Goal: Information Seeking & Learning: Learn about a topic

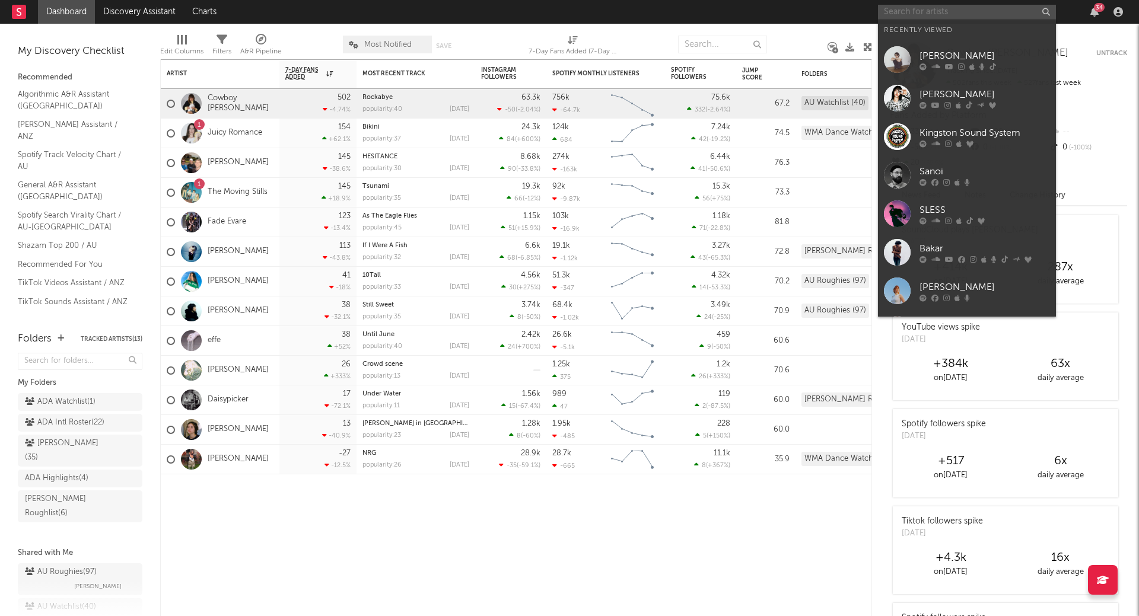
click at [965, 19] on input "text" at bounding box center [967, 12] width 178 height 15
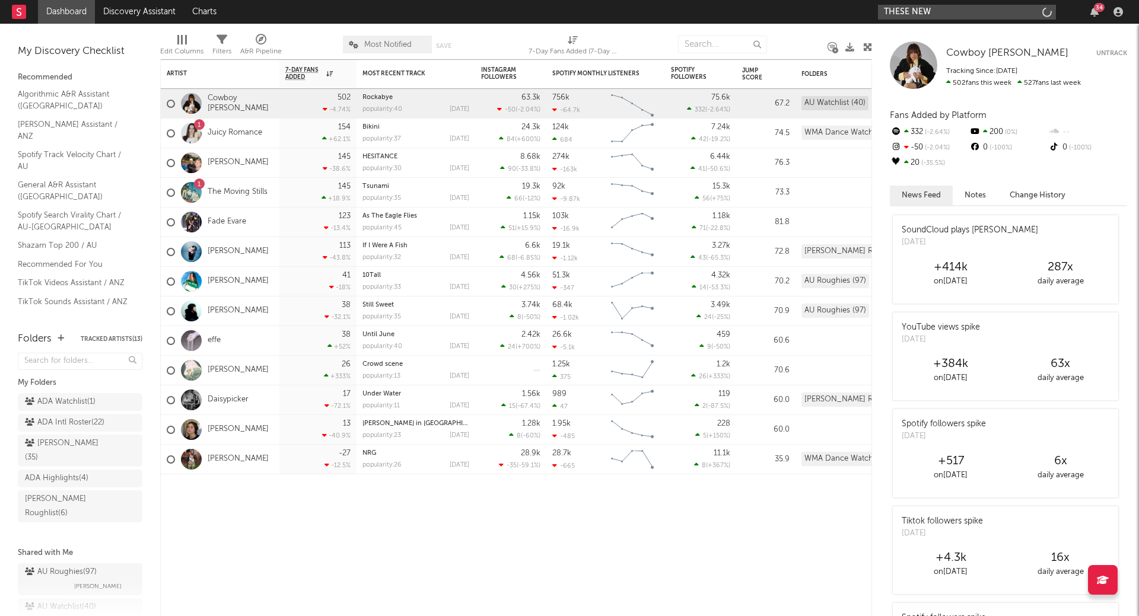
click at [955, 12] on input "THESE NEW" at bounding box center [967, 12] width 178 height 15
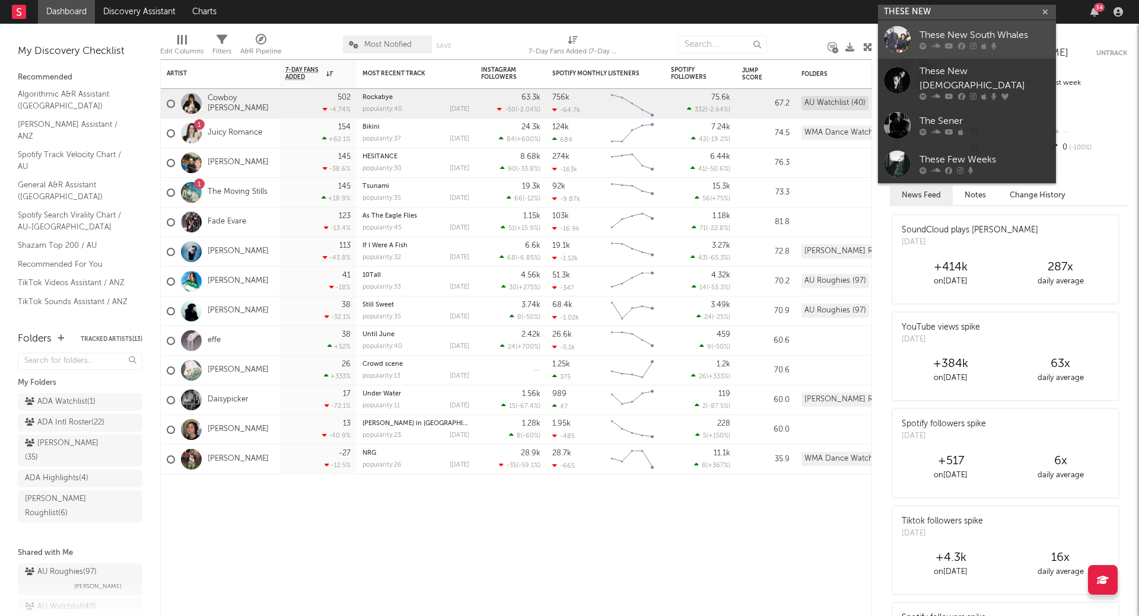
type input "THESE NEW"
click at [951, 35] on div "These New South Whales" at bounding box center [985, 35] width 131 height 14
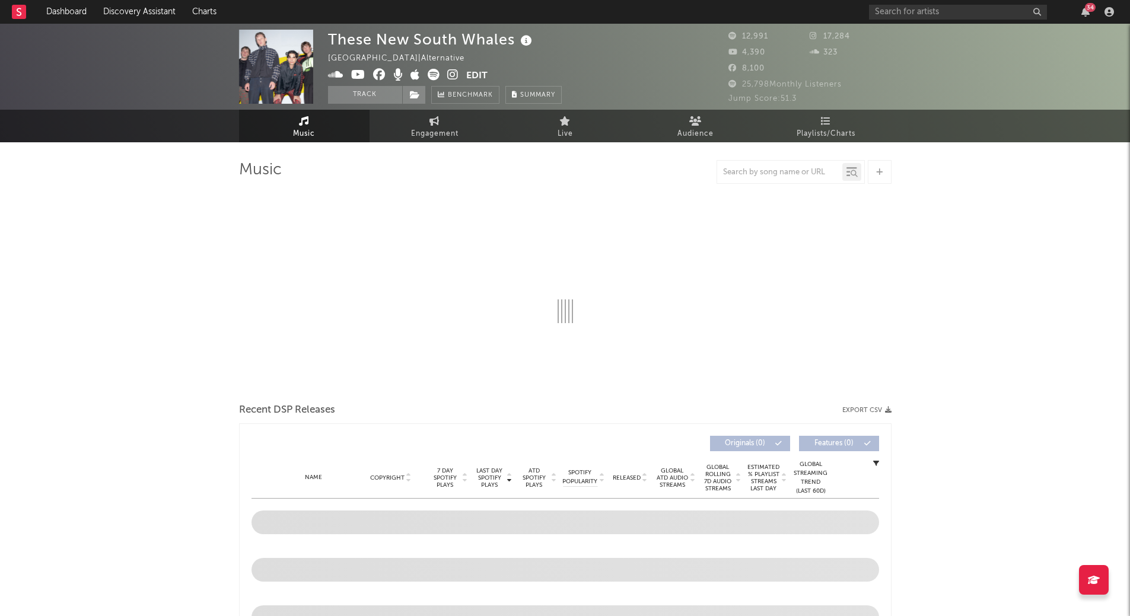
select select "1w"
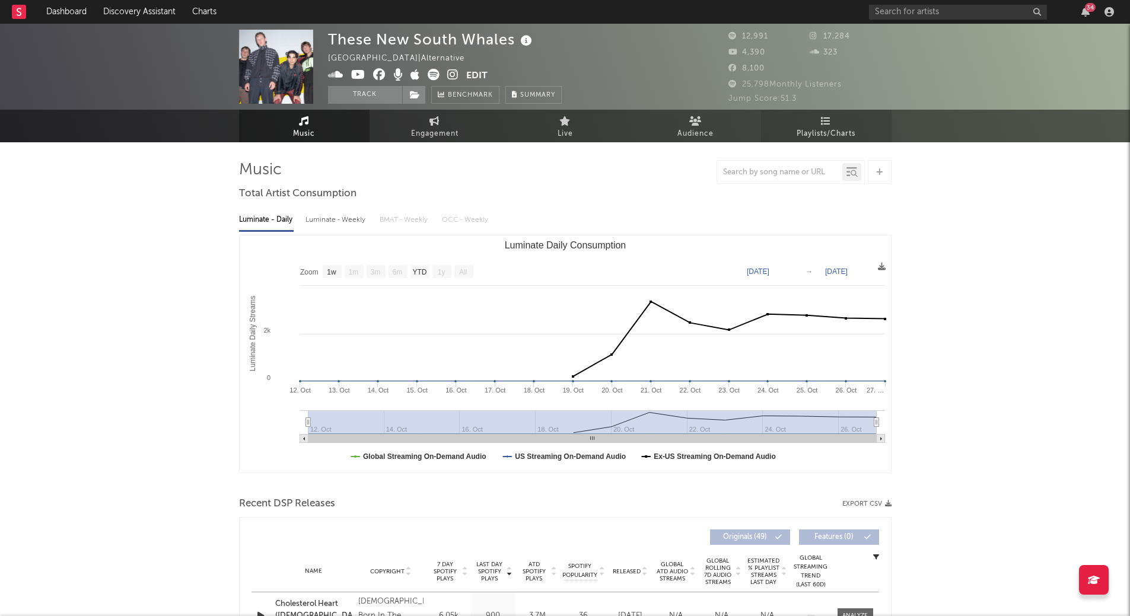
click at [848, 120] on link "Playlists/Charts" at bounding box center [826, 126] width 131 height 33
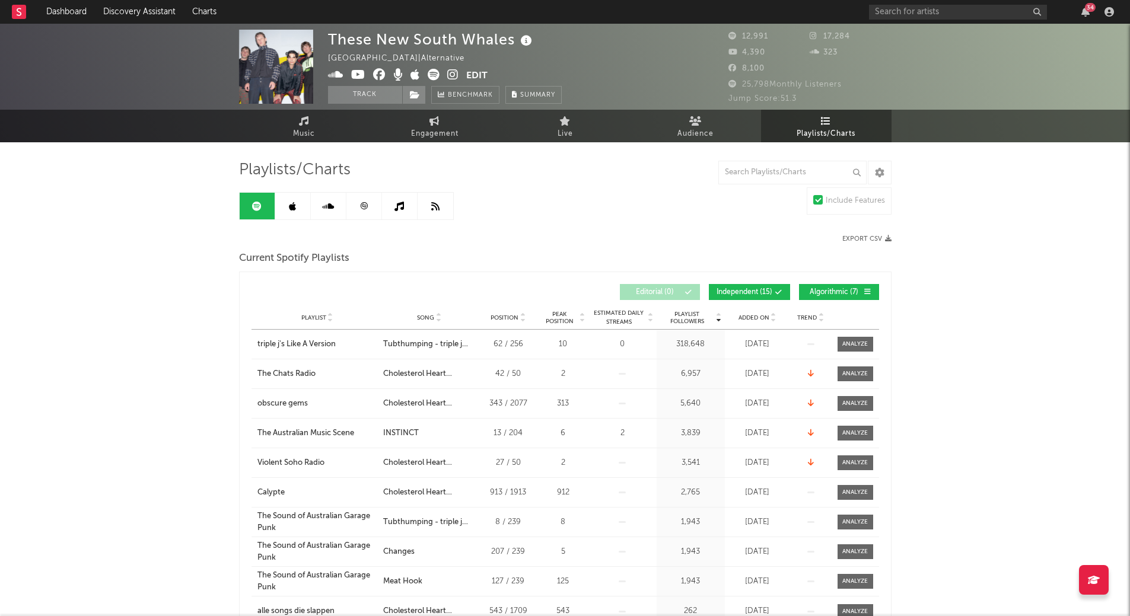
click at [751, 285] on button "Independent ( 15 )" at bounding box center [749, 292] width 81 height 16
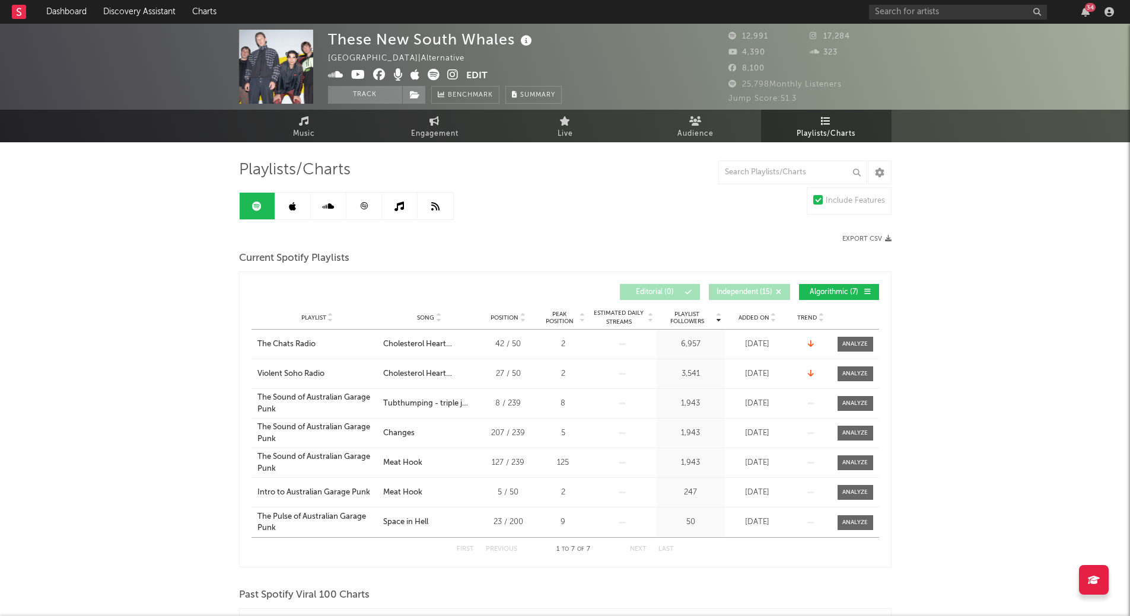
click at [837, 289] on span "Algorithmic ( 7 )" at bounding box center [834, 292] width 55 height 7
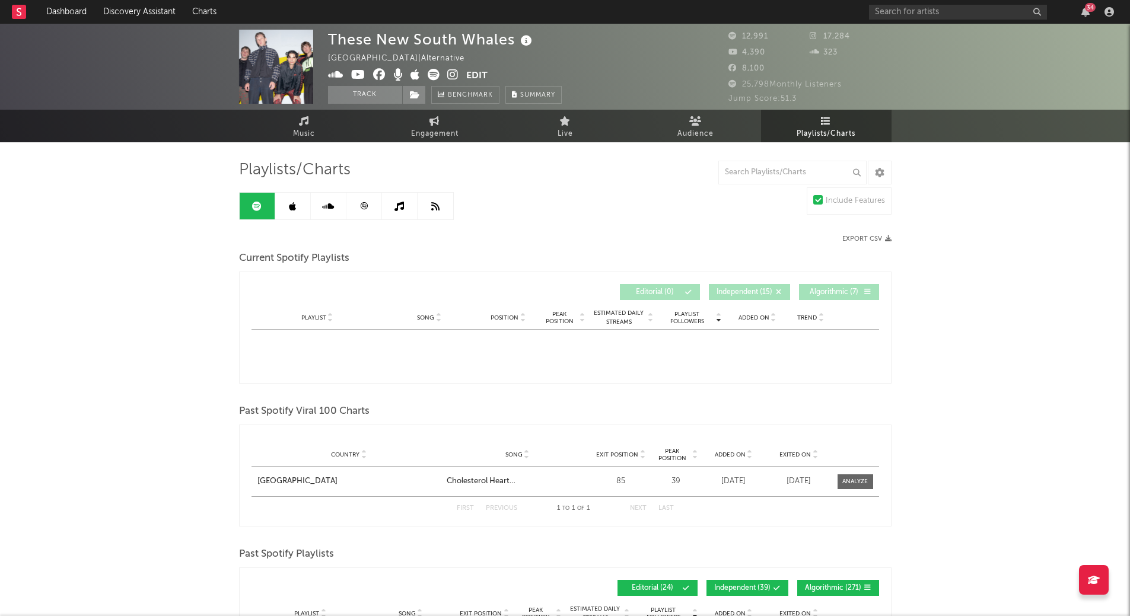
click at [942, 281] on div "These New South Whales [GEOGRAPHIC_DATA] | Alternative Edit Track Benchmark Sum…" at bounding box center [565, 524] width 1130 height 1000
click at [736, 293] on span "Independent ( 15 )" at bounding box center [745, 292] width 56 height 7
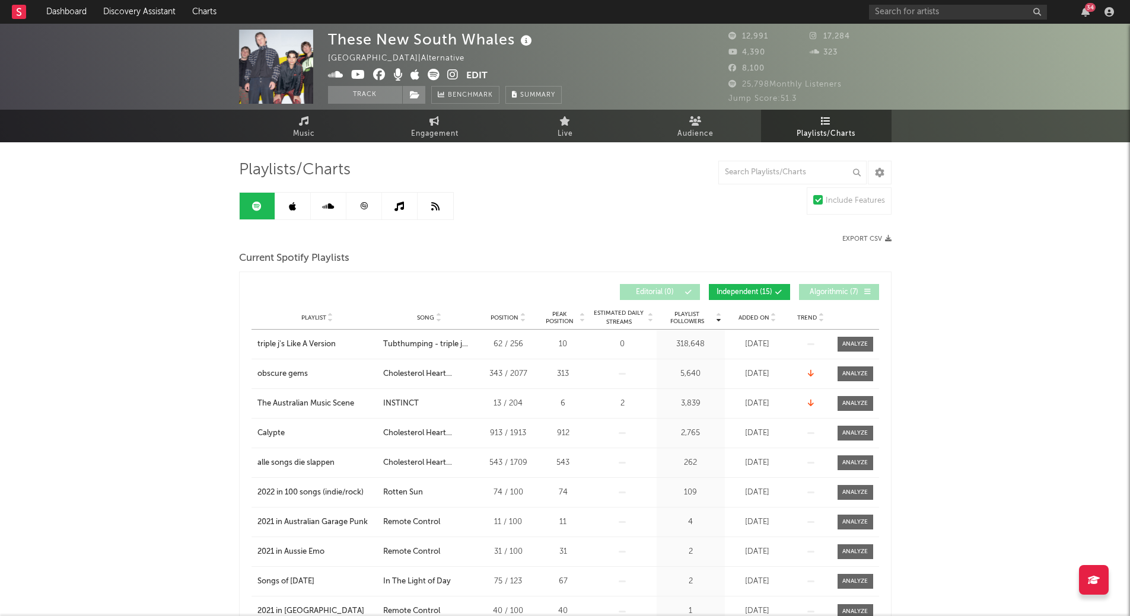
click at [857, 295] on span "Algorithmic ( 7 )" at bounding box center [834, 292] width 55 height 7
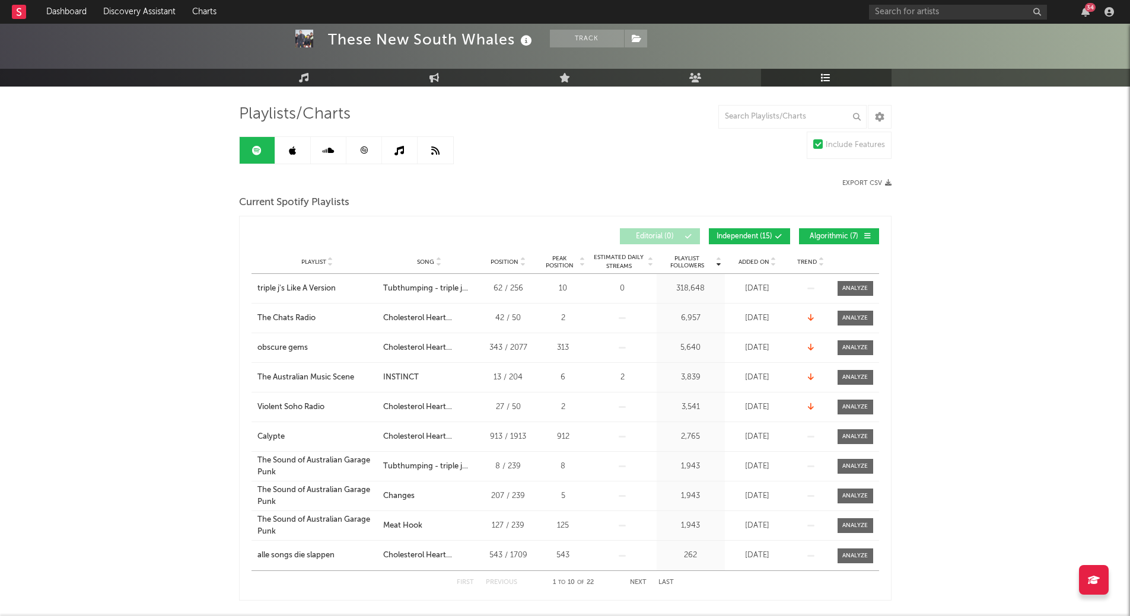
scroll to position [119, 0]
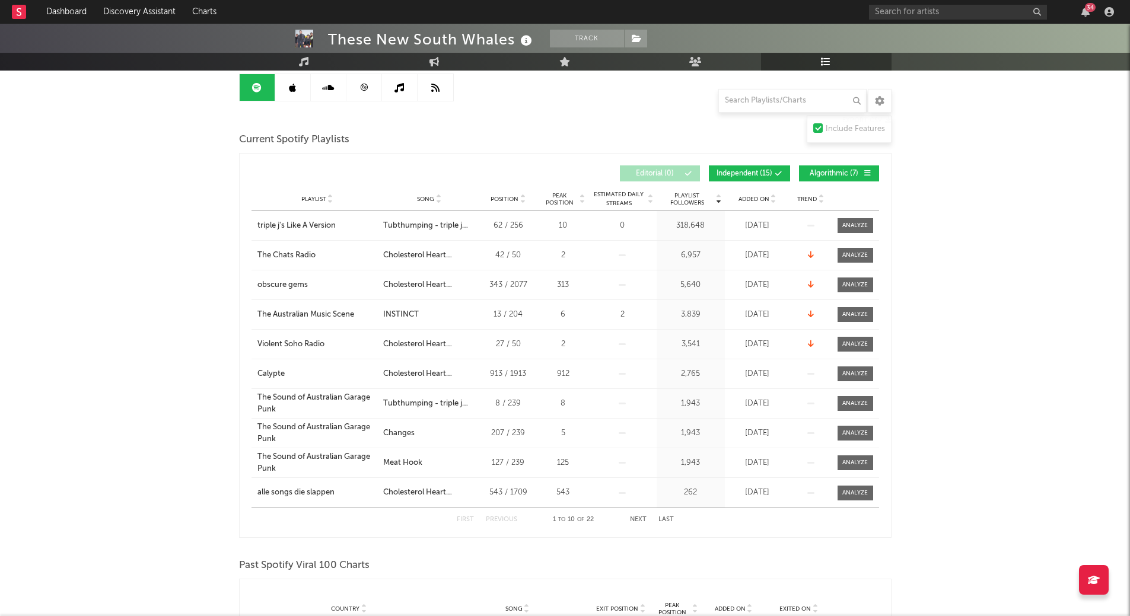
click at [637, 520] on button "Next" at bounding box center [638, 520] width 17 height 7
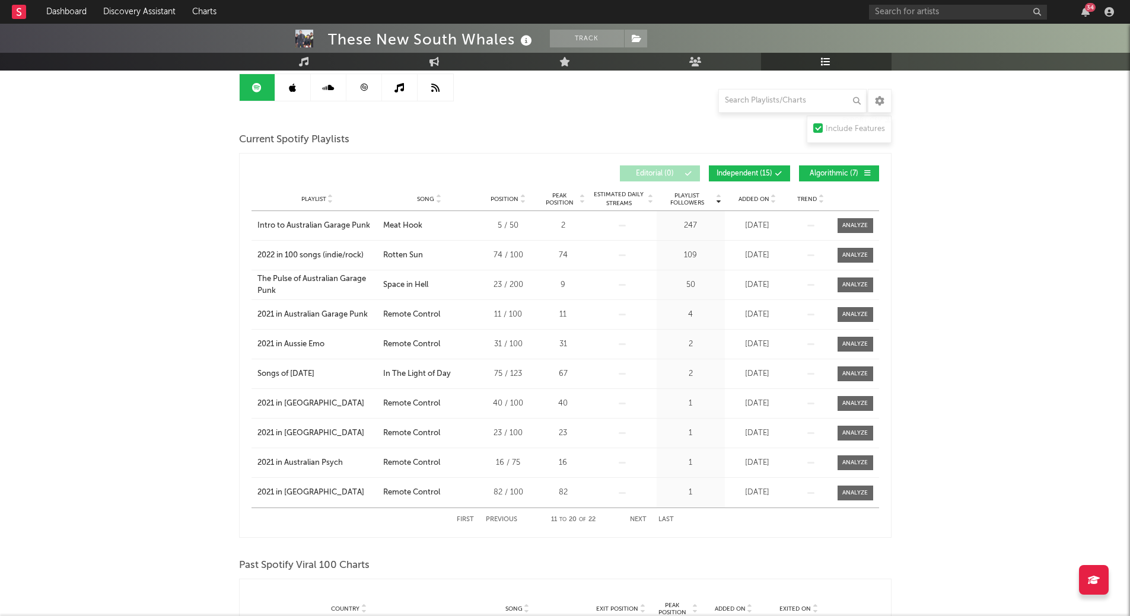
click at [637, 520] on button "Next" at bounding box center [638, 520] width 17 height 7
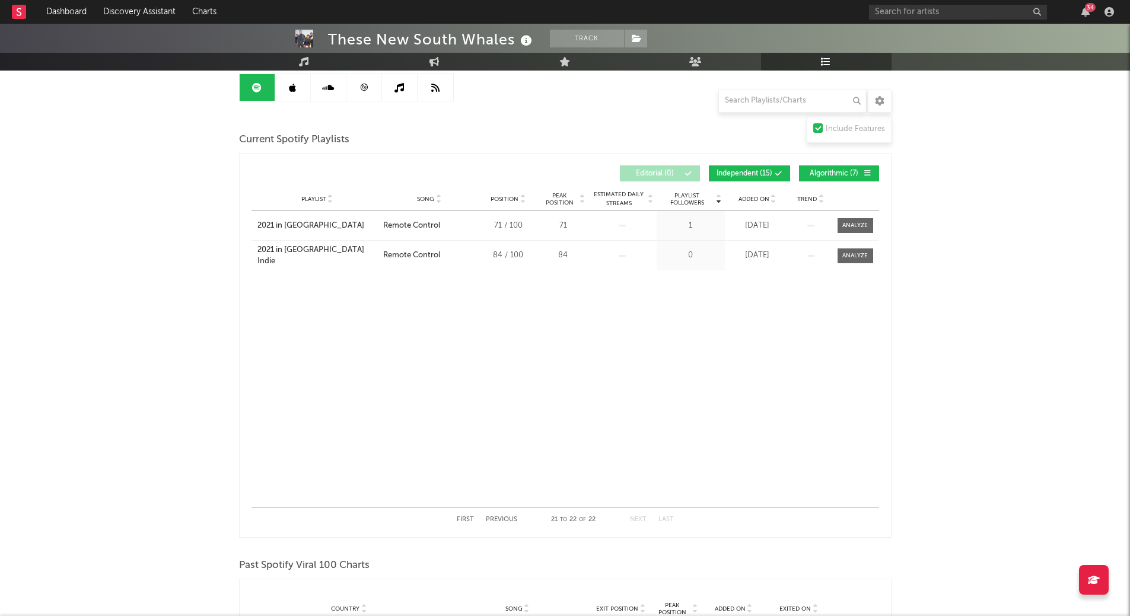
click at [430, 191] on div "Playlist City Song Position Peak Position Estimated Daily Streams Playlist Foll…" at bounding box center [566, 199] width 628 height 24
click at [431, 199] on span "Song" at bounding box center [425, 199] width 17 height 7
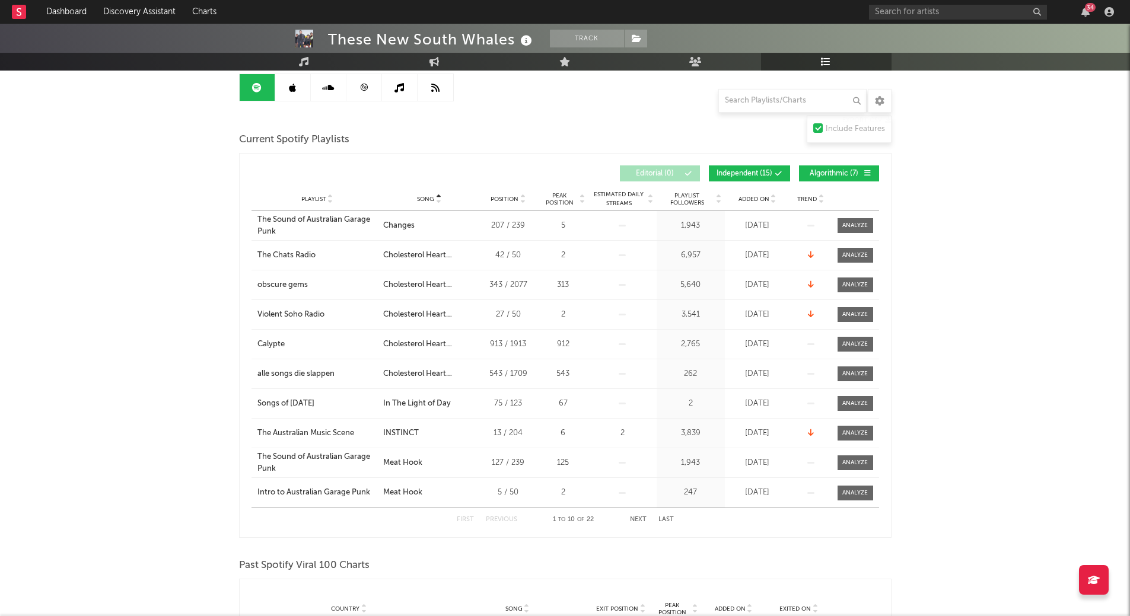
scroll to position [59, 0]
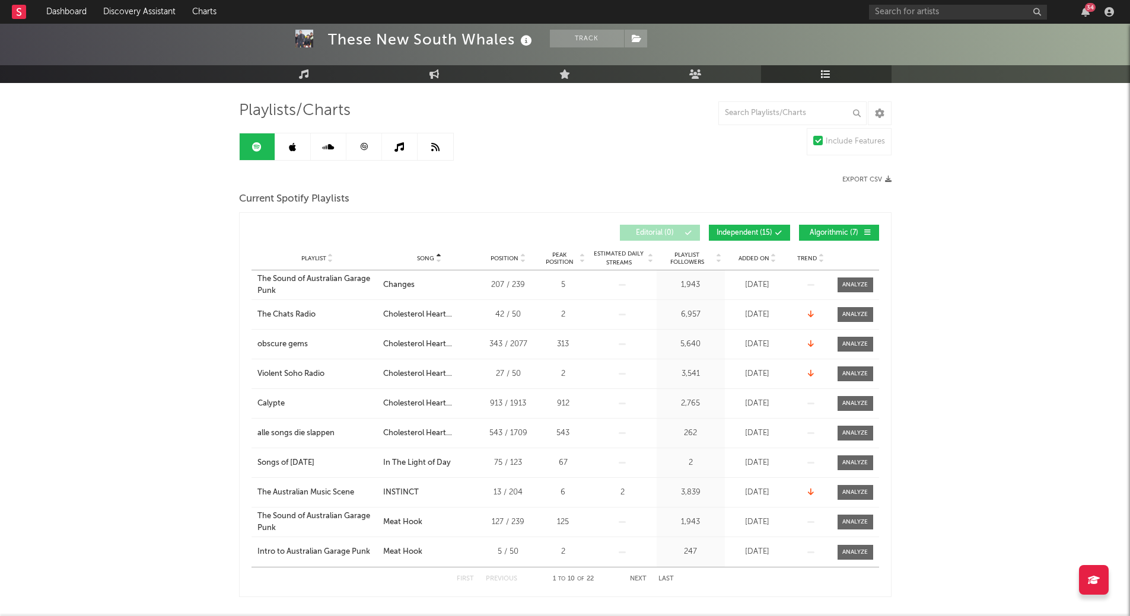
click at [997, 310] on div "These New South Whales Track [GEOGRAPHIC_DATA] | Alternative Edit Track Benchma…" at bounding box center [565, 600] width 1130 height 1273
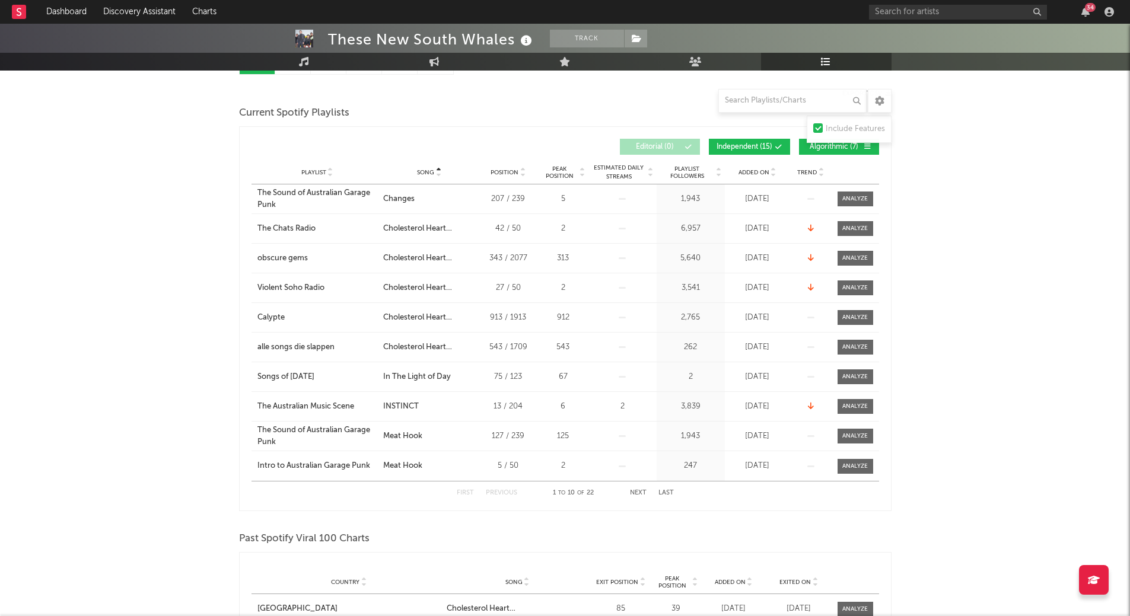
scroll to position [0, 0]
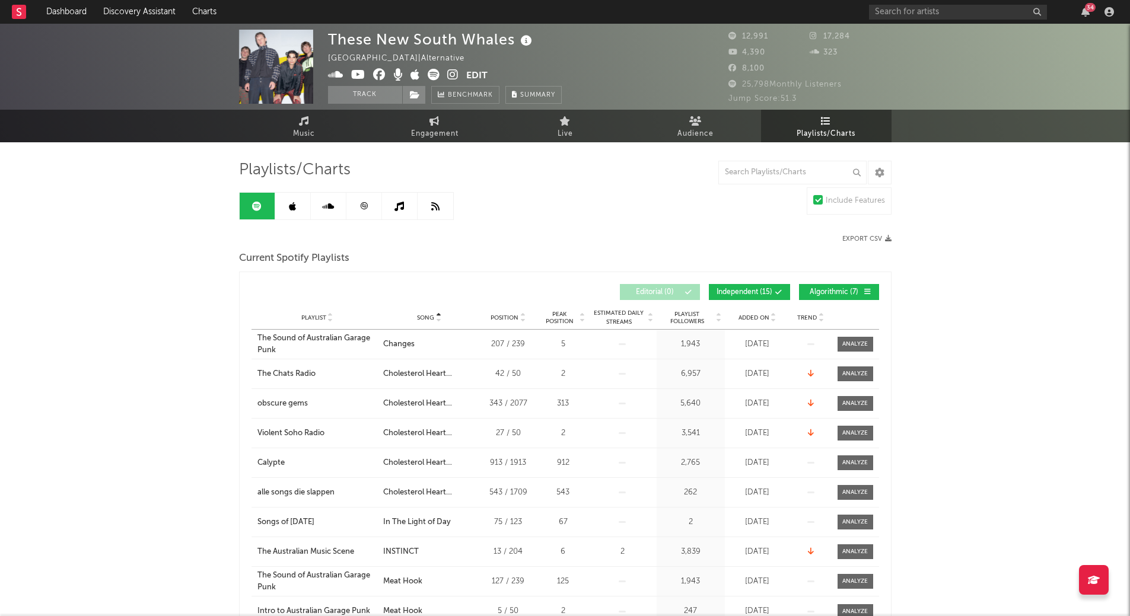
click at [1082, 17] on div "34" at bounding box center [993, 12] width 249 height 24
click at [1083, 14] on icon "button" at bounding box center [1085, 11] width 8 height 9
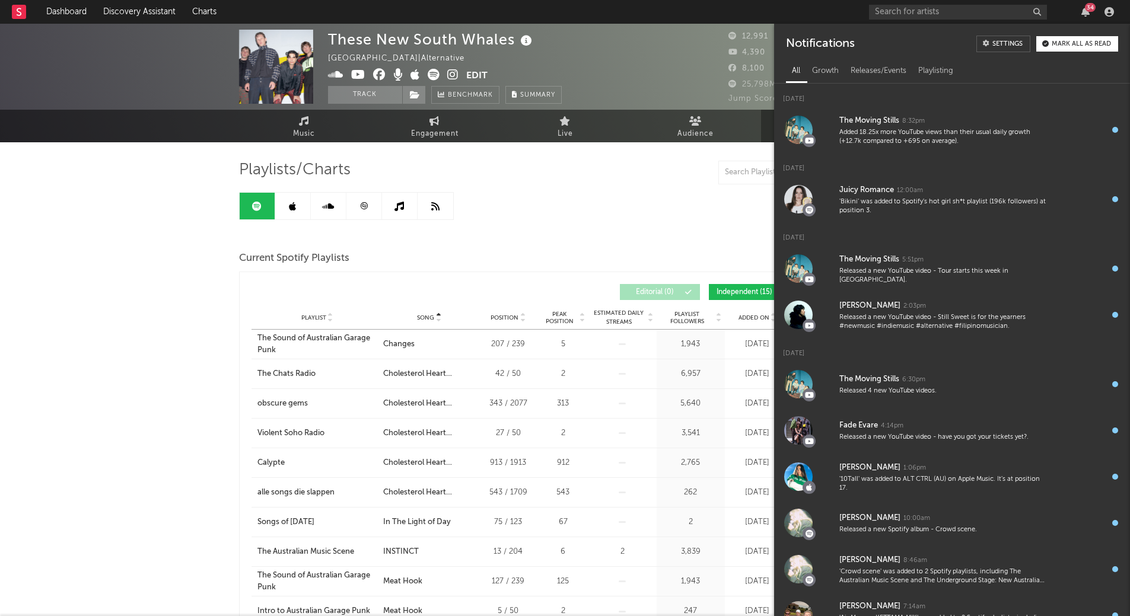
click at [1074, 42] on div "Mark all as read" at bounding box center [1081, 44] width 59 height 7
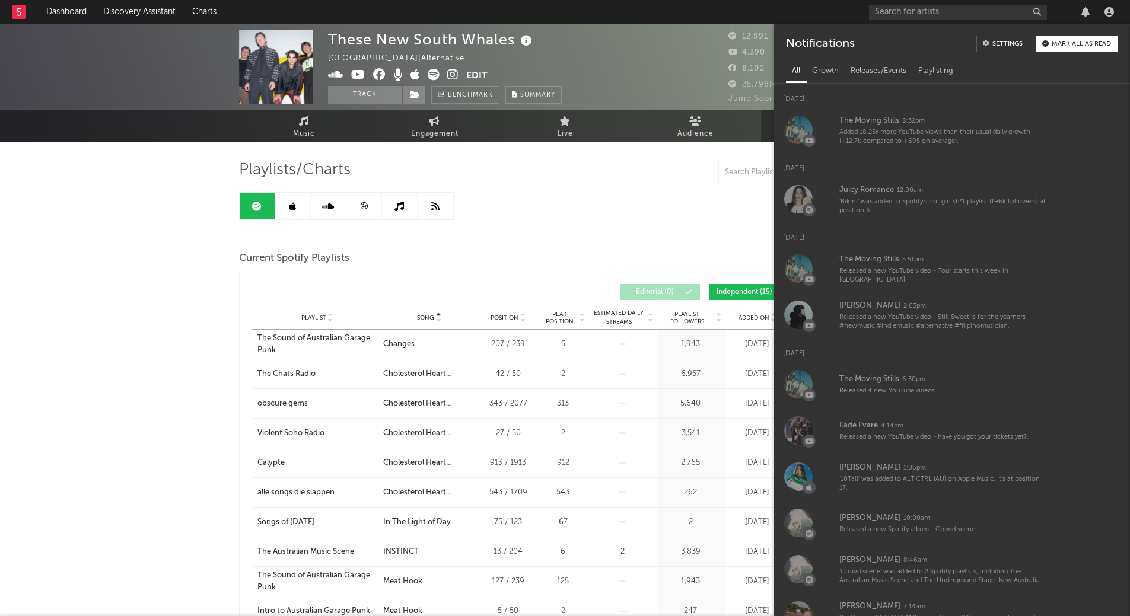
click at [1088, 6] on div at bounding box center [993, 12] width 249 height 24
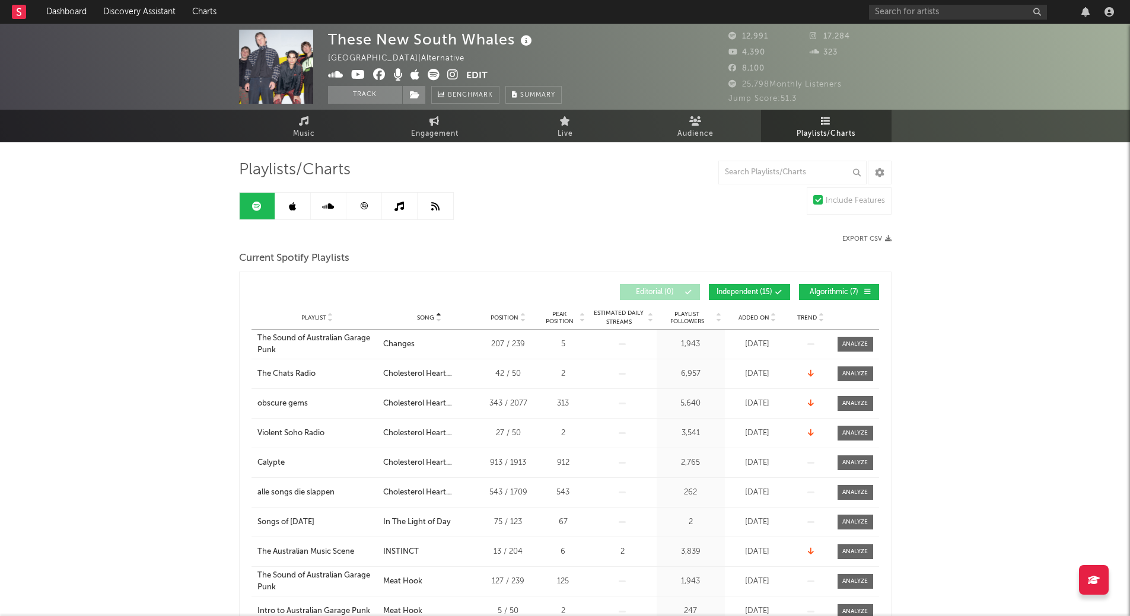
click at [1041, 139] on div "Music Engagement Live Audience Playlists/Charts" at bounding box center [565, 126] width 1130 height 33
click at [964, 15] on input "text" at bounding box center [958, 12] width 178 height 15
type input "kaikobad"
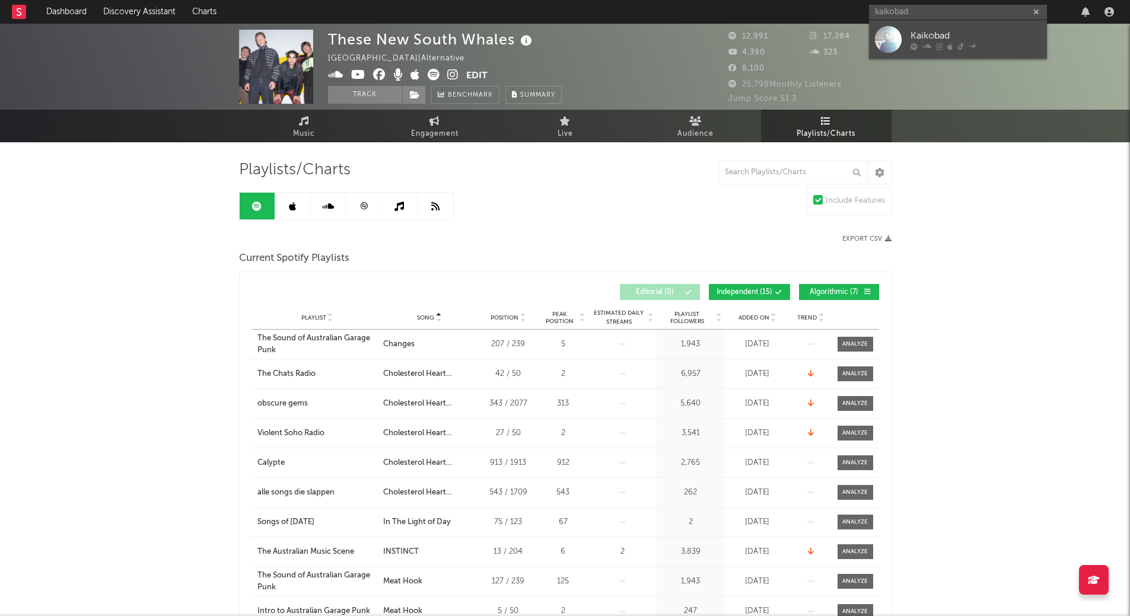
click at [919, 33] on div "Kaikobad" at bounding box center [976, 35] width 131 height 14
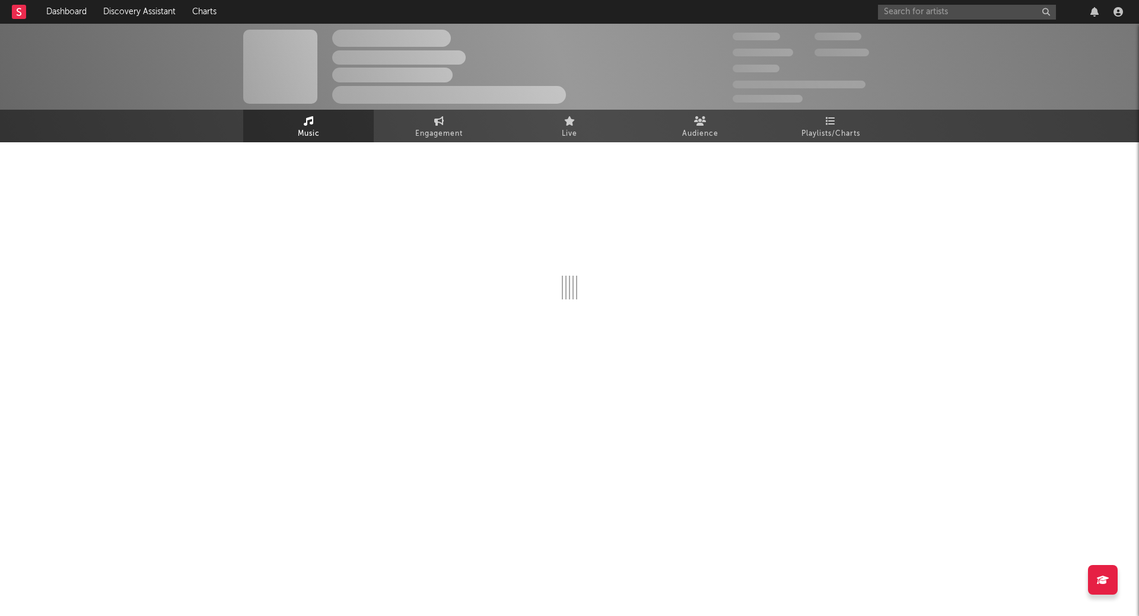
select select "1w"
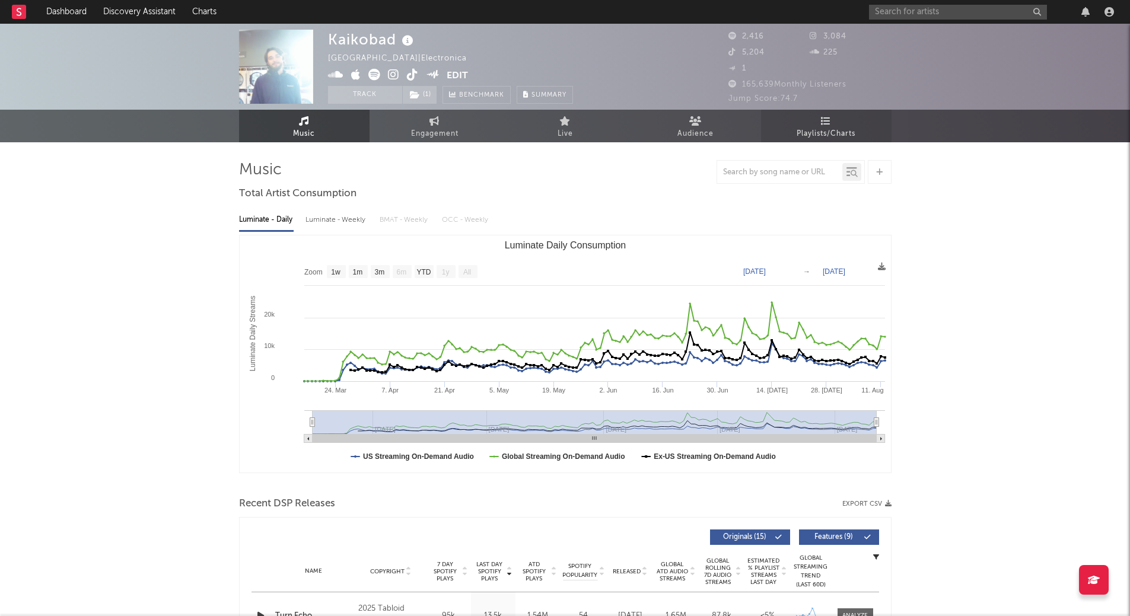
click at [774, 125] on link "Playlists/Charts" at bounding box center [826, 126] width 131 height 33
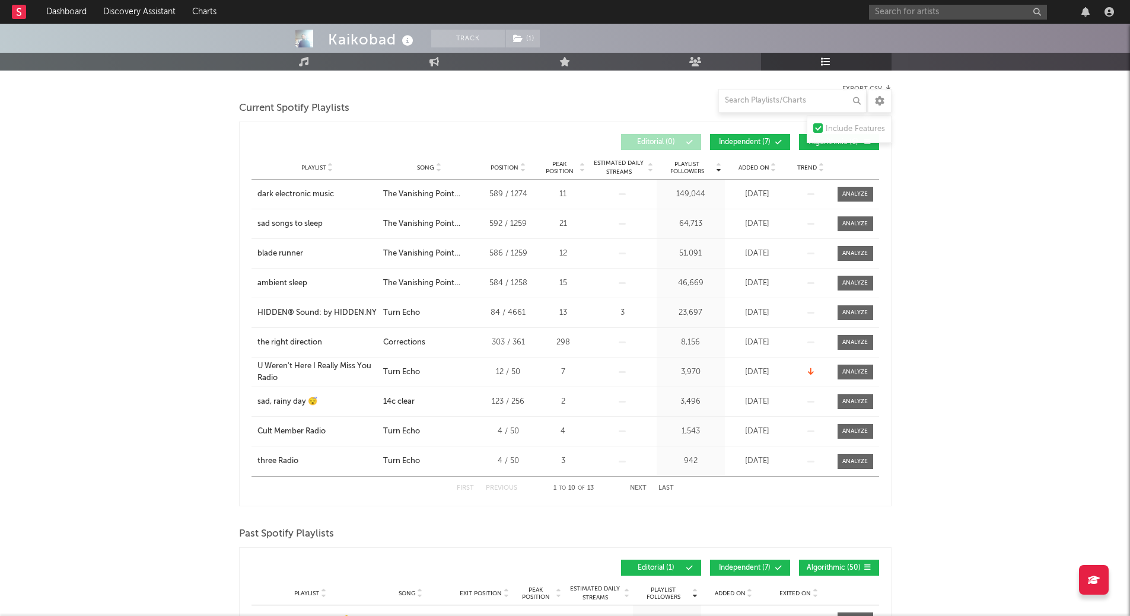
scroll to position [178, 0]
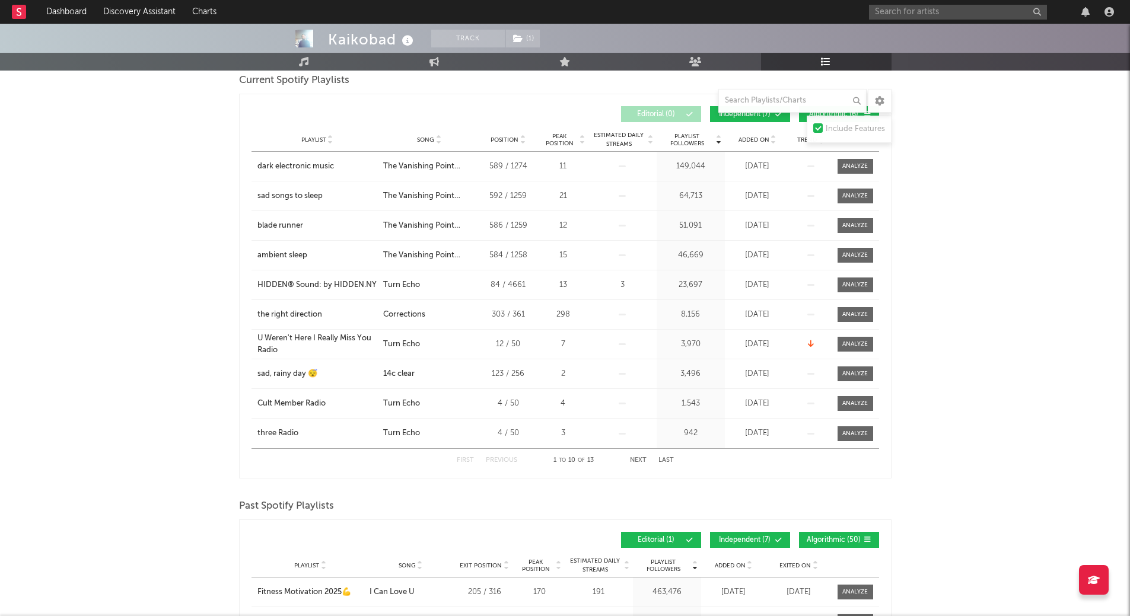
click at [645, 458] on button "Next" at bounding box center [638, 460] width 17 height 7
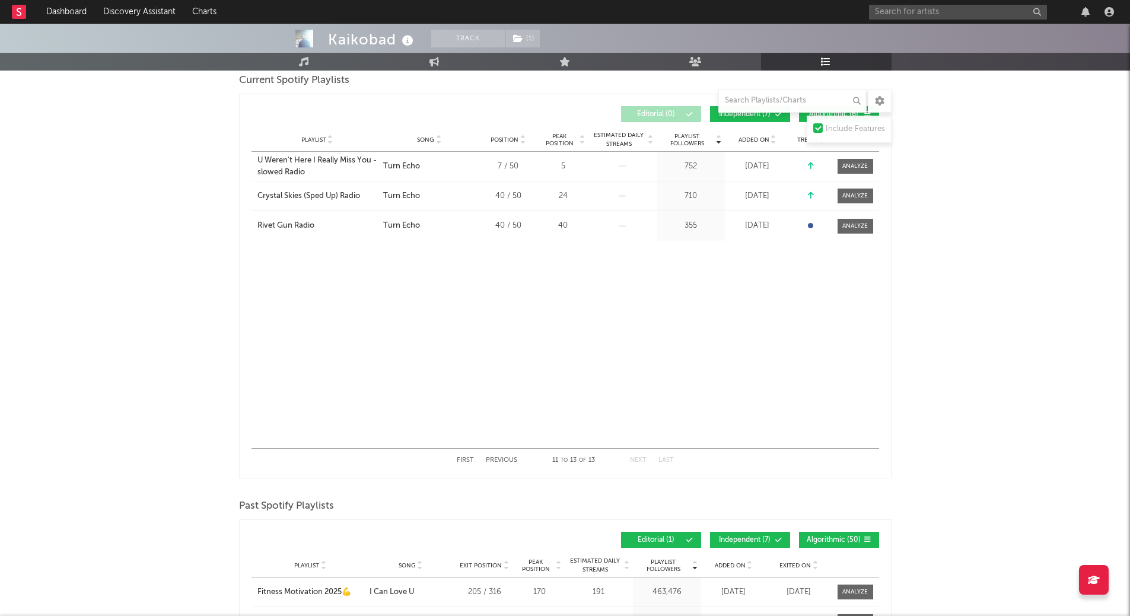
click at [517, 460] on button "Previous" at bounding box center [501, 460] width 31 height 7
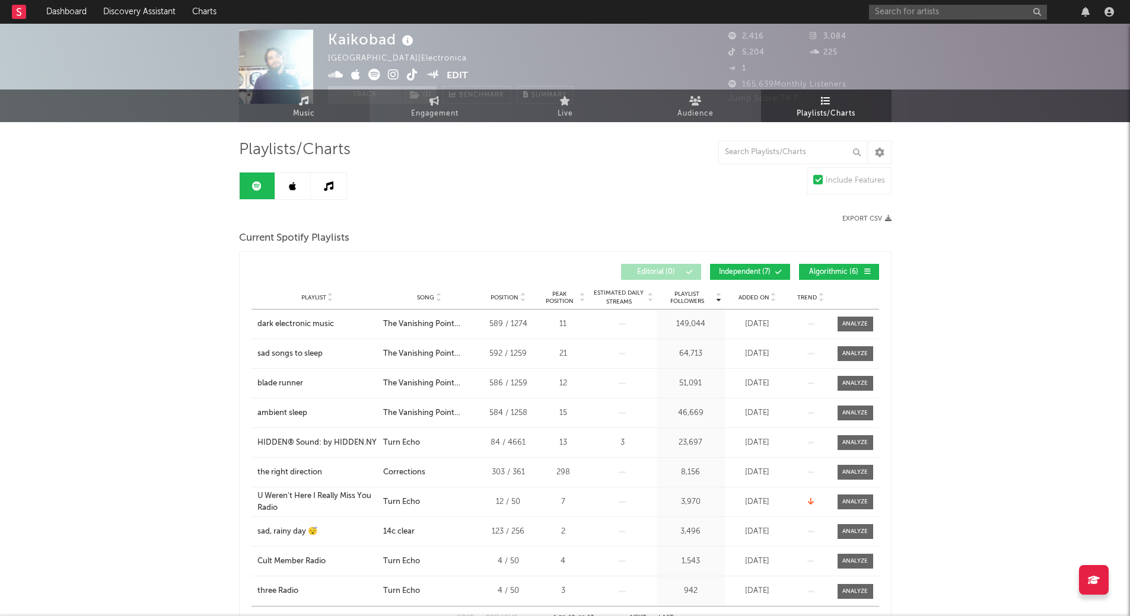
scroll to position [0, 0]
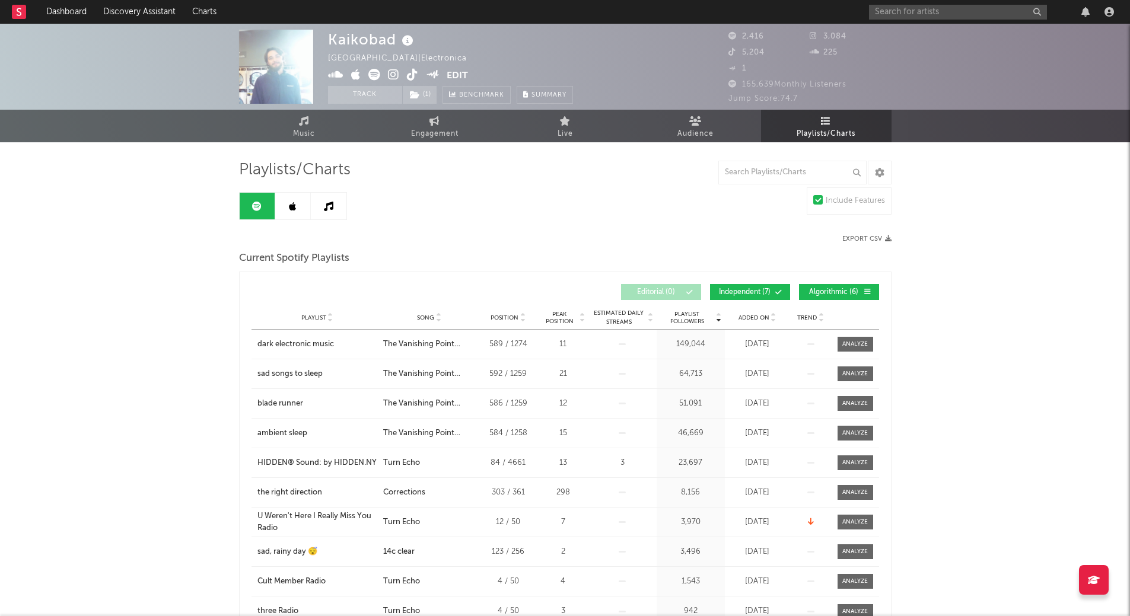
click at [458, 217] on div "Playlists/Charts Include Features Export CSV Current Spotify Playlists Playlist…" at bounding box center [565, 621] width 653 height 922
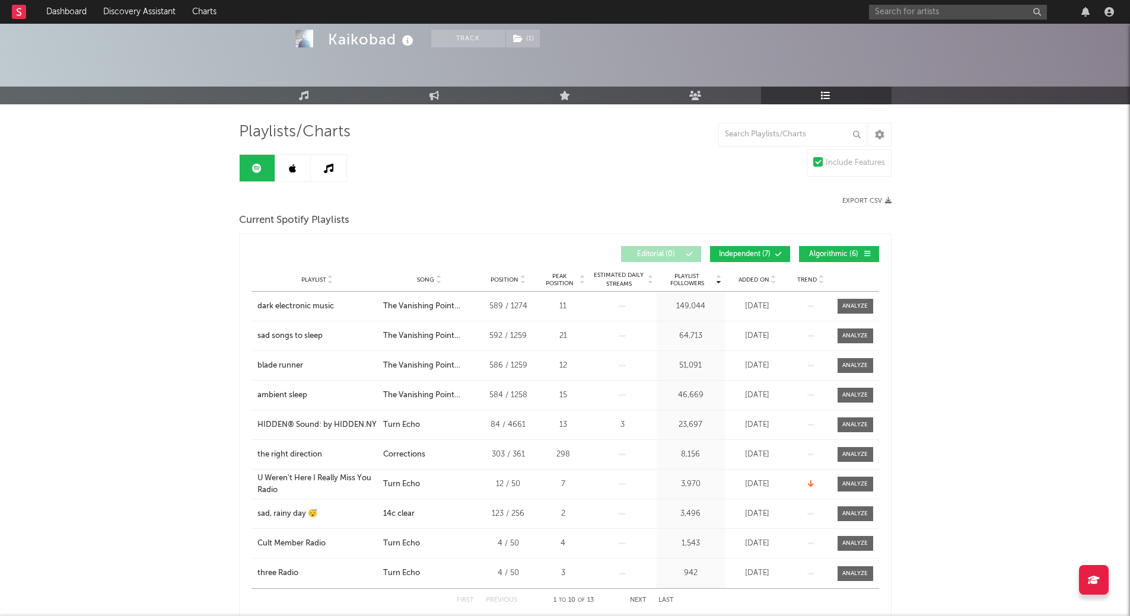
scroll to position [59, 0]
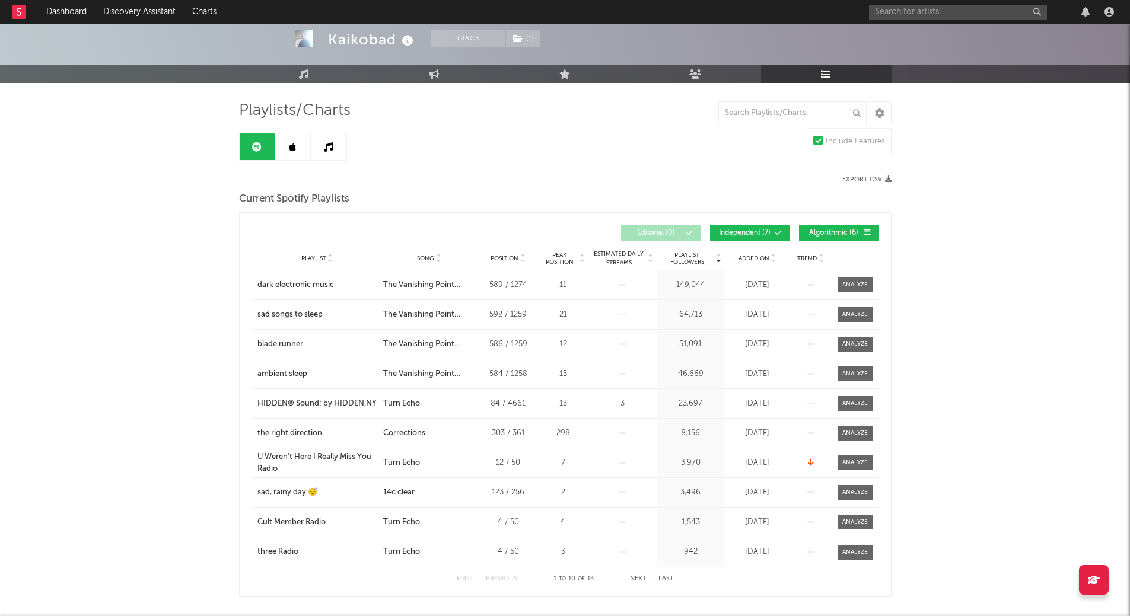
click at [277, 129] on div "Playlists/Charts Include Features Export CSV Current Spotify Playlists Playlist…" at bounding box center [565, 562] width 653 height 922
click at [279, 141] on link at bounding box center [293, 146] width 36 height 27
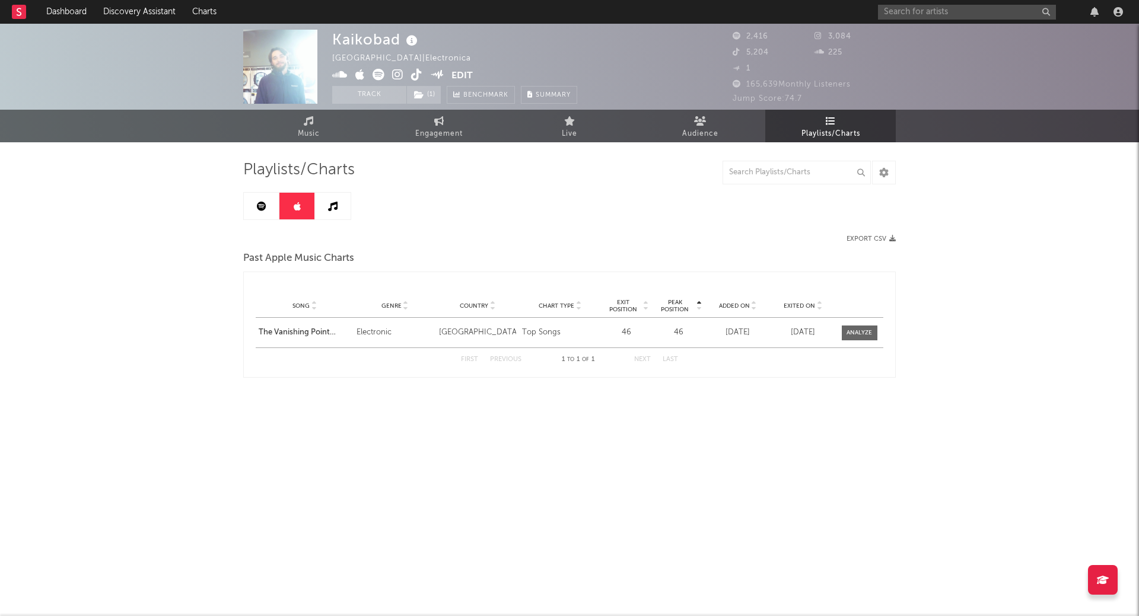
click at [255, 193] on link at bounding box center [262, 206] width 36 height 27
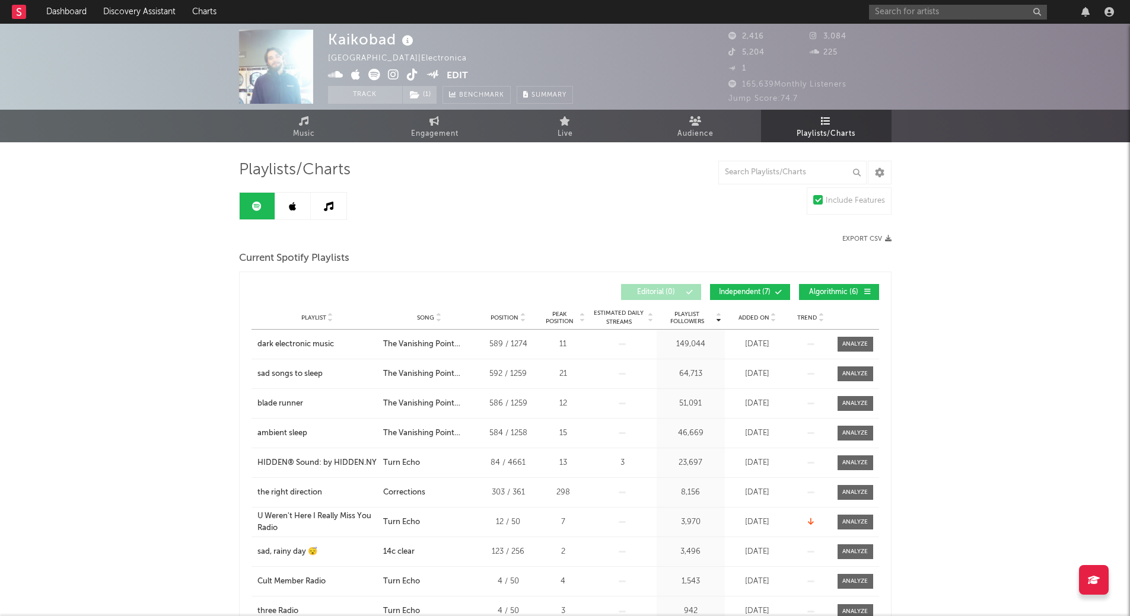
click at [179, 214] on div "Kaikobad [GEOGRAPHIC_DATA] | Electronica Edit Track ( 1 ) Benchmark Summary 2,4…" at bounding box center [565, 589] width 1130 height 1130
click at [575, 212] on div "Playlists/Charts Include Features Export CSV Current Spotify Playlists Playlist…" at bounding box center [565, 621] width 653 height 922
click at [409, 317] on div "Song" at bounding box center [429, 317] width 93 height 9
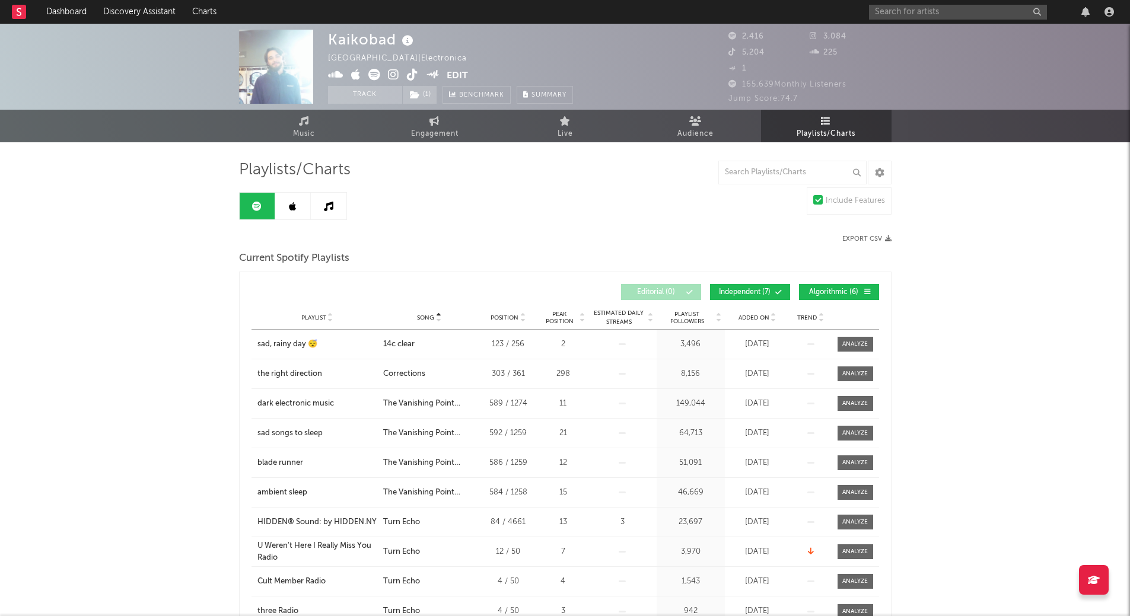
click at [502, 263] on div "Current Spotify Playlists" at bounding box center [565, 259] width 653 height 20
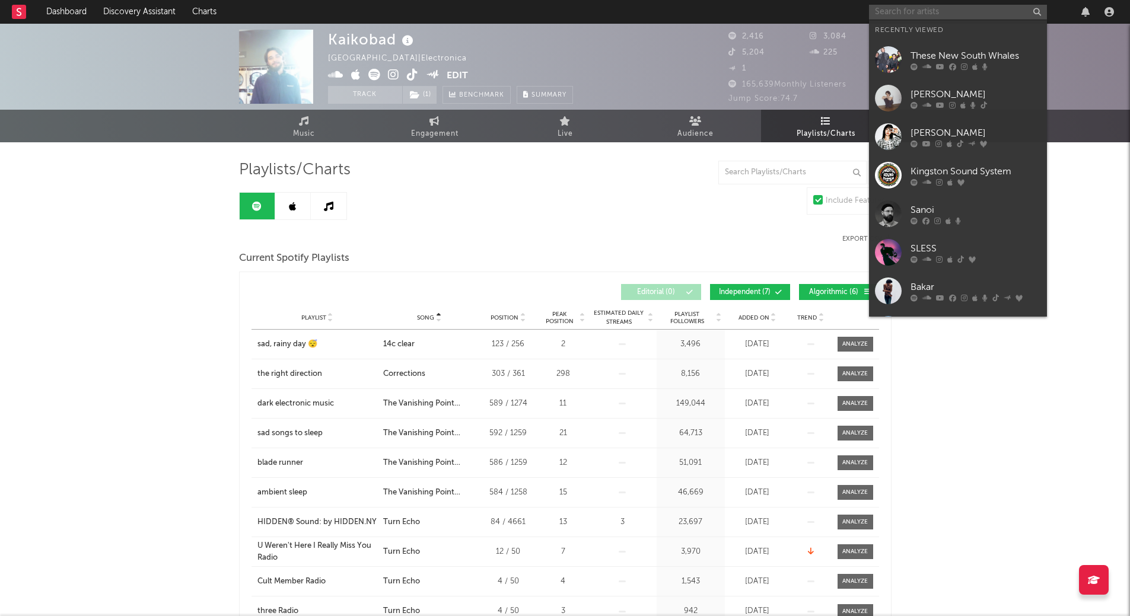
click at [950, 11] on input "text" at bounding box center [958, 12] width 178 height 15
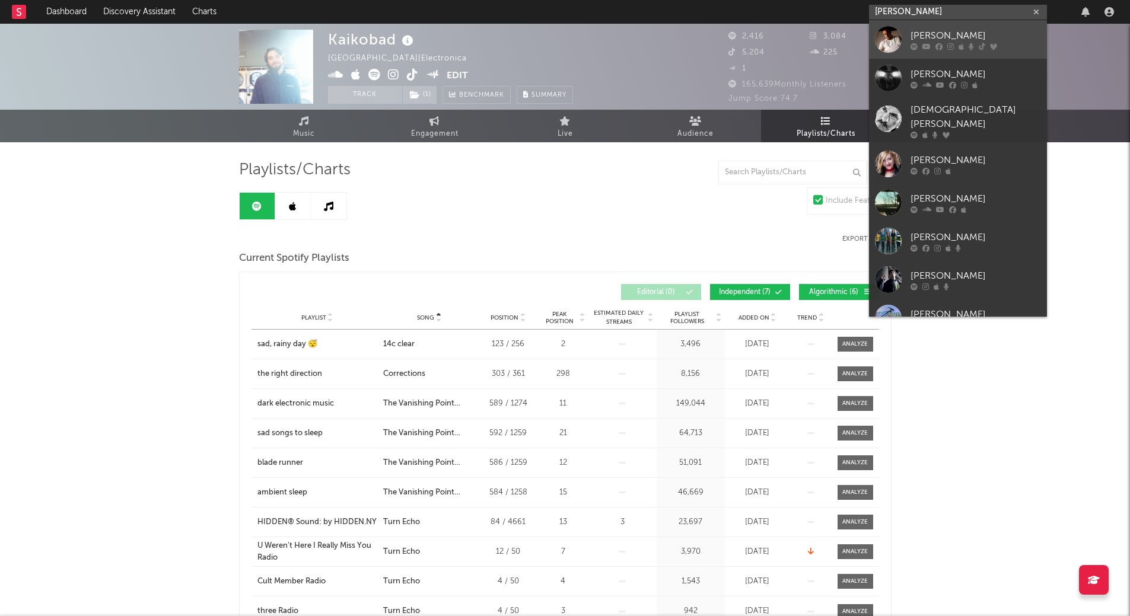
type input "[PERSON_NAME]"
click at [925, 43] on icon at bounding box center [926, 46] width 8 height 7
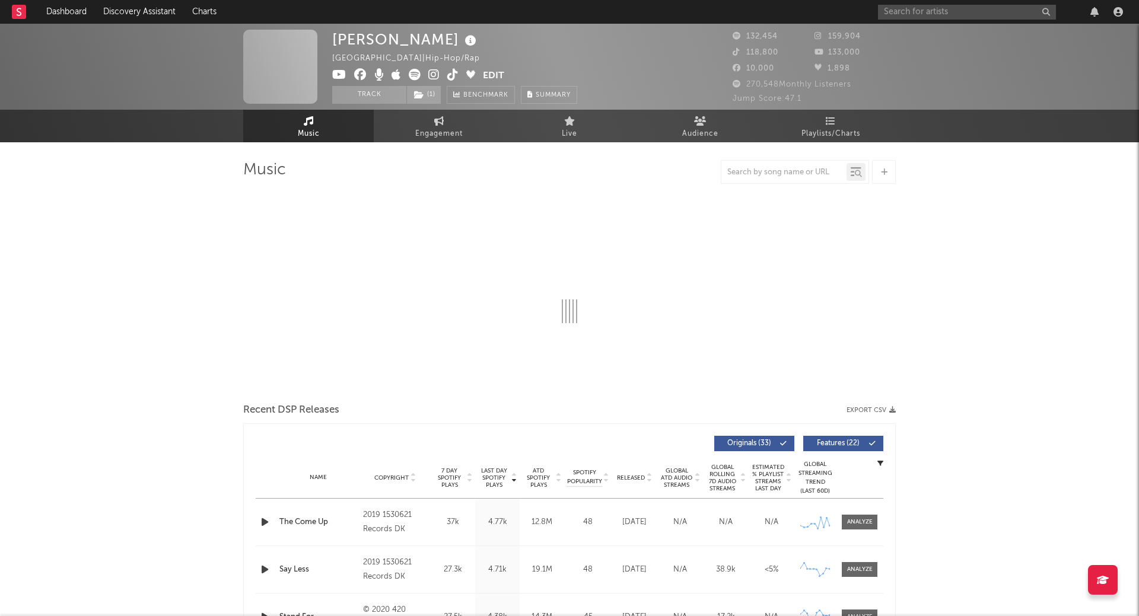
select select "6m"
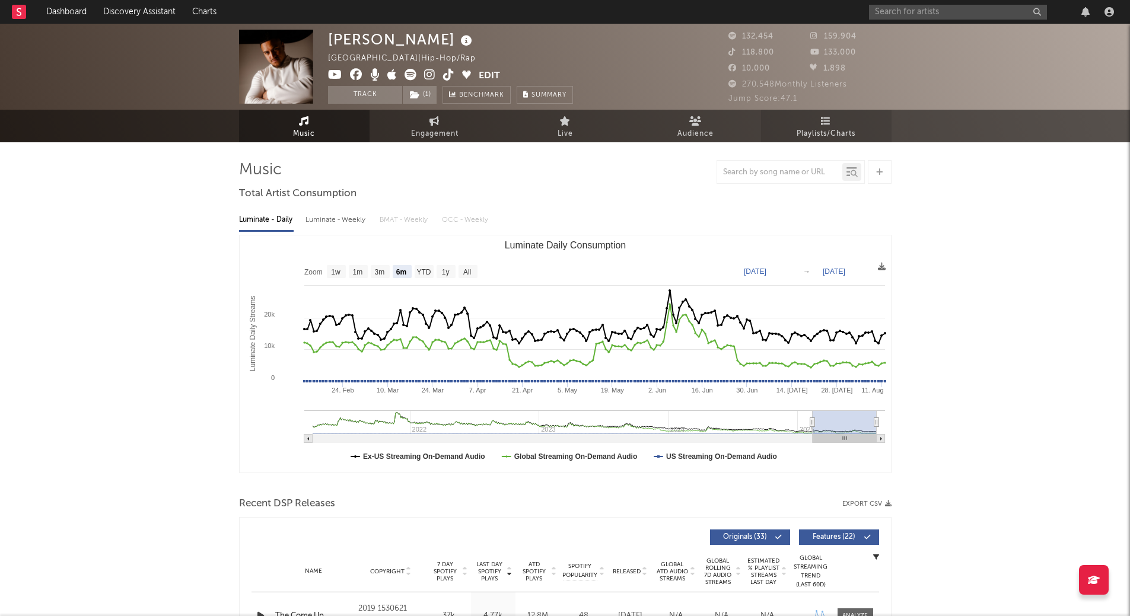
click at [849, 130] on span "Playlists/Charts" at bounding box center [826, 134] width 59 height 14
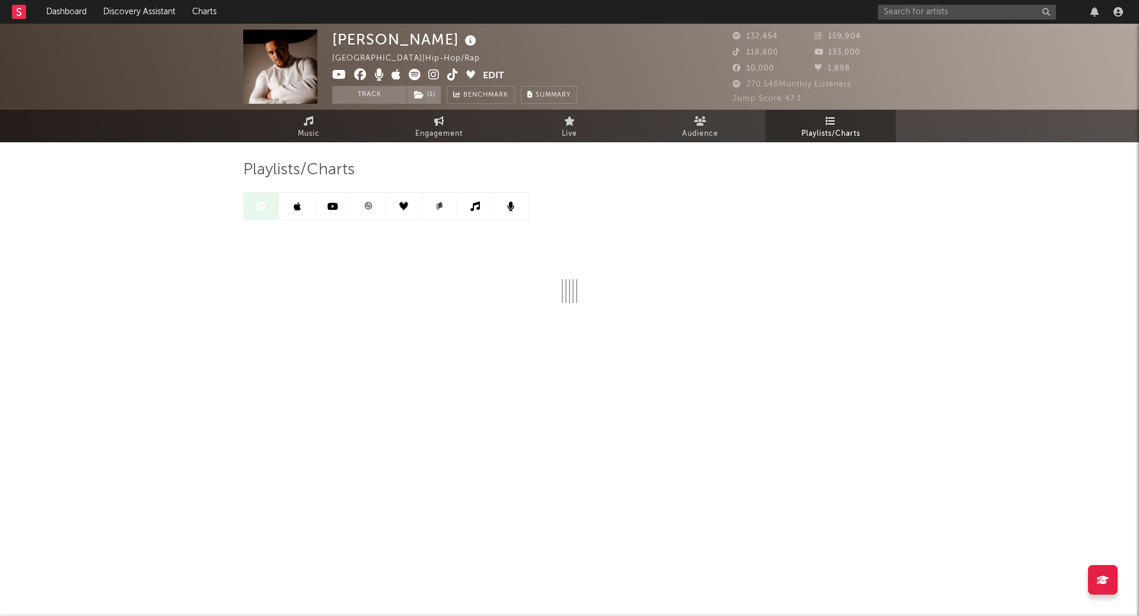
click at [1009, 233] on div "[PERSON_NAME] Australia | Hip-Hop/Rap Edit Track ( 1 ) Benchmark Summary 132,45…" at bounding box center [569, 220] width 1139 height 392
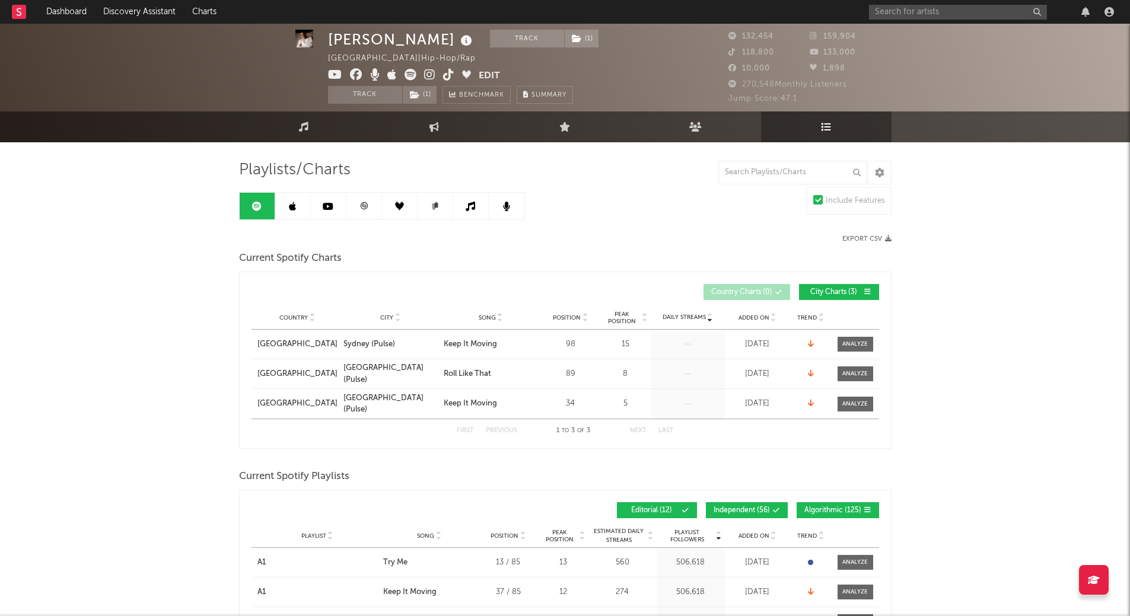
scroll to position [297, 0]
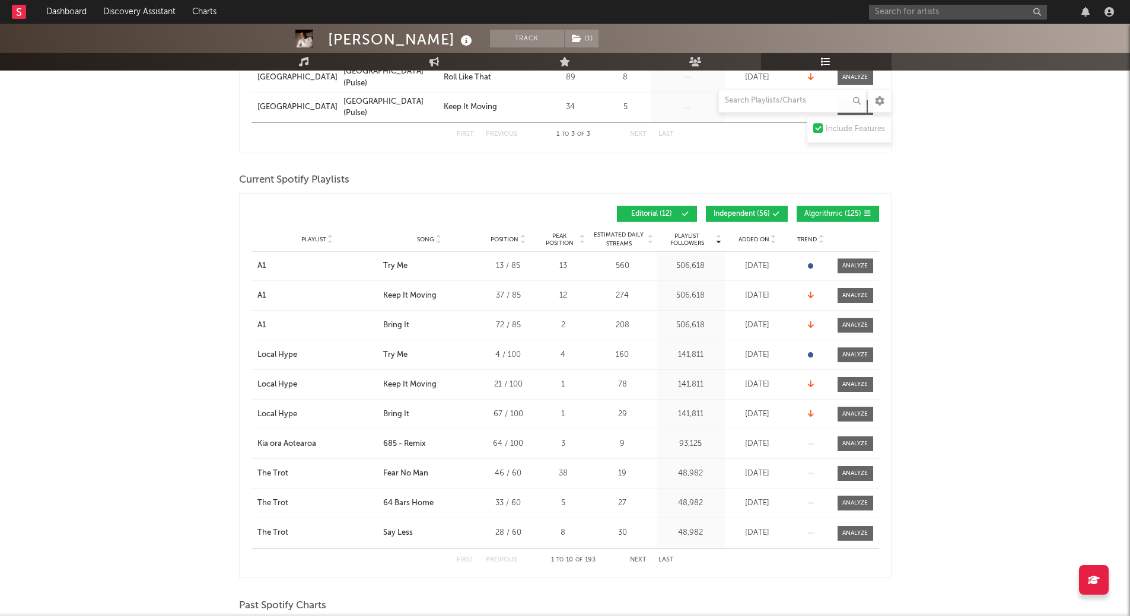
click at [783, 218] on button "Independent ( 56 )" at bounding box center [747, 214] width 82 height 16
click at [823, 218] on button "Algorithmic ( 125 )" at bounding box center [838, 214] width 82 height 16
click at [435, 240] on div at bounding box center [437, 239] width 7 height 9
click at [420, 236] on span "Song" at bounding box center [425, 239] width 17 height 7
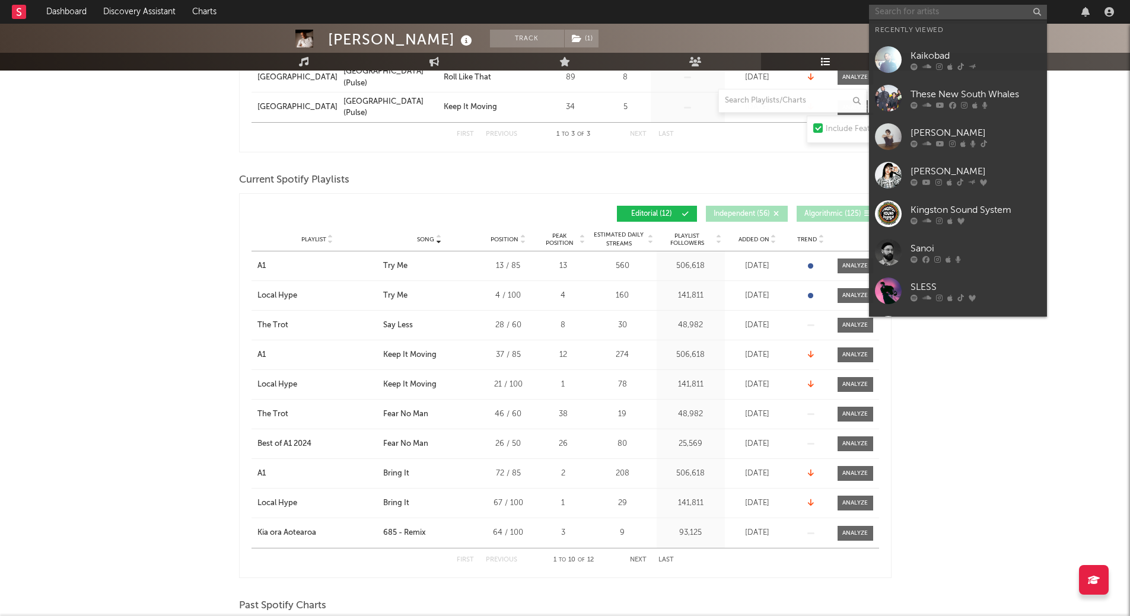
click at [926, 16] on input "text" at bounding box center [958, 12] width 178 height 15
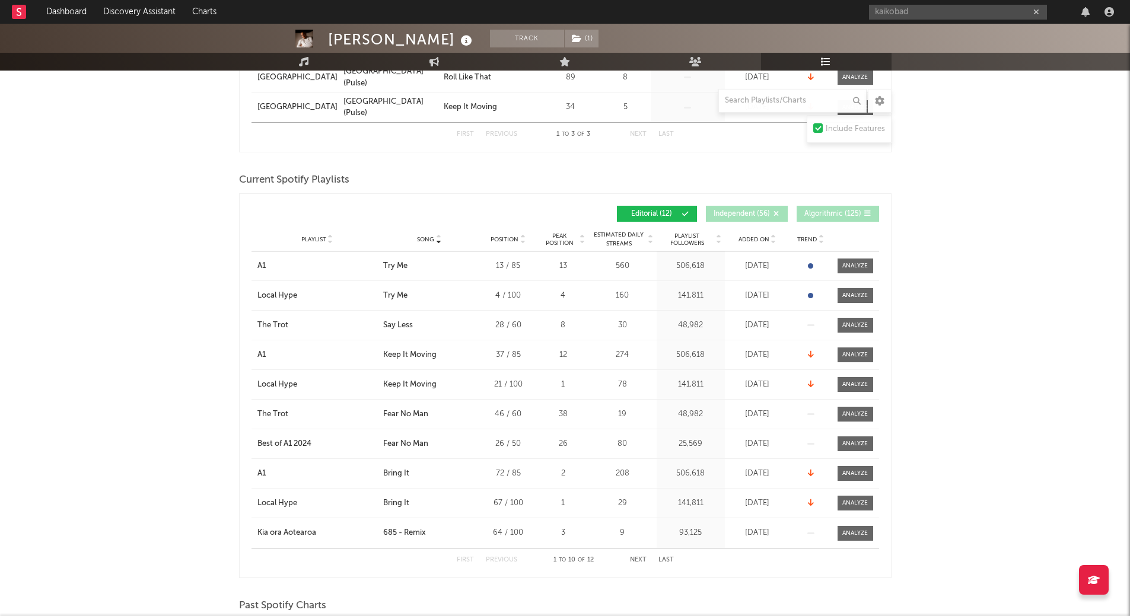
click at [938, 20] on div "kaikobad" at bounding box center [993, 12] width 249 height 24
click at [951, 8] on input "kaikobad" at bounding box center [958, 12] width 178 height 15
click at [961, 9] on input "[PERSON_NAME]" at bounding box center [958, 12] width 178 height 15
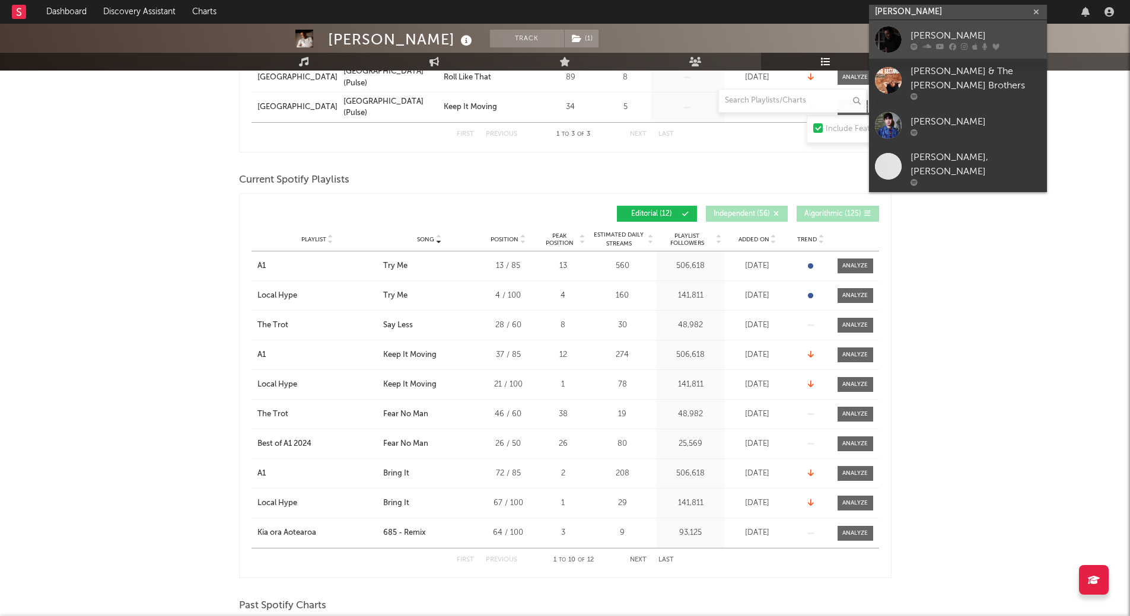
type input "[PERSON_NAME]"
click at [944, 37] on div "[PERSON_NAME]" at bounding box center [976, 35] width 131 height 14
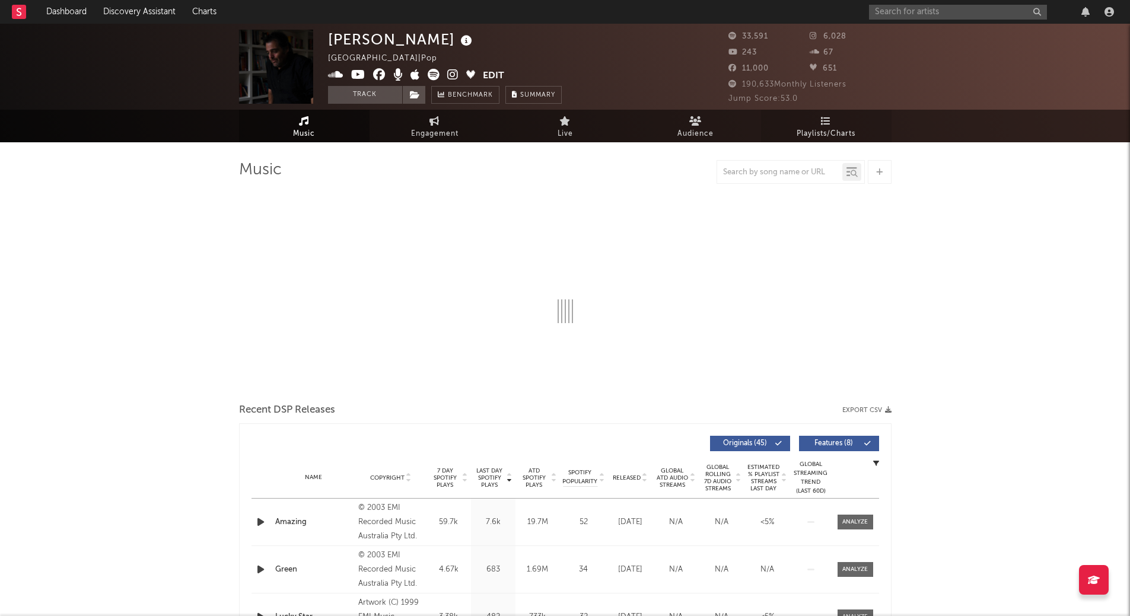
click at [823, 119] on icon at bounding box center [826, 120] width 10 height 9
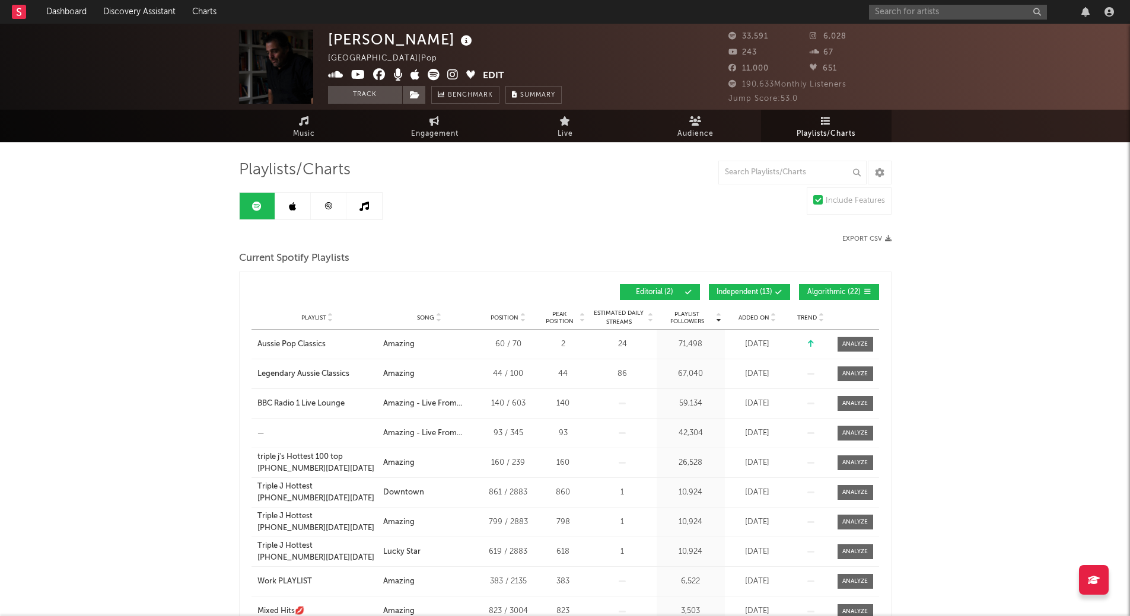
click at [437, 315] on icon at bounding box center [438, 315] width 6 height 5
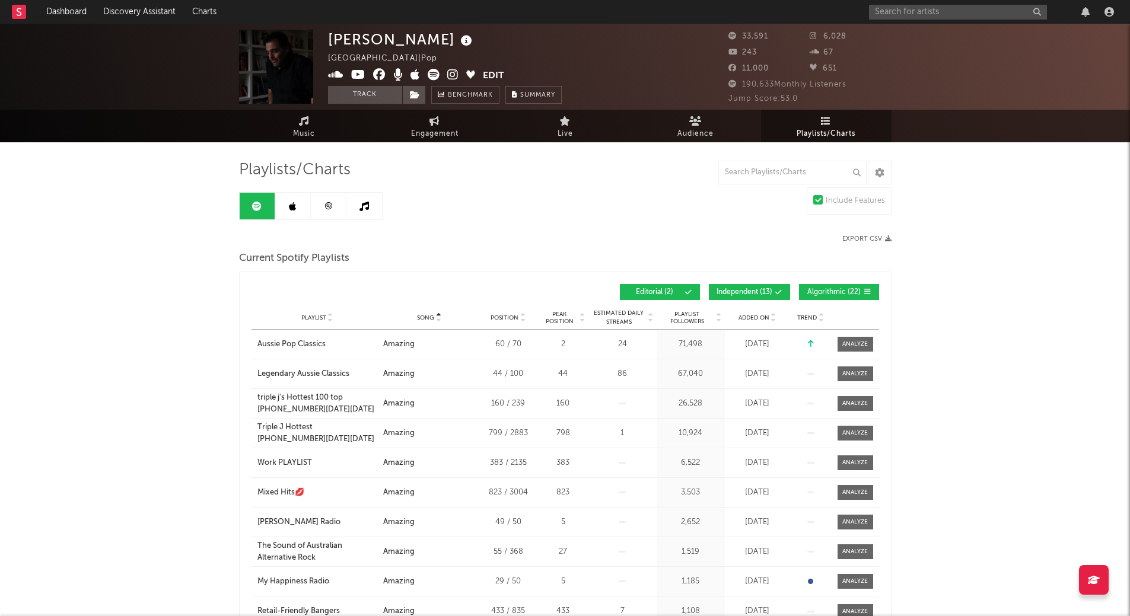
click at [437, 315] on icon at bounding box center [438, 315] width 6 height 5
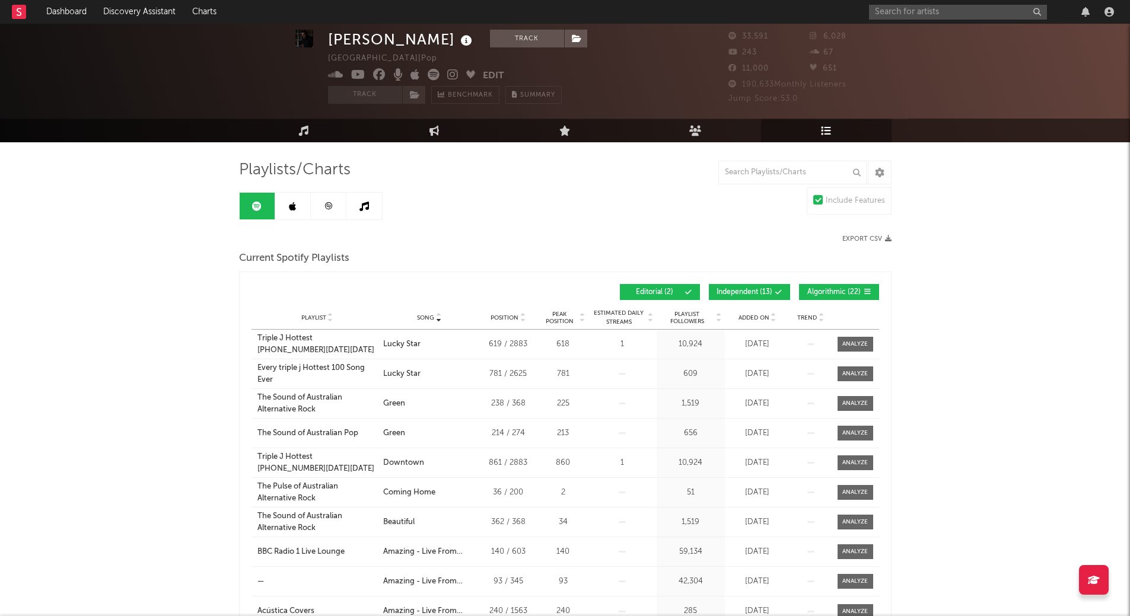
scroll to position [119, 0]
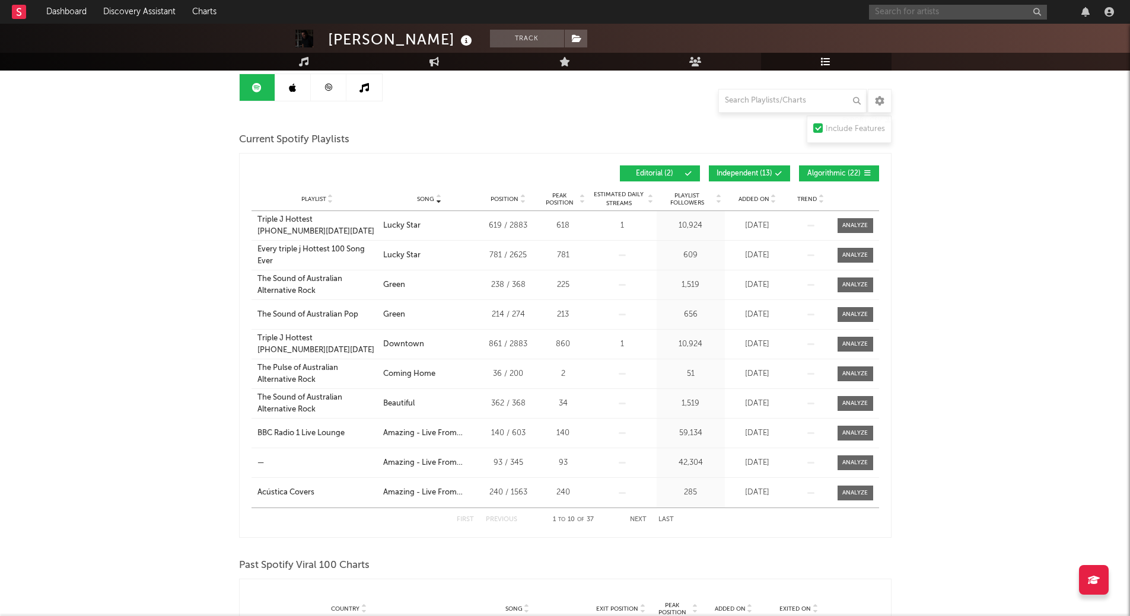
click at [914, 12] on input "text" at bounding box center [958, 12] width 178 height 15
paste input "feel the pain"
type input "feel the pain"
click at [905, 43] on link "Feel The Pain" at bounding box center [958, 39] width 178 height 39
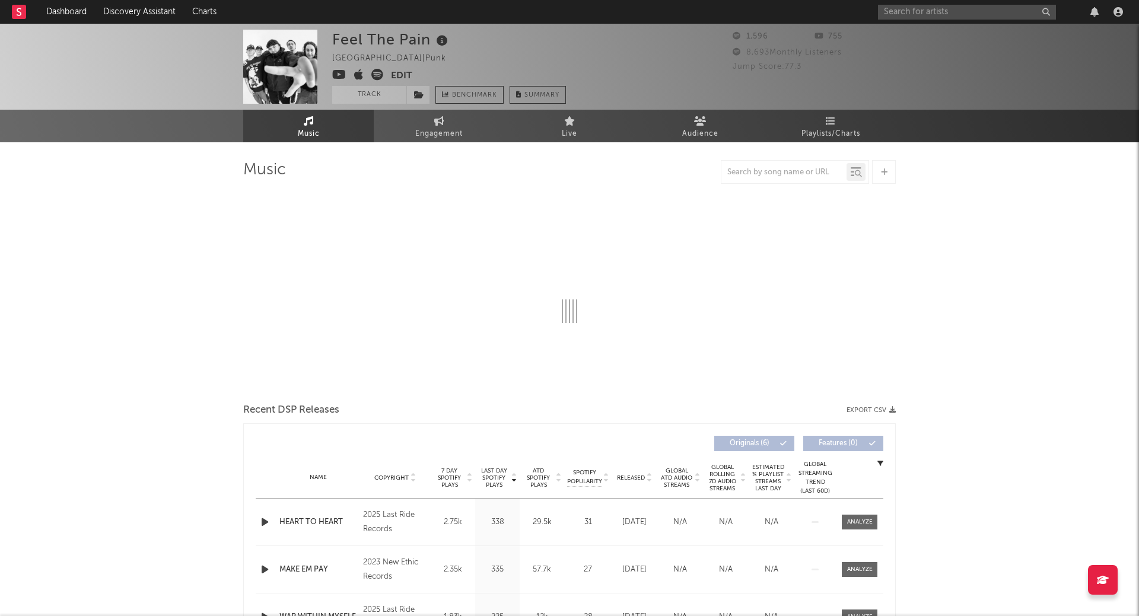
select select "1w"
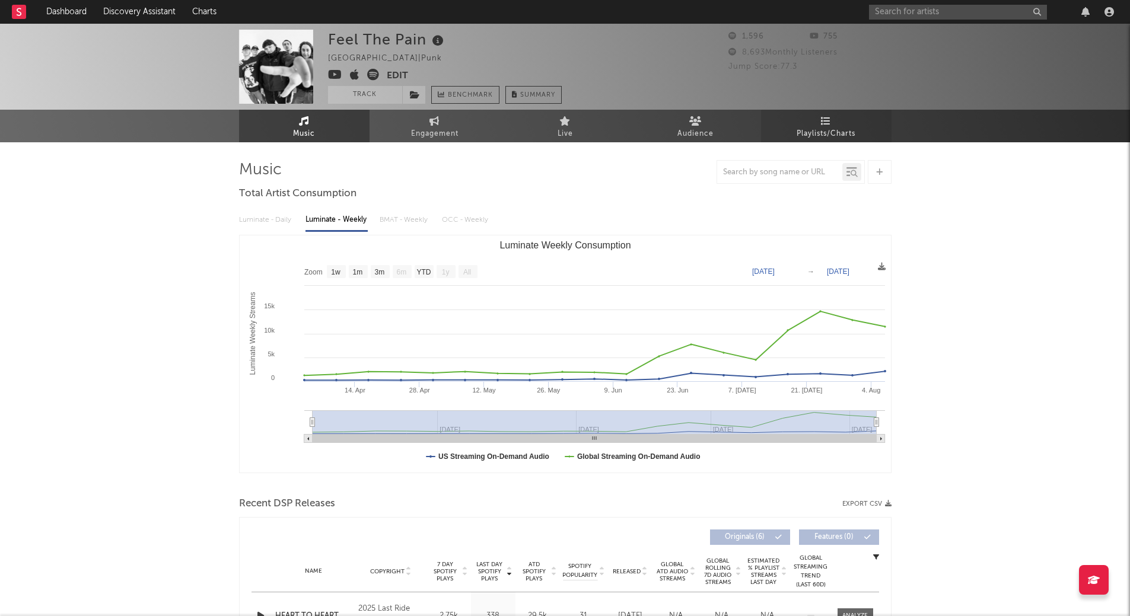
click at [784, 119] on link "Playlists/Charts" at bounding box center [826, 126] width 131 height 33
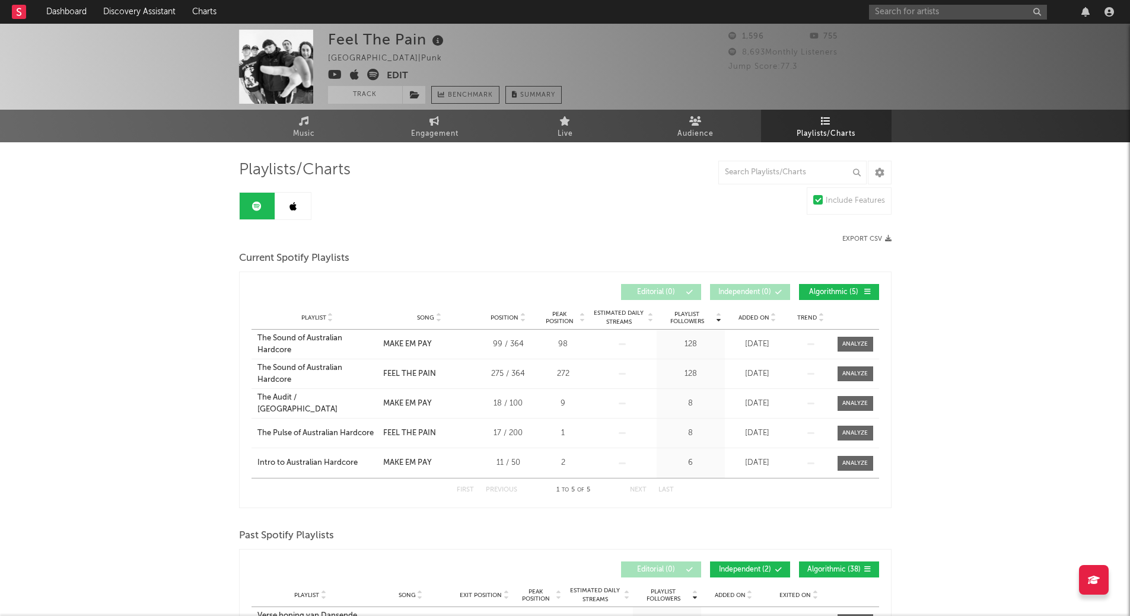
click at [300, 213] on link at bounding box center [293, 206] width 36 height 27
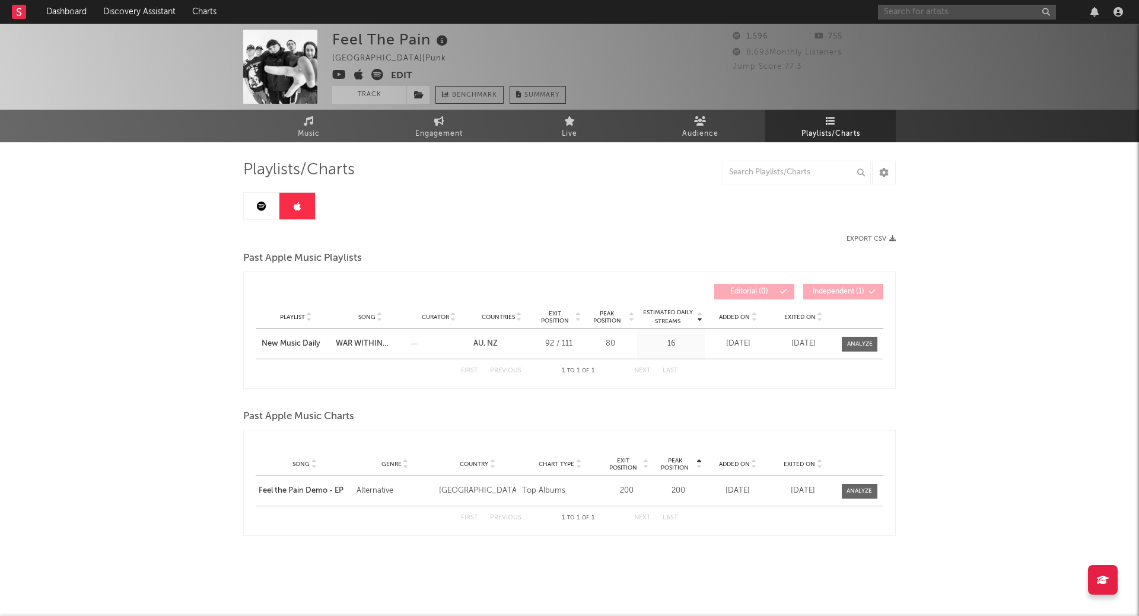
click at [950, 15] on input "text" at bounding box center [967, 12] width 178 height 15
click at [972, 9] on input "these new" at bounding box center [967, 12] width 178 height 15
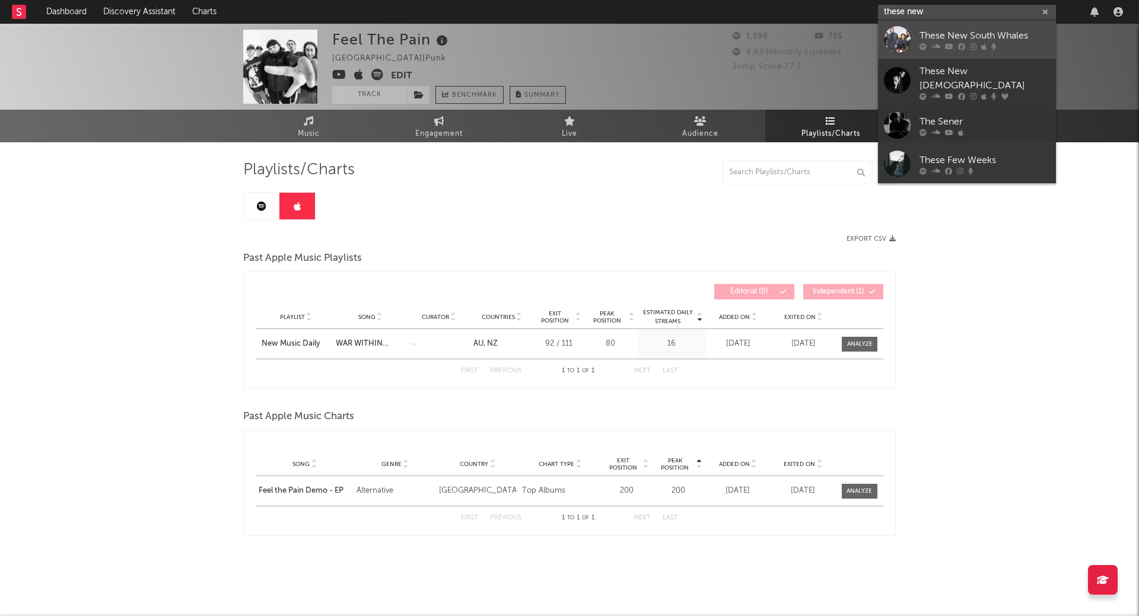
type input "these new"
click at [969, 33] on div "These New South Whales" at bounding box center [985, 35] width 131 height 14
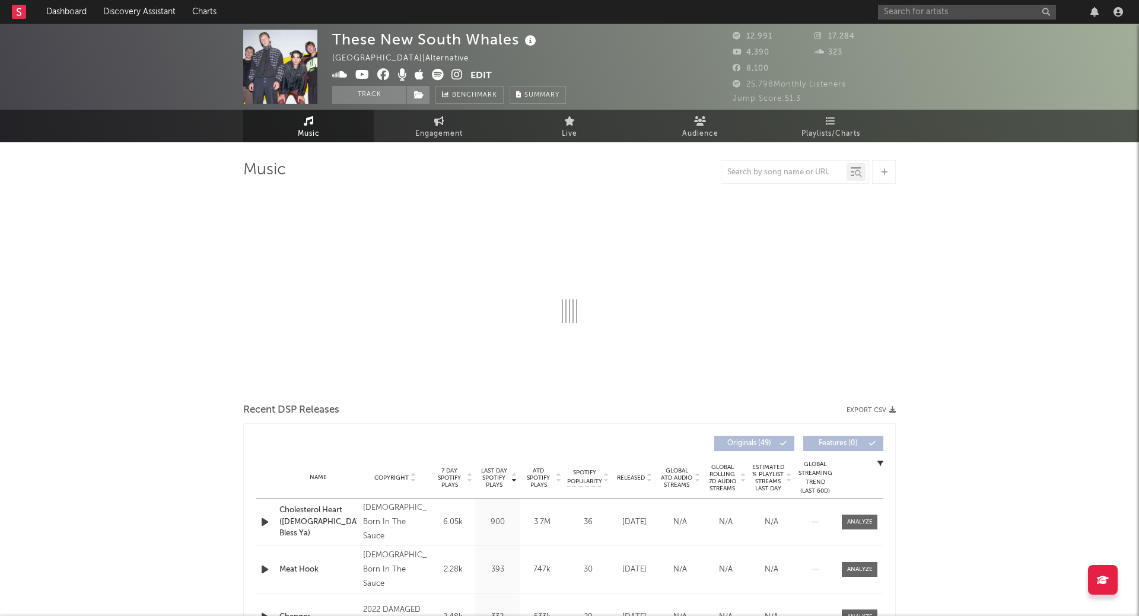
select select "1w"
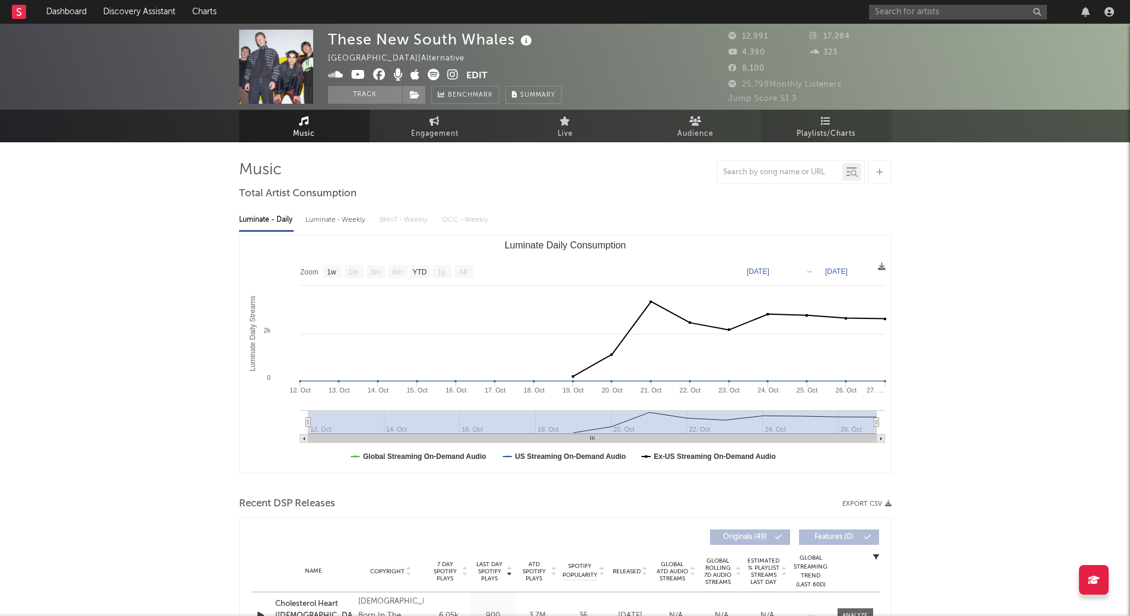
click at [839, 126] on link "Playlists/Charts" at bounding box center [826, 126] width 131 height 33
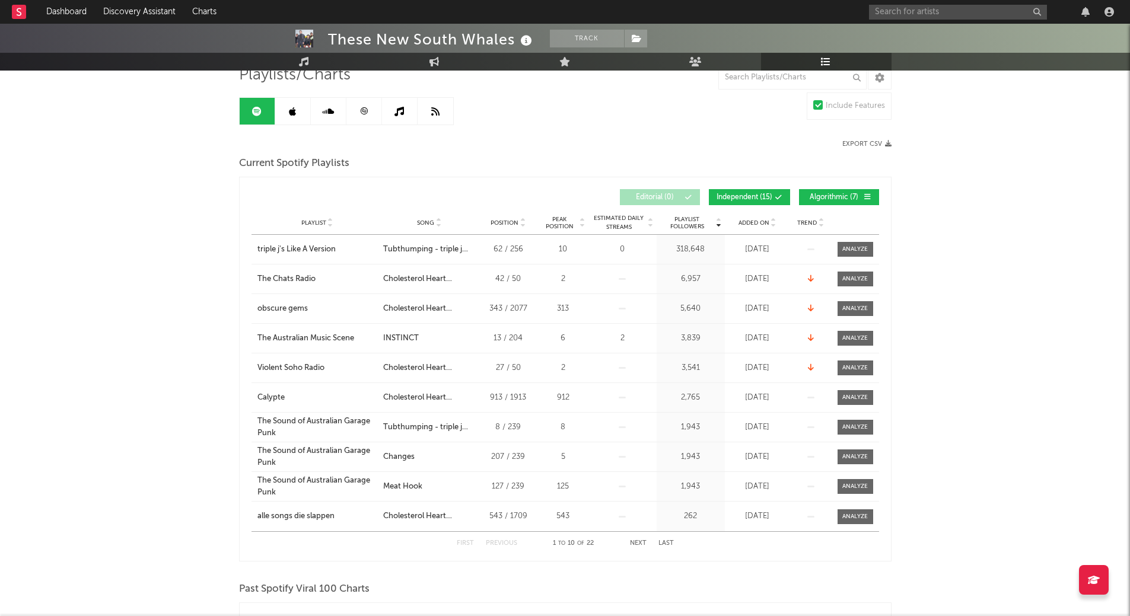
scroll to position [119, 0]
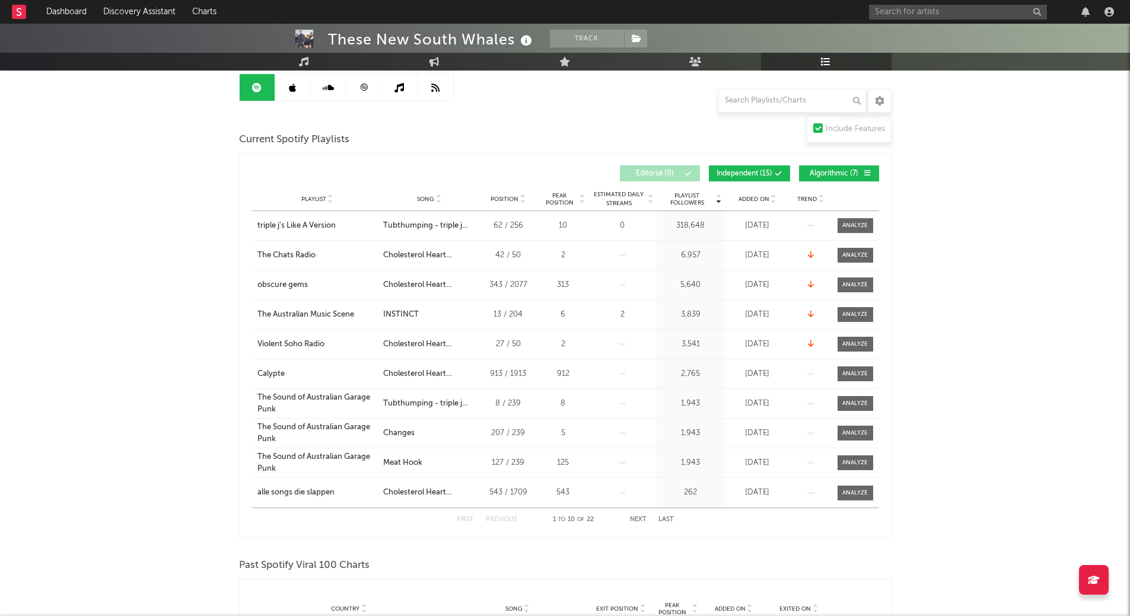
click at [422, 199] on span "Song" at bounding box center [425, 199] width 17 height 7
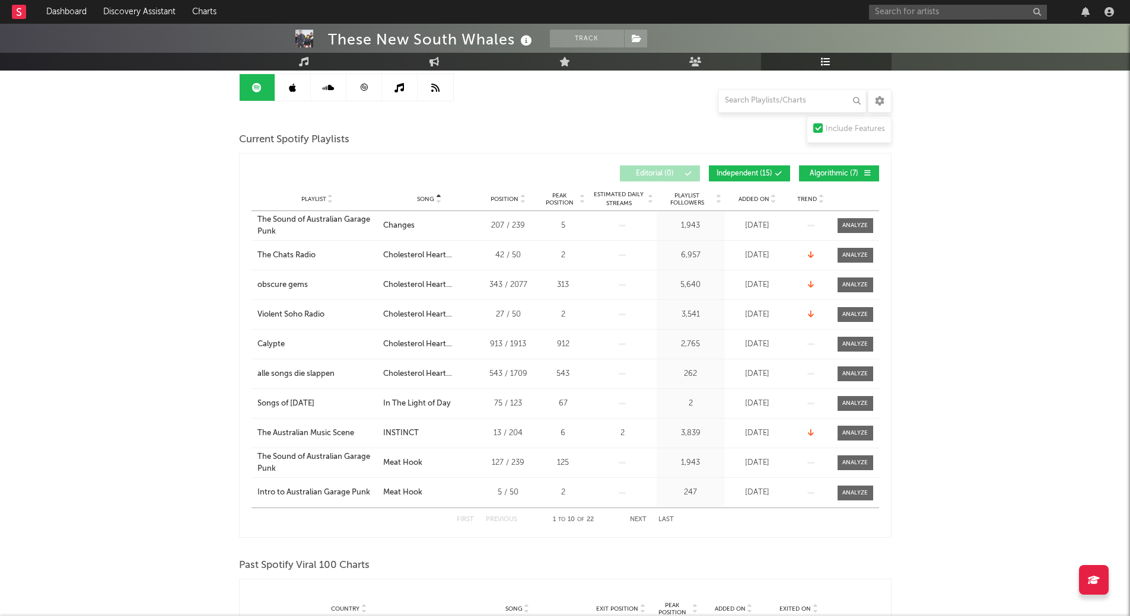
click at [980, 338] on div "These New South Whales Track [GEOGRAPHIC_DATA] | Alternative Edit Track Benchma…" at bounding box center [565, 541] width 1130 height 1273
click at [894, 15] on input "text" at bounding box center [958, 12] width 178 height 15
click at [905, 9] on input "text" at bounding box center [958, 12] width 178 height 15
paste input "[PERSON_NAME]"
click at [918, 9] on input "[PERSON_NAME]" at bounding box center [958, 12] width 178 height 15
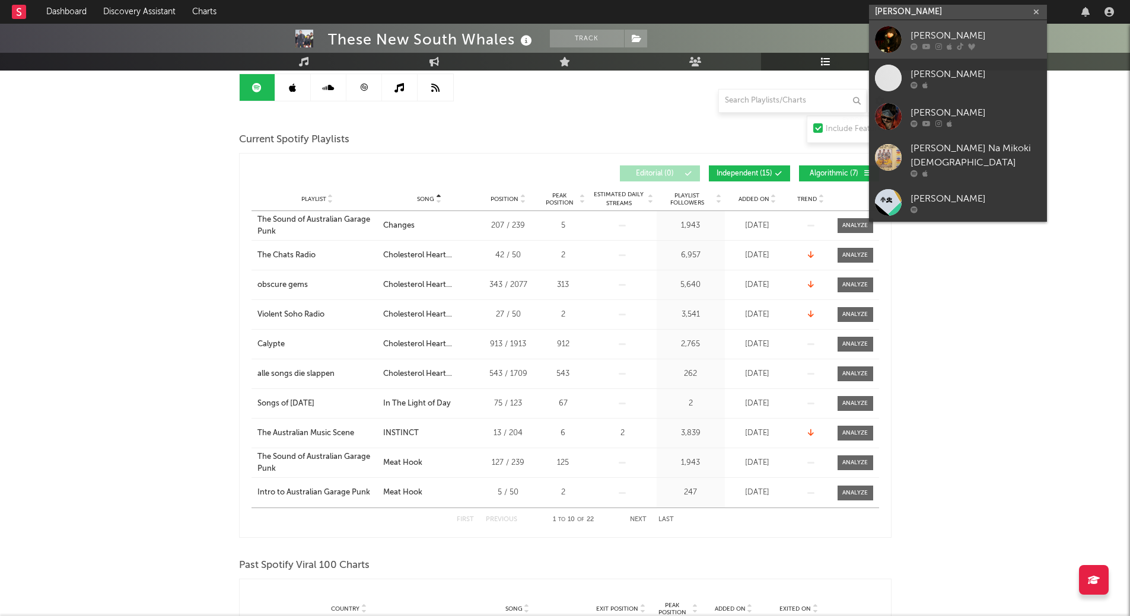
type input "[PERSON_NAME]"
click at [927, 40] on div "[PERSON_NAME]" at bounding box center [976, 35] width 131 height 14
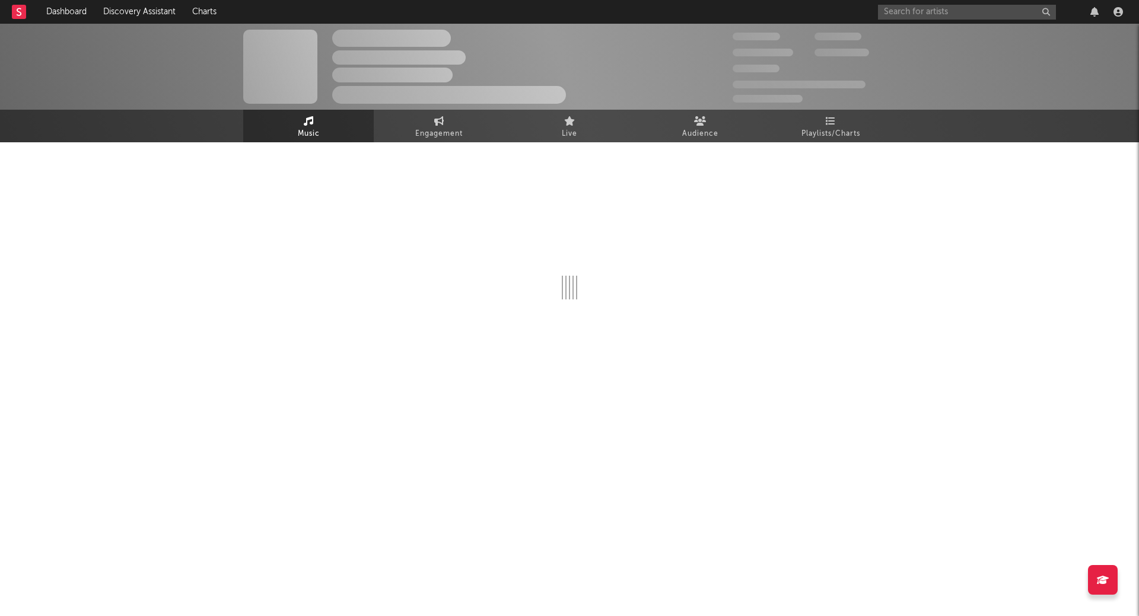
select select "6m"
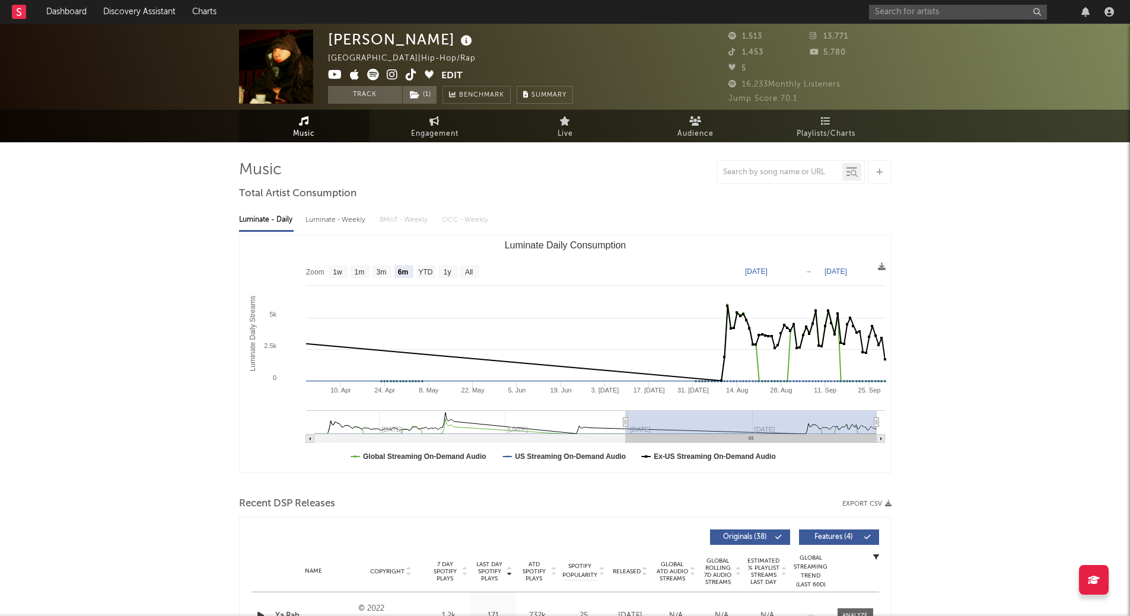
click at [851, 107] on div "Miko Mal Australia | Hip-Hop/Rap Edit Track ( 1 ) Benchmark Summary 1,513 13,77…" at bounding box center [565, 67] width 1130 height 86
click at [851, 118] on link "Playlists/Charts" at bounding box center [826, 126] width 131 height 33
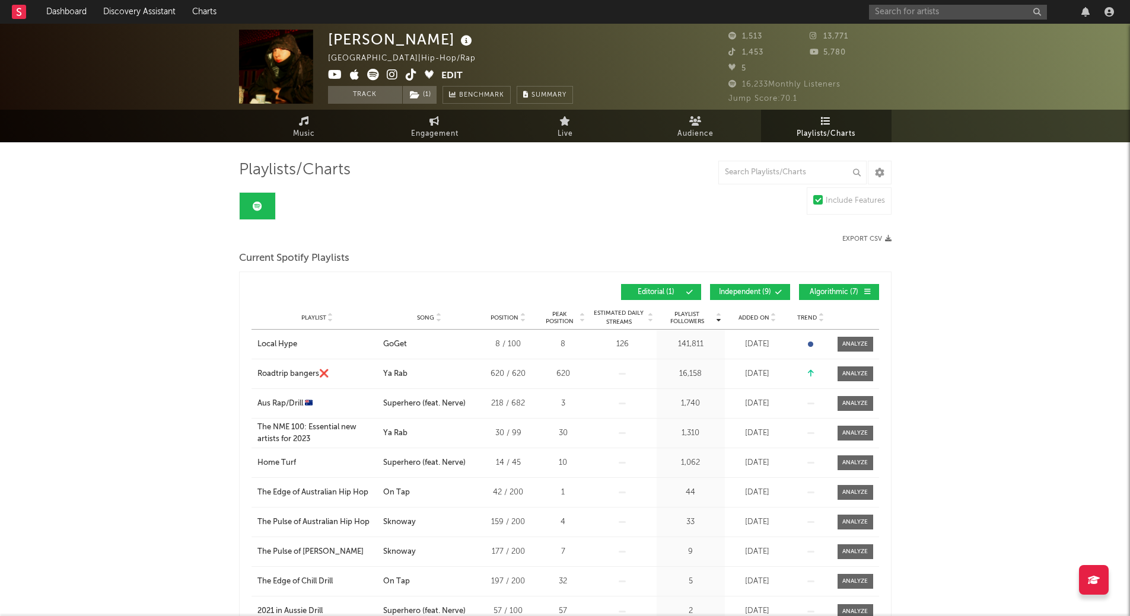
click at [428, 314] on span "Song" at bounding box center [425, 317] width 17 height 7
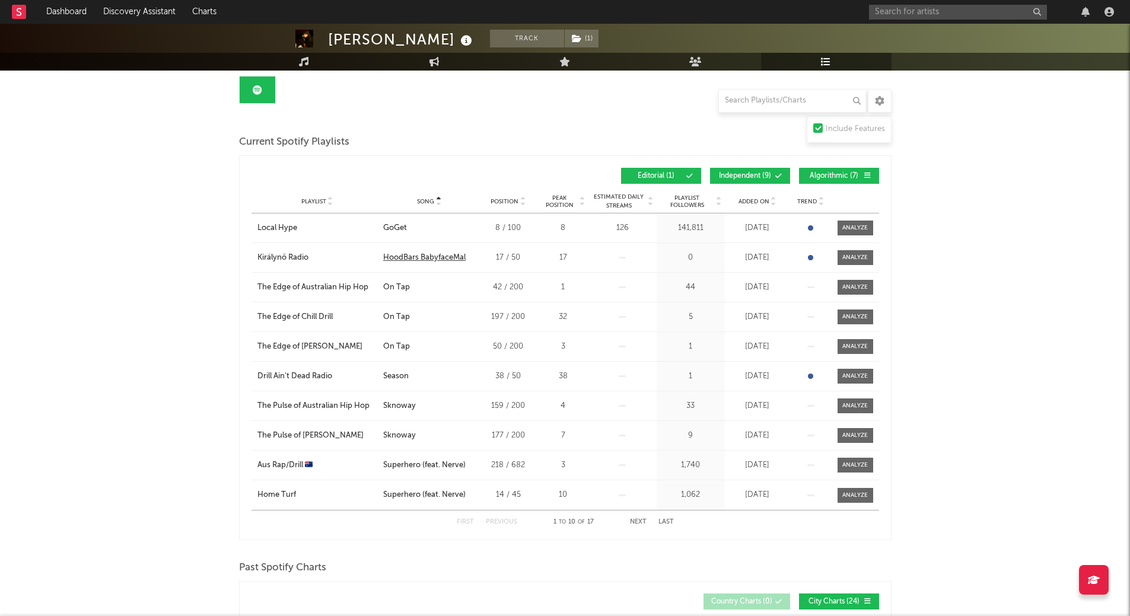
scroll to position [119, 0]
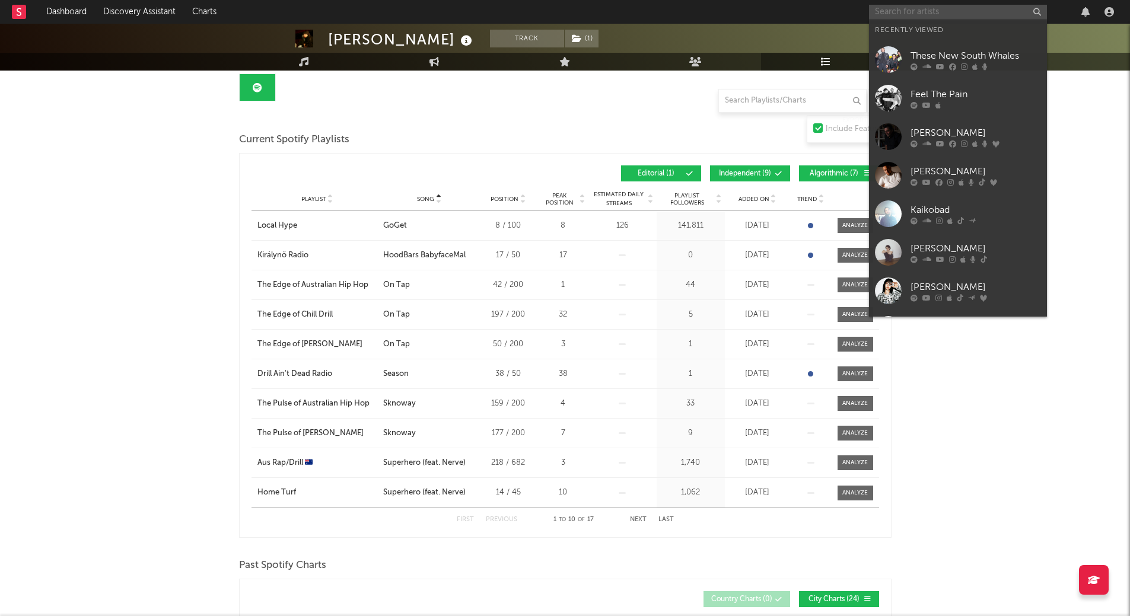
click at [909, 11] on input "text" at bounding box center [958, 12] width 178 height 15
paste input "[PERSON_NAME]"
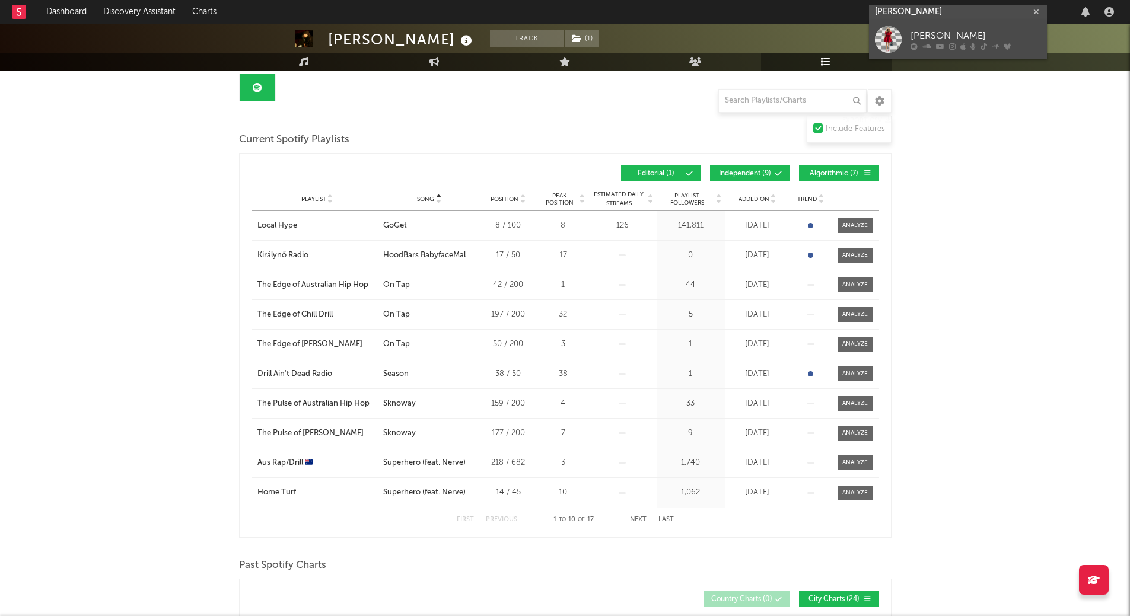
type input "[PERSON_NAME]"
click at [925, 34] on div "[PERSON_NAME]" at bounding box center [976, 35] width 131 height 14
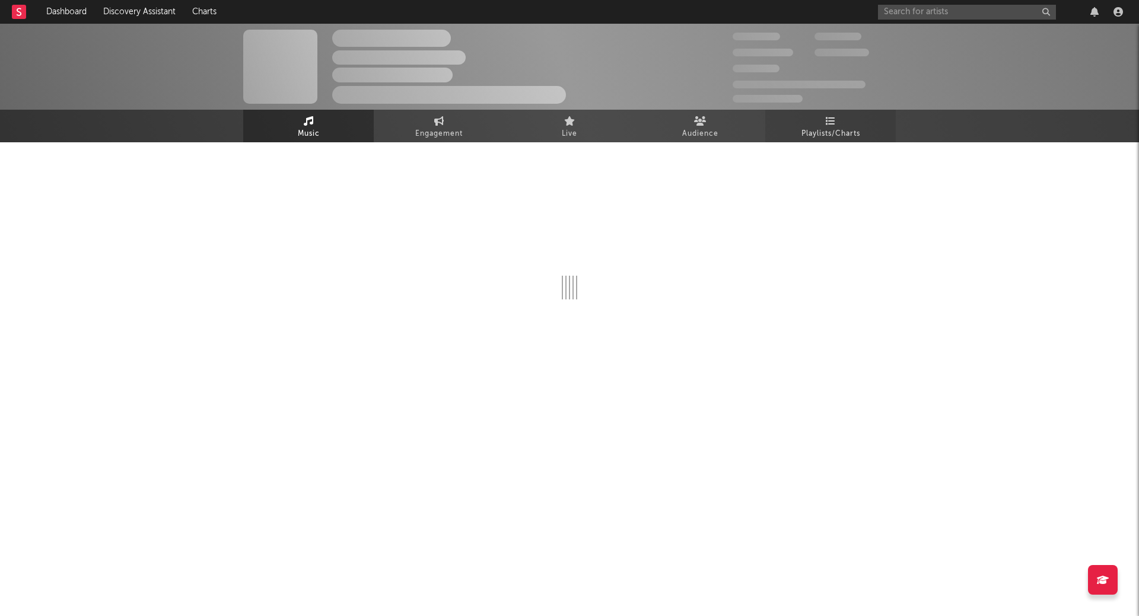
click at [798, 121] on link "Playlists/Charts" at bounding box center [830, 126] width 131 height 33
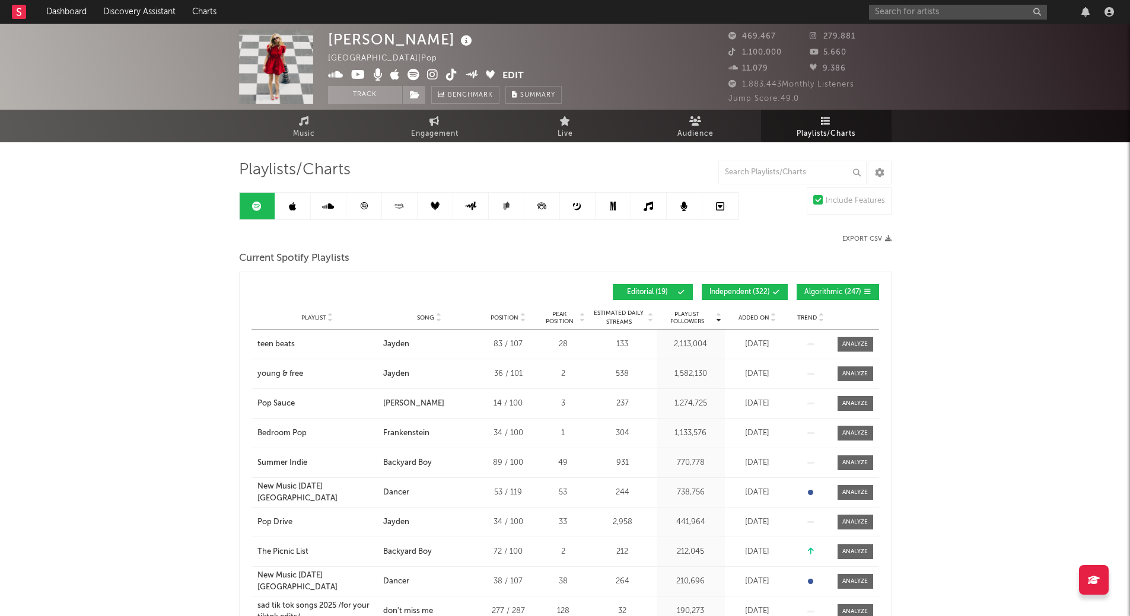
click at [710, 284] on button "Independent ( 322 )" at bounding box center [745, 292] width 86 height 16
click at [797, 292] on button "Algorithmic ( 247 )" at bounding box center [838, 292] width 82 height 16
click at [437, 322] on icon at bounding box center [438, 320] width 6 height 5
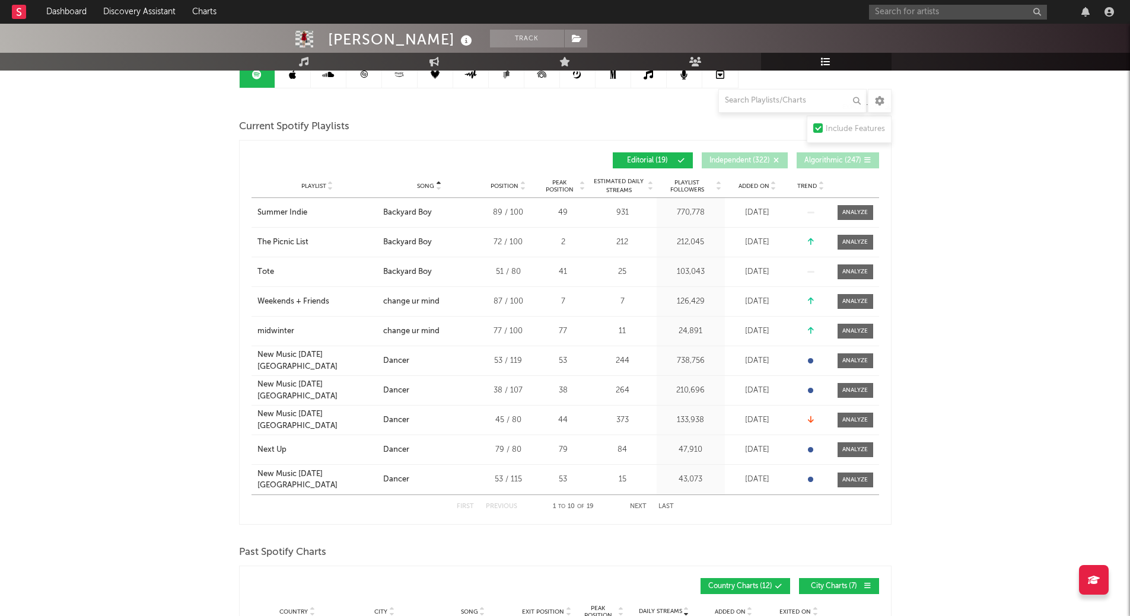
scroll to position [178, 0]
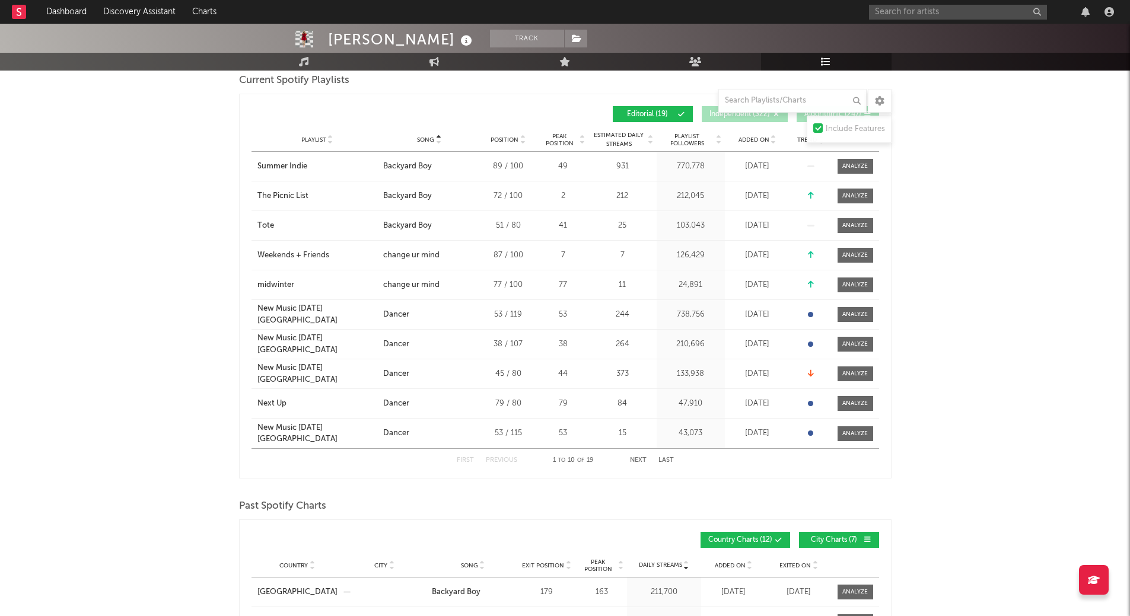
click at [640, 461] on button "Next" at bounding box center [638, 460] width 17 height 7
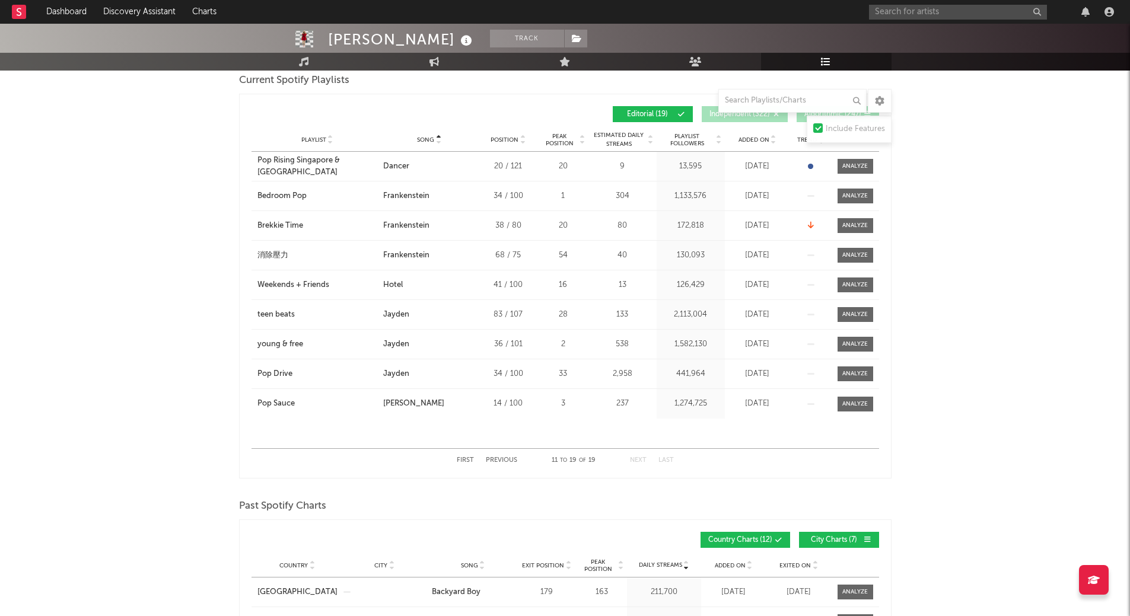
click at [498, 462] on button "Previous" at bounding box center [501, 460] width 31 height 7
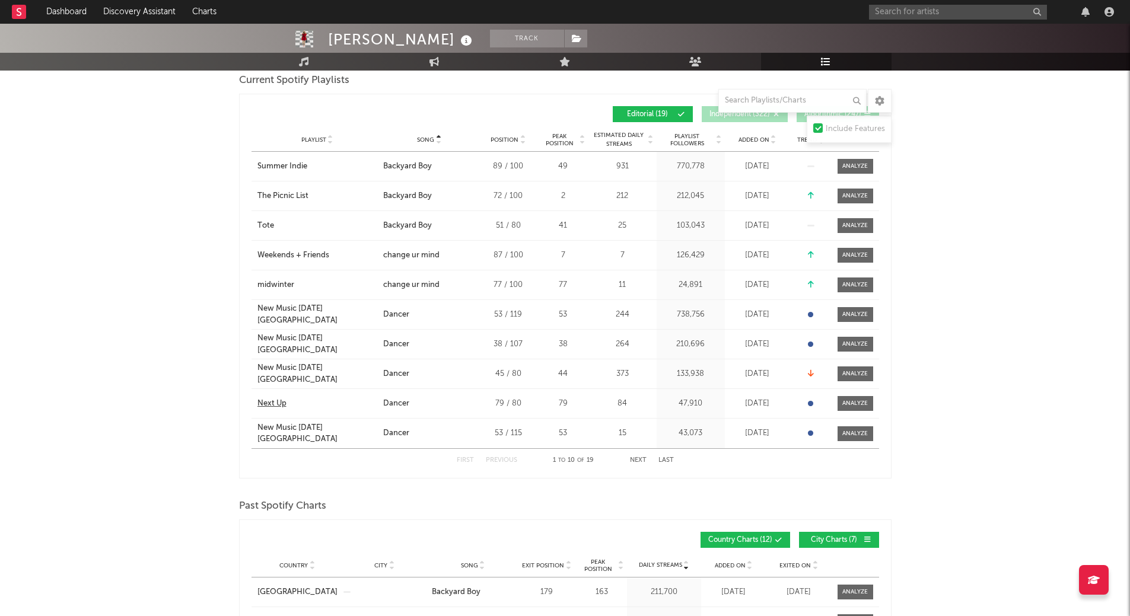
click at [269, 403] on div "Next Up" at bounding box center [271, 404] width 29 height 12
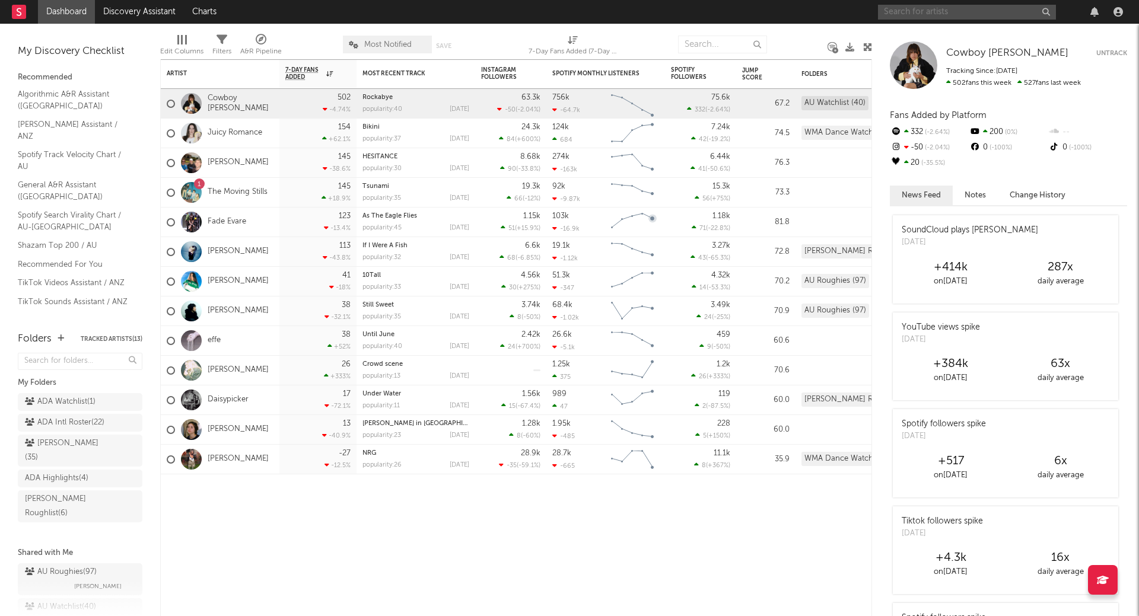
click at [1007, 14] on input "text" at bounding box center [967, 12] width 178 height 15
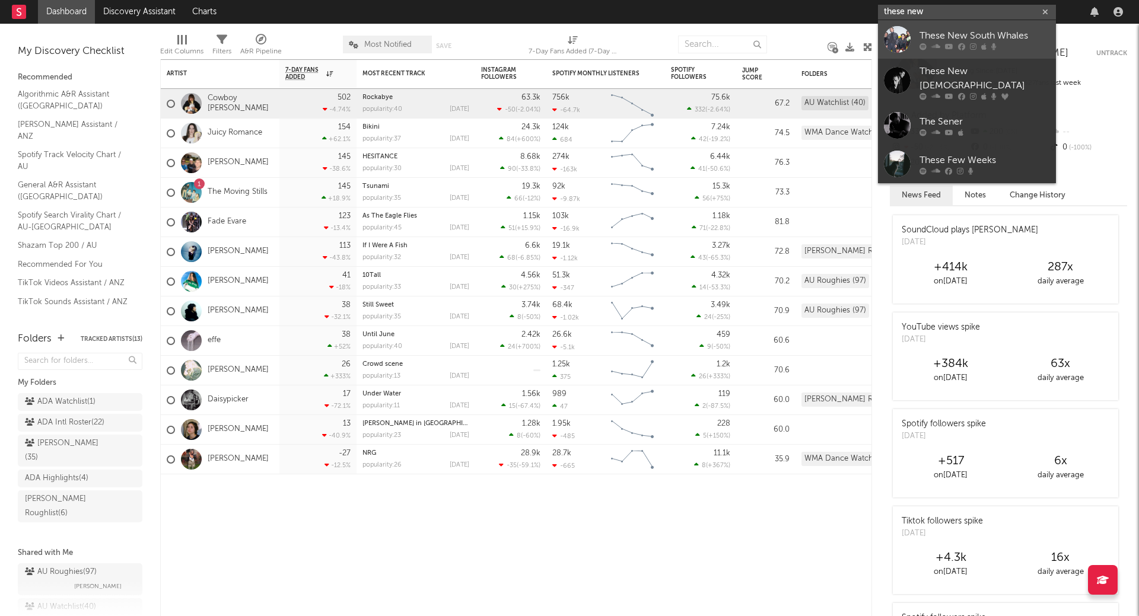
type input "these new"
click at [997, 26] on link "These New South Whales" at bounding box center [967, 39] width 178 height 39
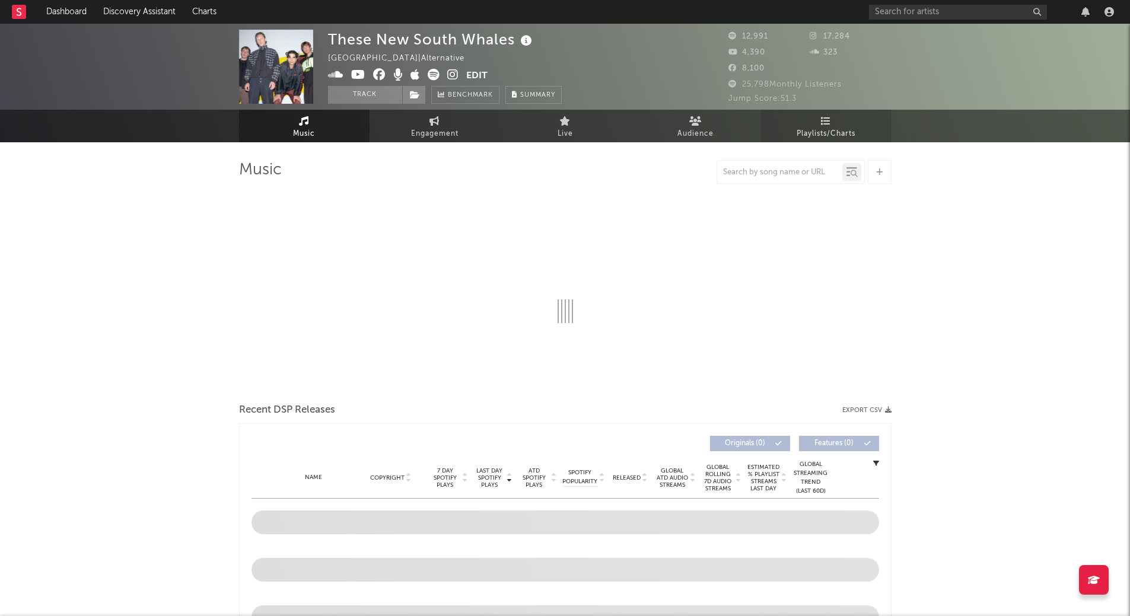
click at [826, 130] on span "Playlists/Charts" at bounding box center [826, 134] width 59 height 14
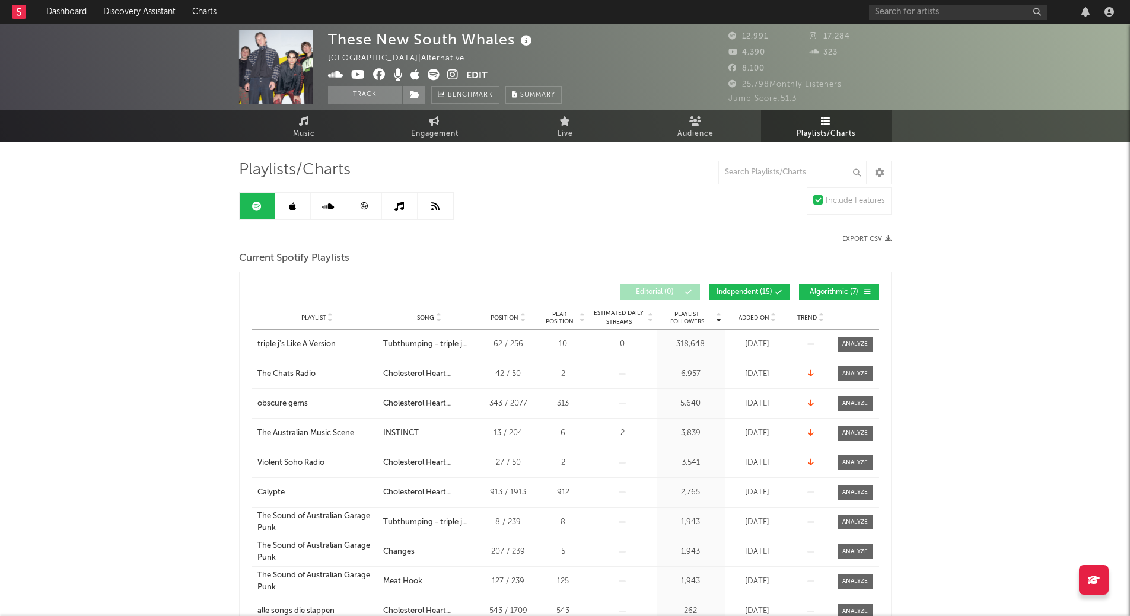
click at [427, 316] on span "Song" at bounding box center [425, 317] width 17 height 7
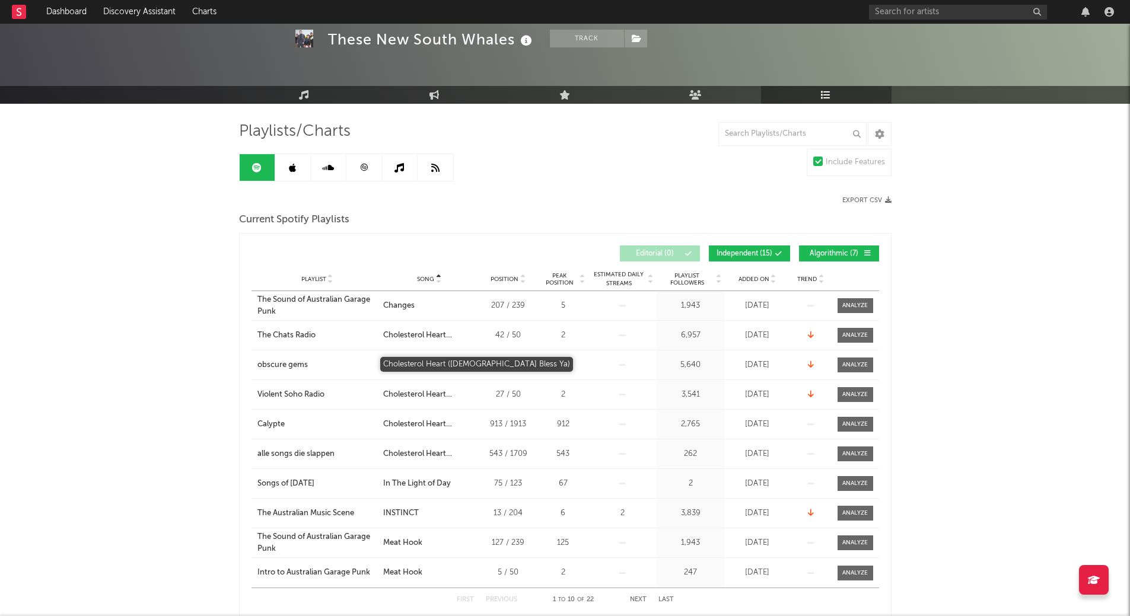
scroll to position [59, 0]
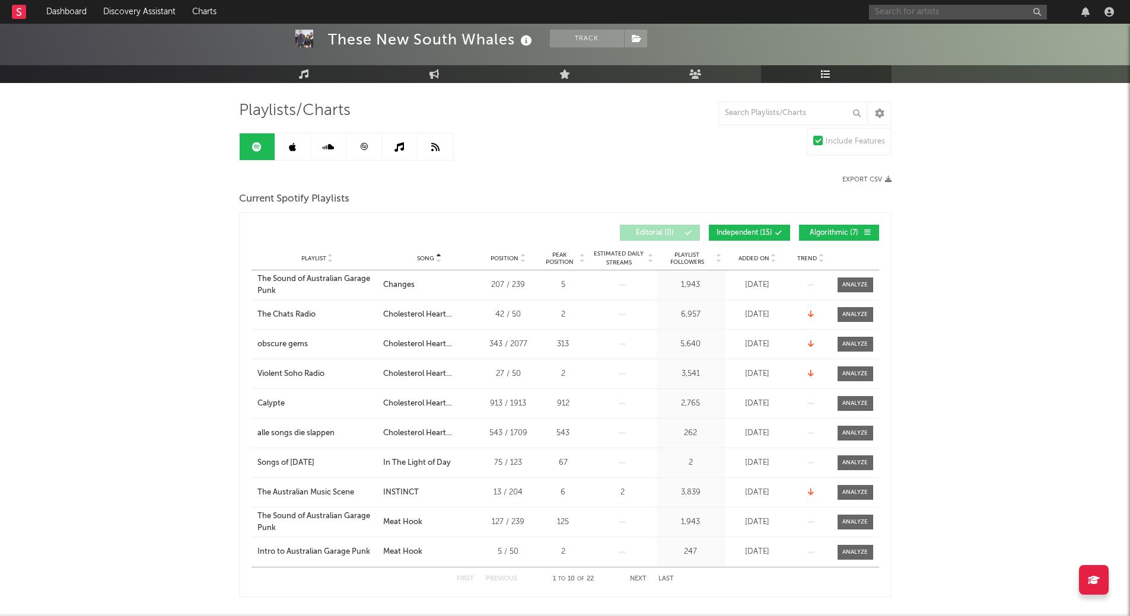
click at [962, 17] on input "text" at bounding box center [958, 12] width 178 height 15
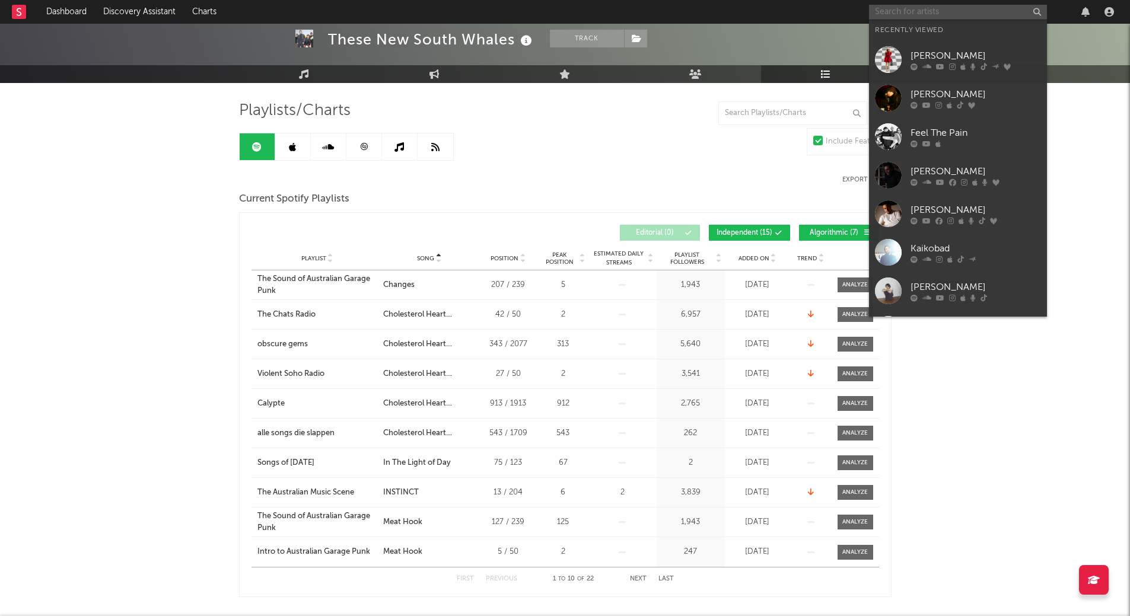
paste input "Feel The Pain"
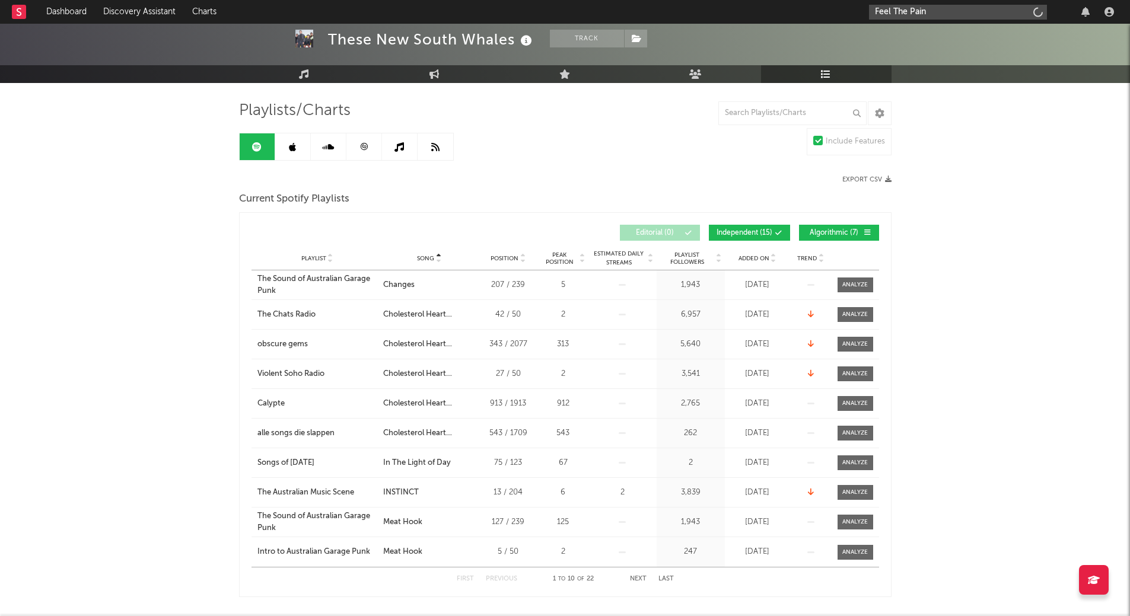
click at [930, 13] on input "Feel The Pain" at bounding box center [958, 12] width 178 height 15
type input "Feel The Pain"
click at [931, 33] on div "Feel The Pain" at bounding box center [976, 35] width 131 height 14
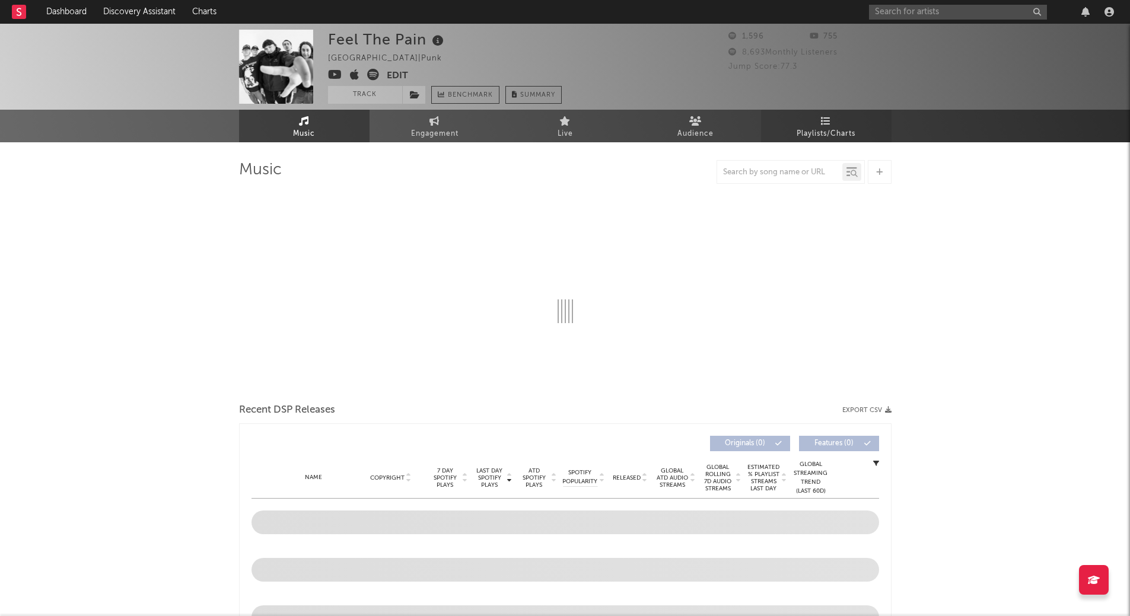
click at [825, 117] on icon at bounding box center [826, 120] width 10 height 9
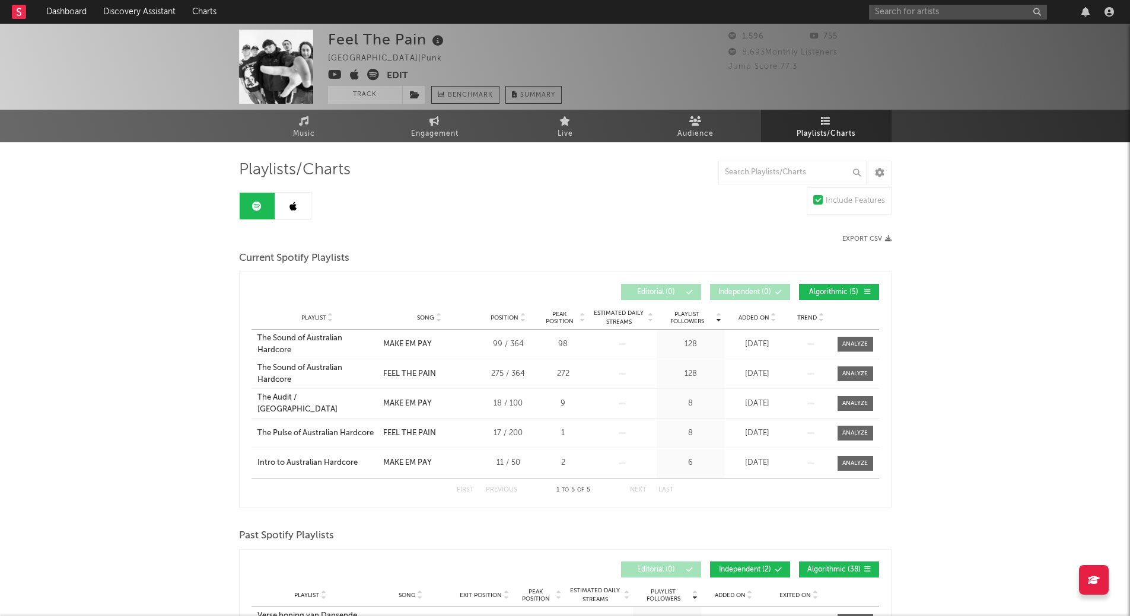
click at [915, 305] on div "Feel The Pain Australia | Punk Edit Track Benchmark Summary 1,596 755 8,693 Mon…" at bounding box center [565, 515] width 1130 height 982
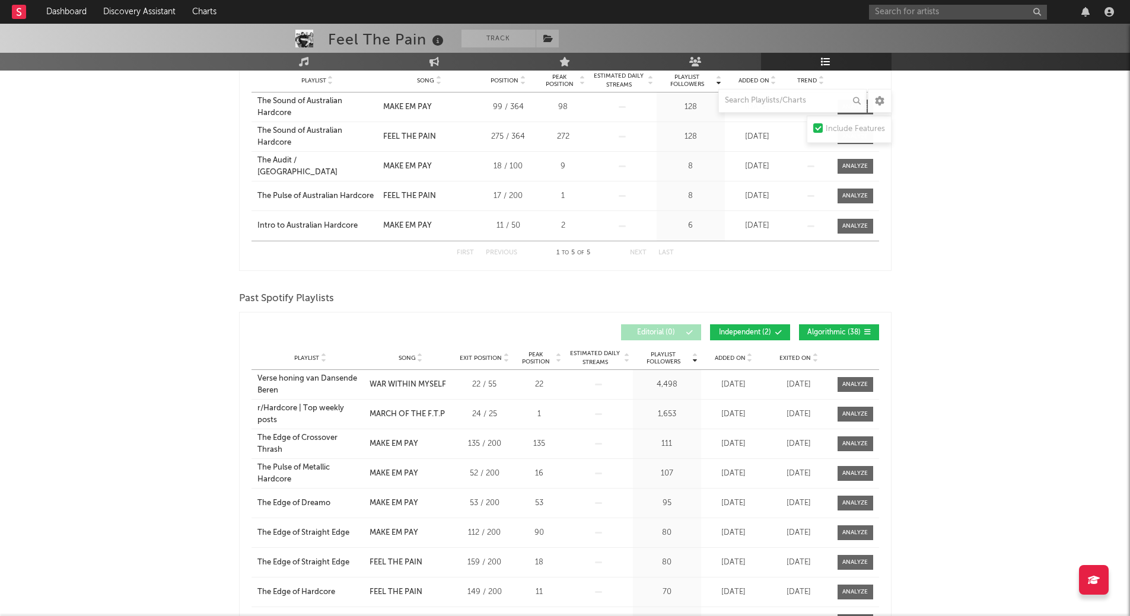
scroll to position [388, 0]
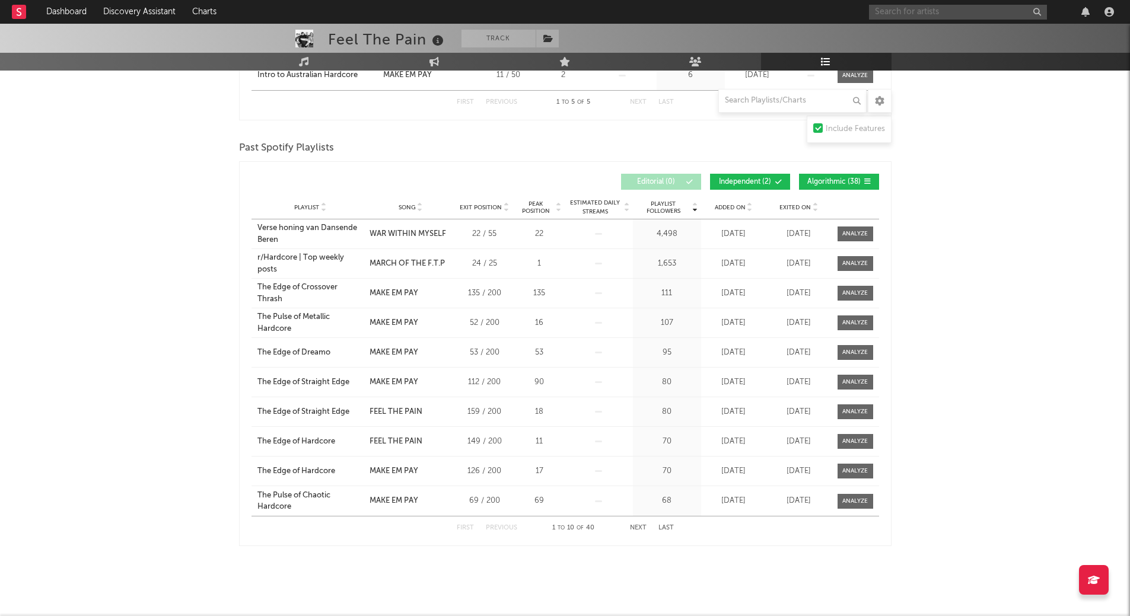
click at [1017, 14] on input "text" at bounding box center [958, 12] width 178 height 15
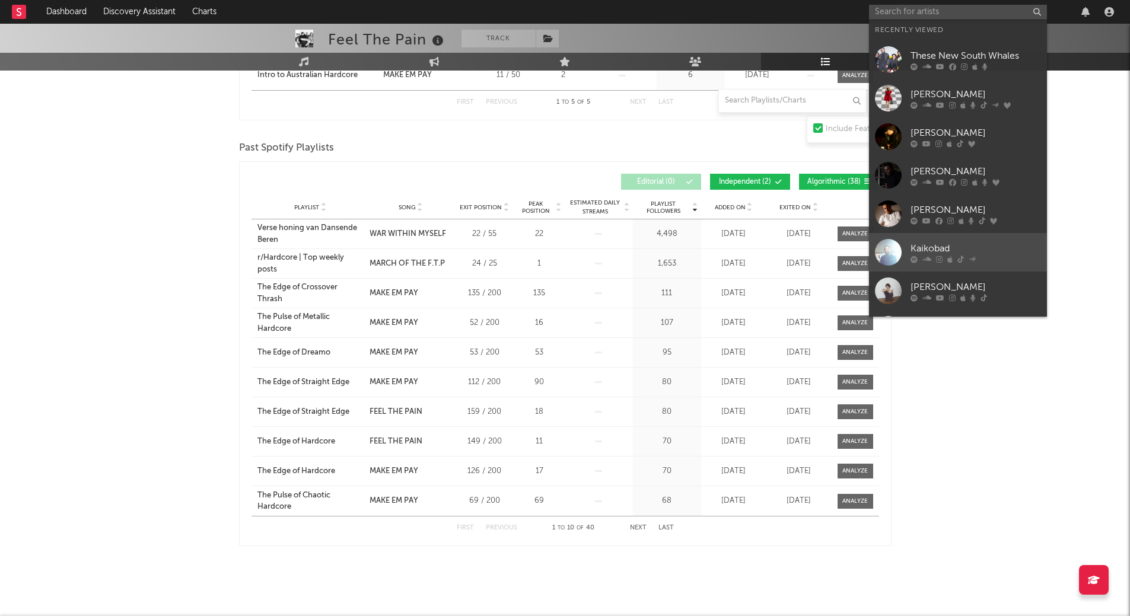
click at [951, 242] on div "Kaikobad" at bounding box center [976, 248] width 131 height 14
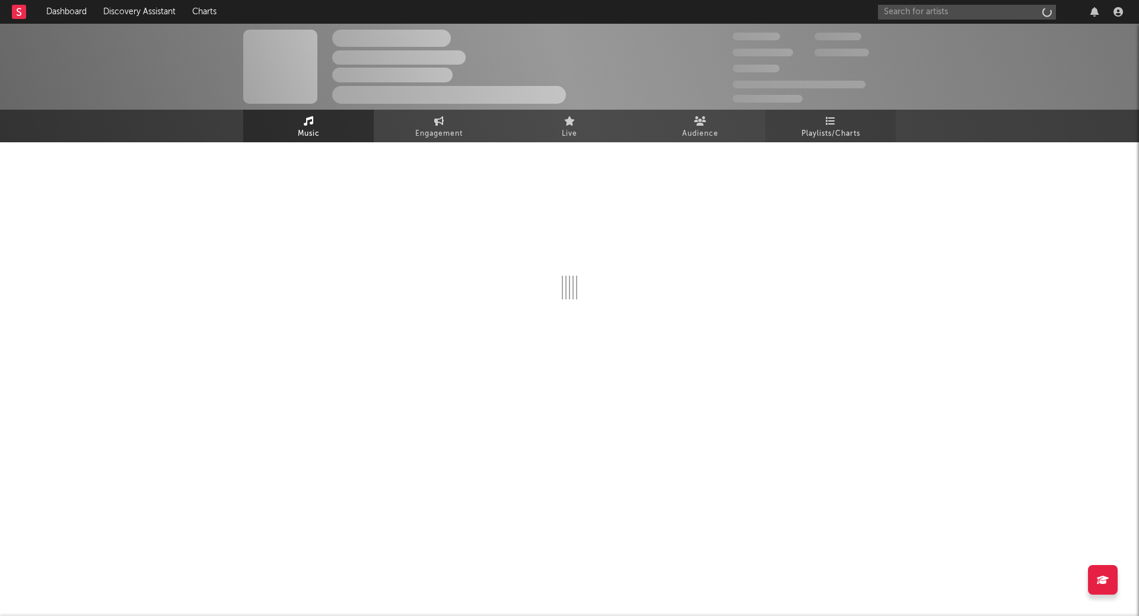
click at [840, 133] on span "Playlists/Charts" at bounding box center [830, 134] width 59 height 14
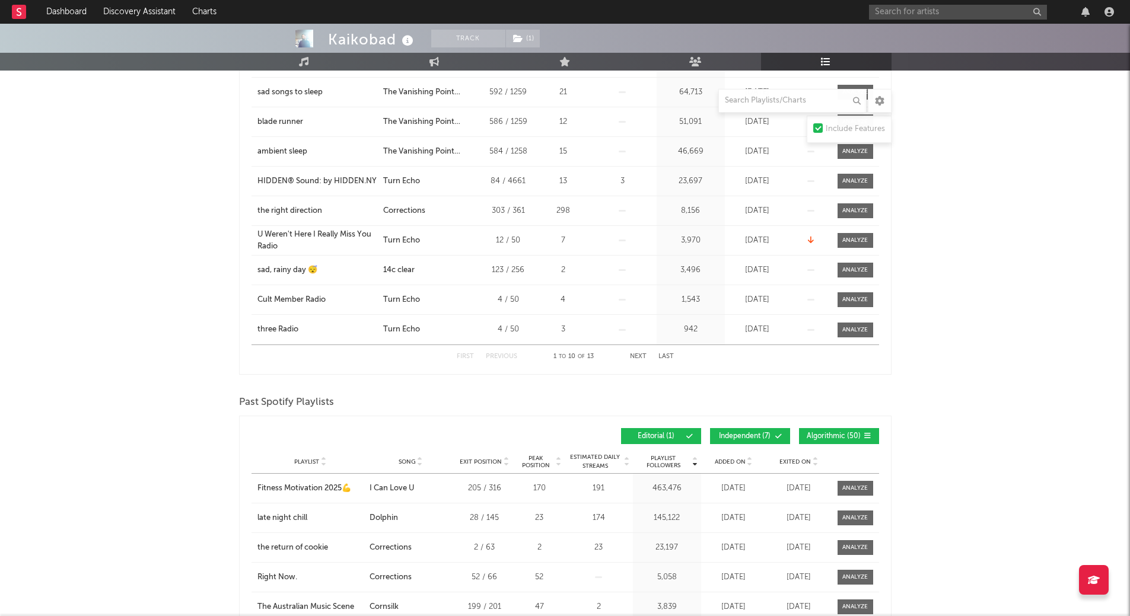
scroll to position [415, 0]
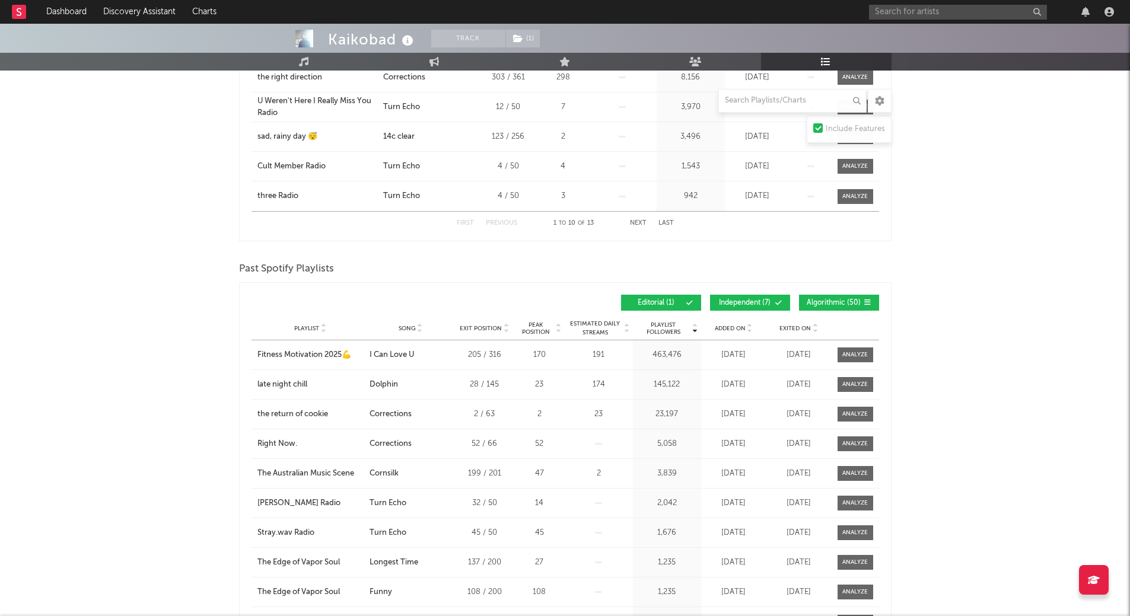
click at [750, 295] on button "Independent ( 7 )" at bounding box center [750, 303] width 80 height 16
click at [808, 300] on span "Algorithmic ( 50 )" at bounding box center [834, 303] width 55 height 7
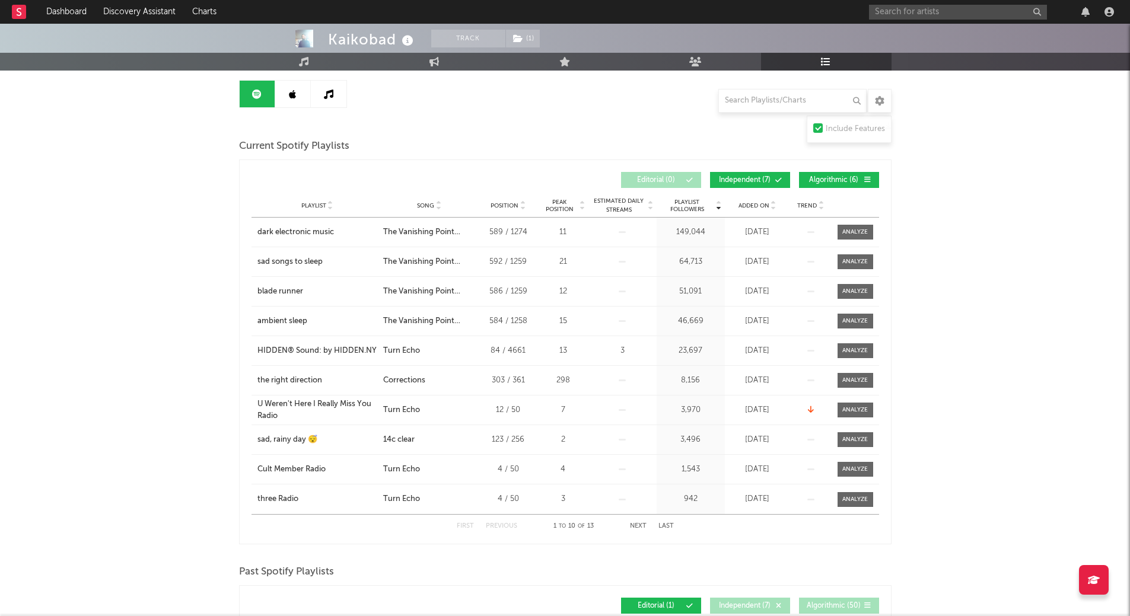
scroll to position [91, 0]
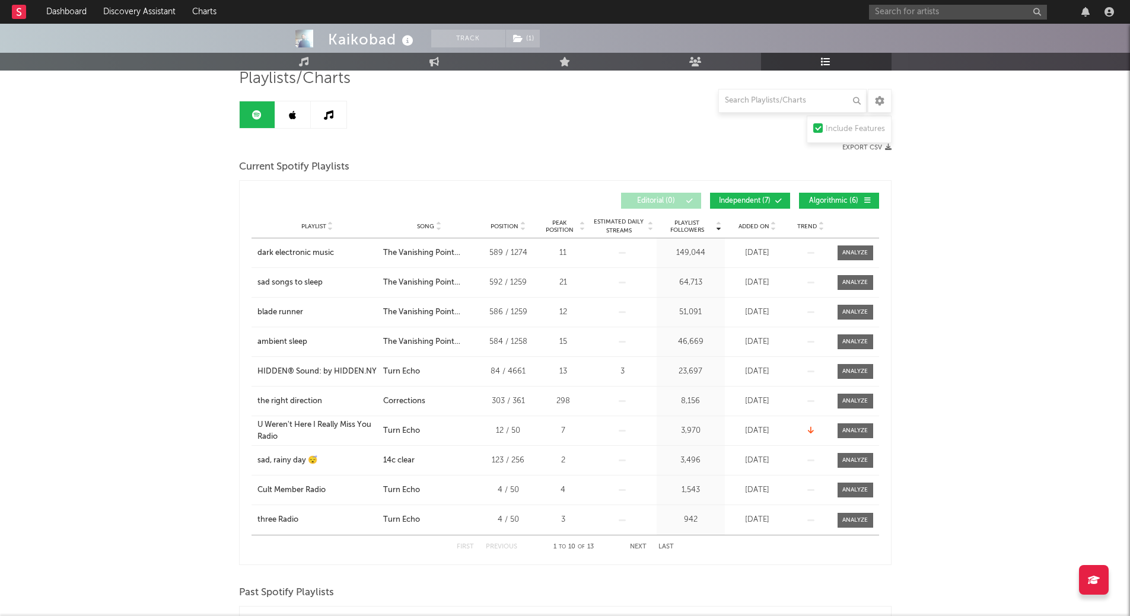
click at [423, 218] on div "Playlist City Song Position Peak Position Estimated Daily Streams Playlist Foll…" at bounding box center [566, 227] width 628 height 24
click at [424, 220] on div "Playlist City Song Position Peak Position Estimated Daily Streams Playlist Foll…" at bounding box center [566, 227] width 628 height 24
click at [926, 17] on input "text" at bounding box center [958, 12] width 178 height 15
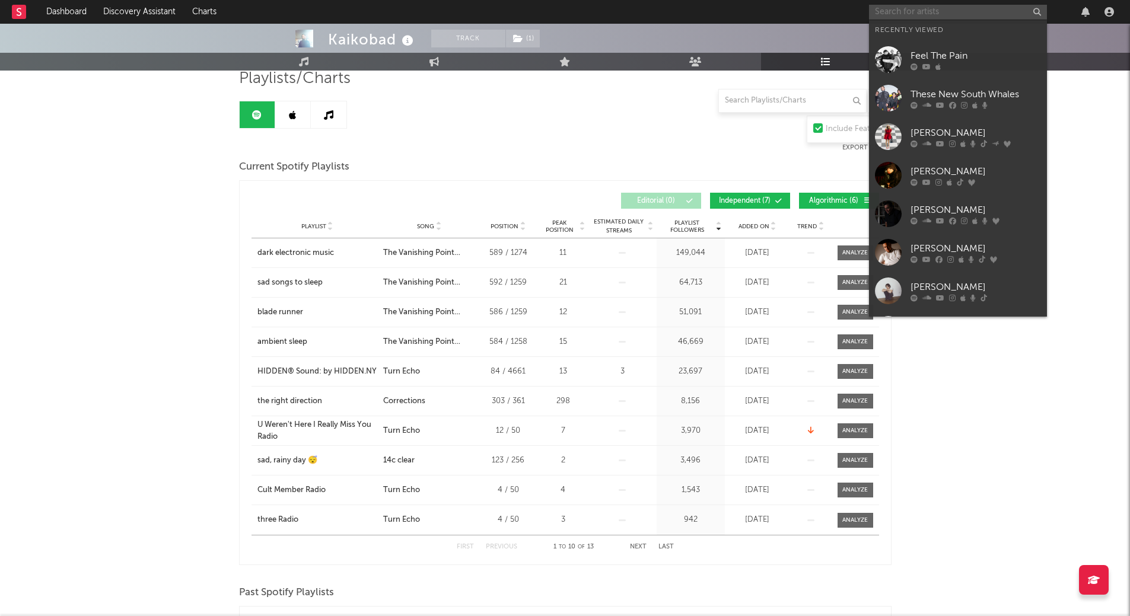
paste input "meg washington"
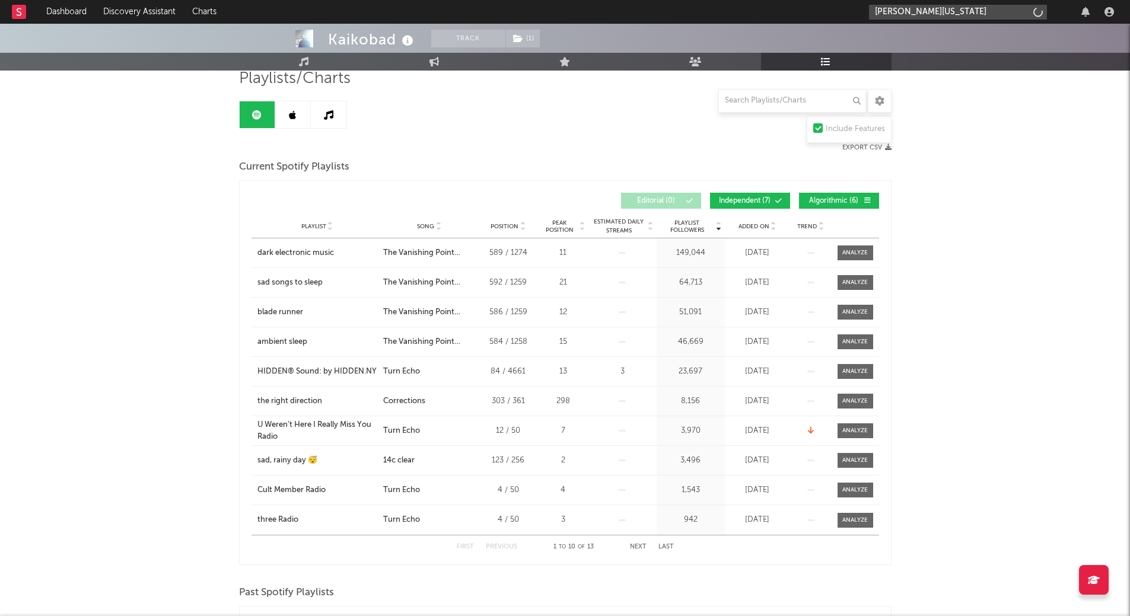
click at [940, 11] on input "meg washington" at bounding box center [958, 12] width 178 height 15
click at [946, 9] on input "meg washington" at bounding box center [958, 12] width 178 height 15
click at [952, 13] on input "meg washington" at bounding box center [958, 12] width 178 height 15
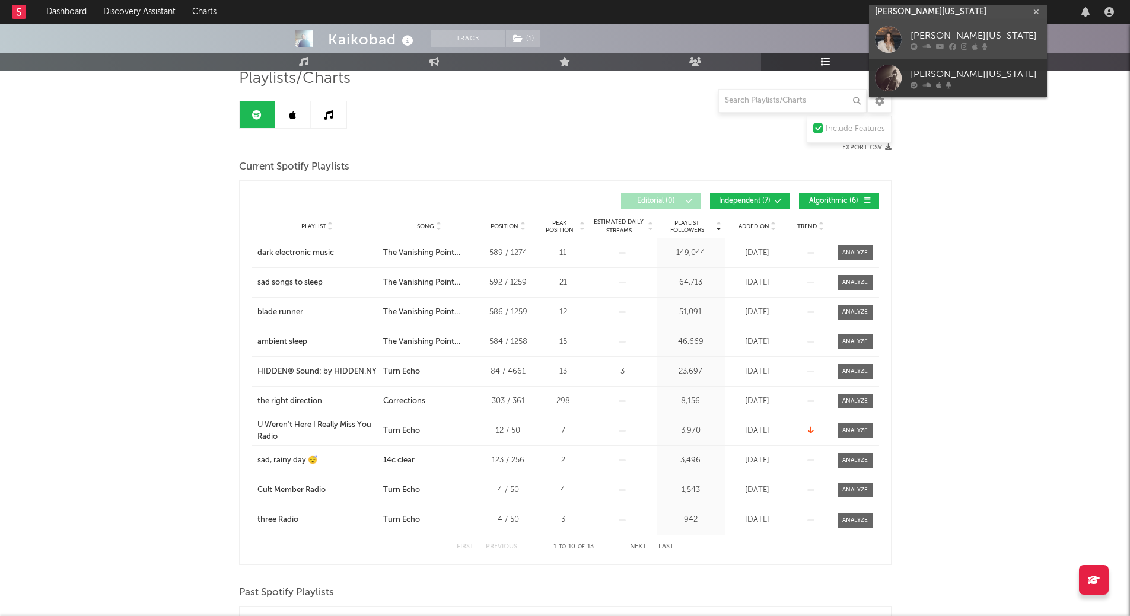
type input "meg washington"
click at [946, 41] on div "[PERSON_NAME][US_STATE]" at bounding box center [976, 35] width 131 height 14
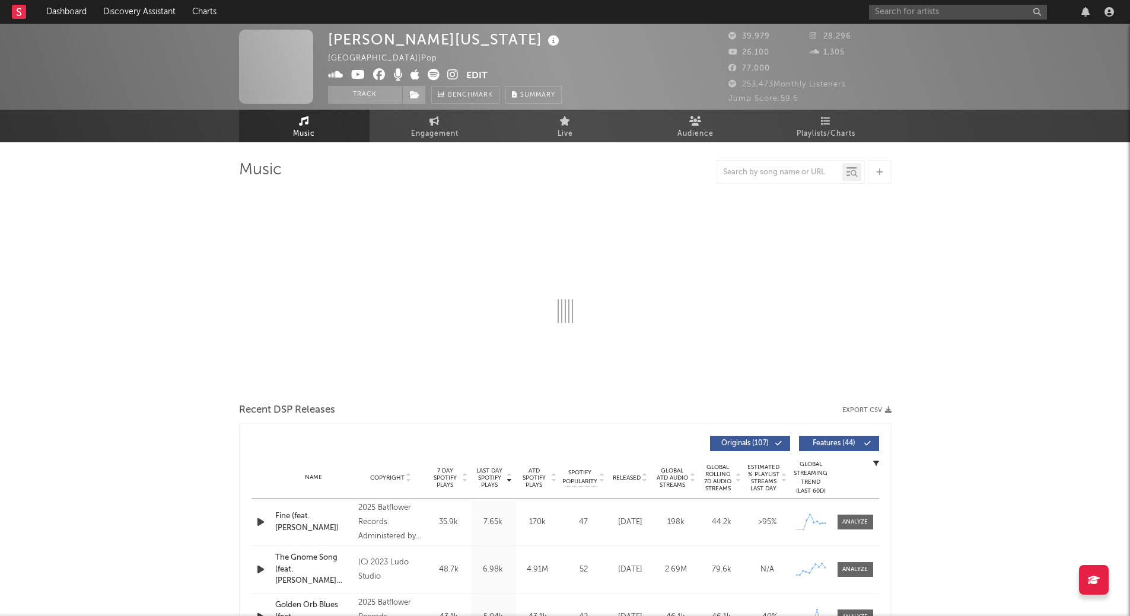
select select "6m"
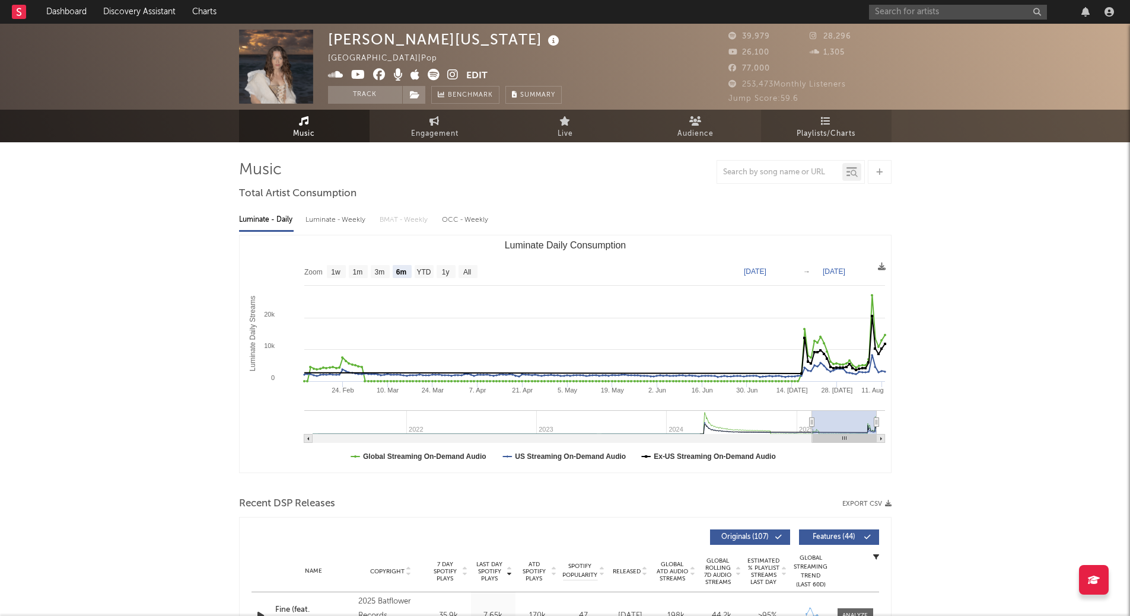
click at [767, 125] on link "Playlists/Charts" at bounding box center [826, 126] width 131 height 33
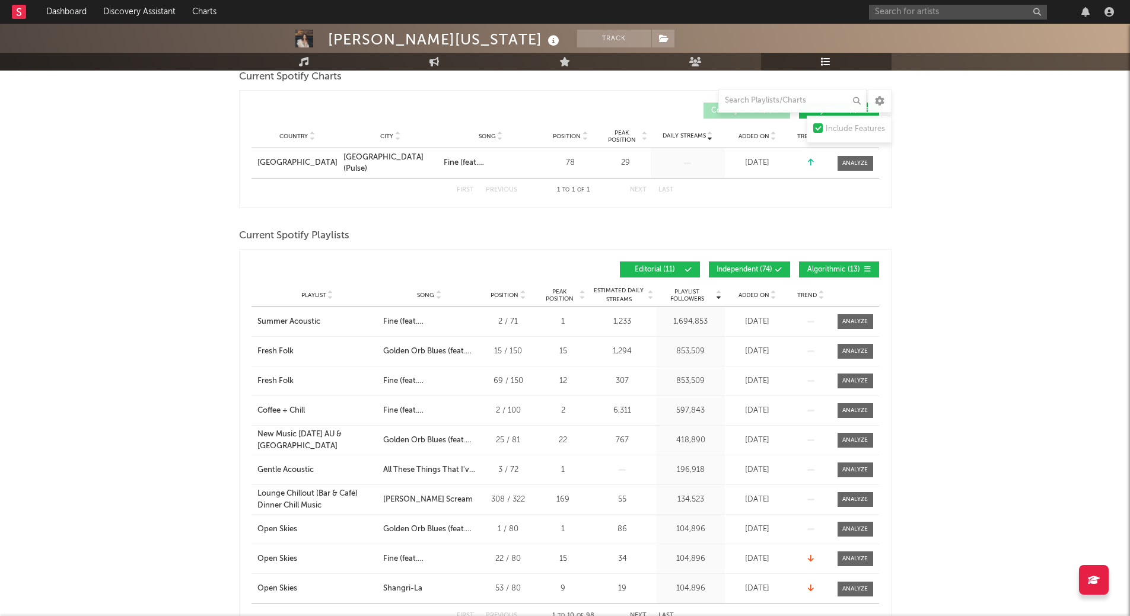
scroll to position [237, 0]
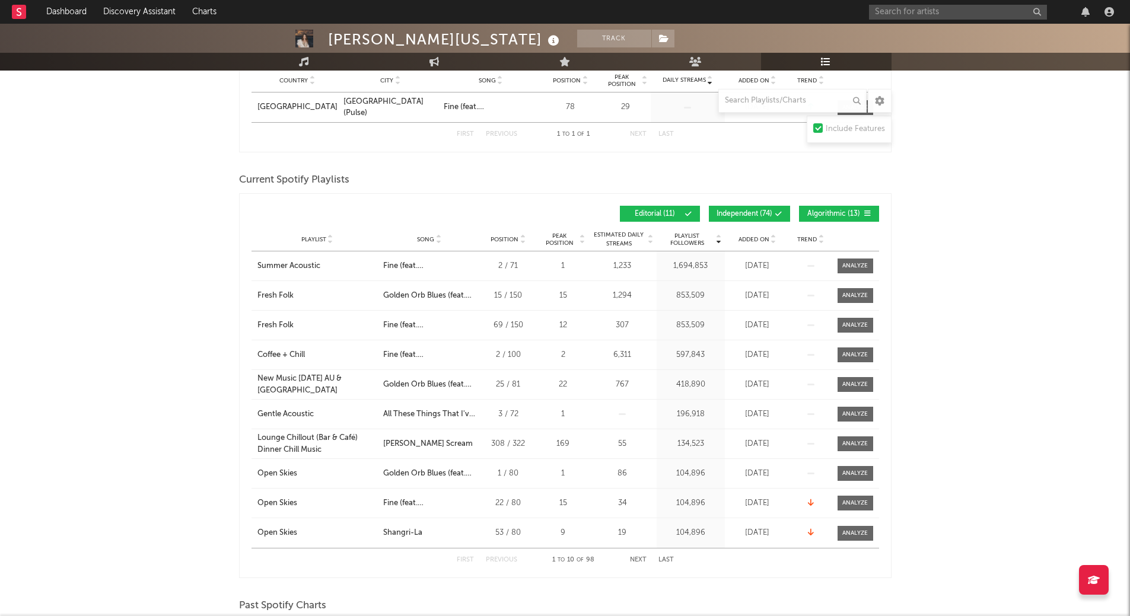
click at [741, 217] on button "Independent ( 74 )" at bounding box center [749, 214] width 81 height 16
click at [816, 211] on span "Algorithmic ( 13 )" at bounding box center [834, 214] width 55 height 7
click at [432, 236] on span "Song" at bounding box center [425, 239] width 17 height 7
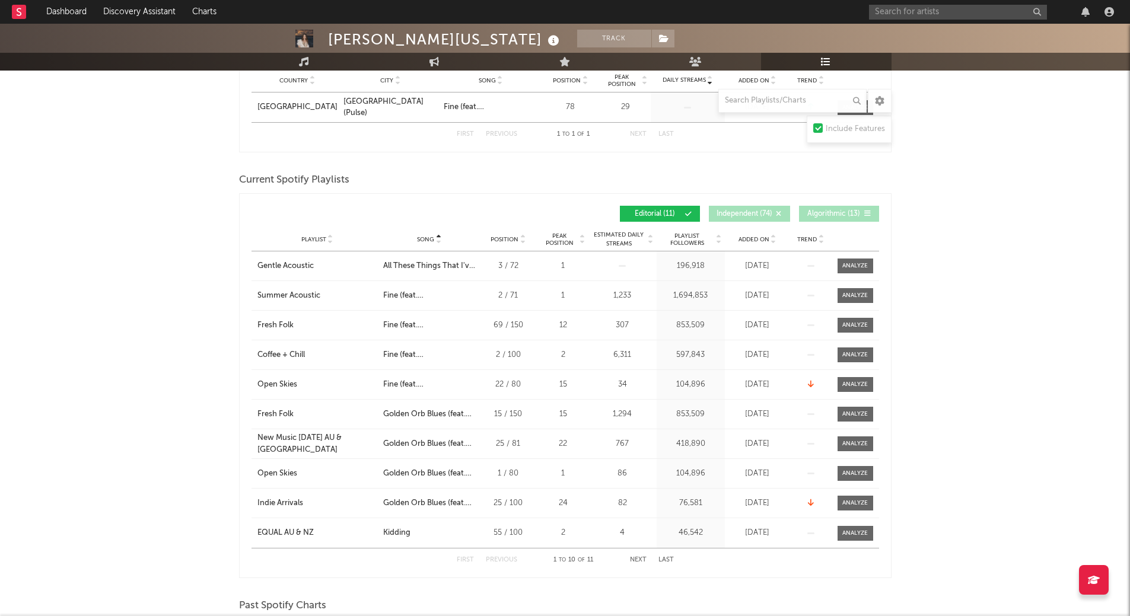
click at [632, 557] on button "Next" at bounding box center [638, 560] width 17 height 7
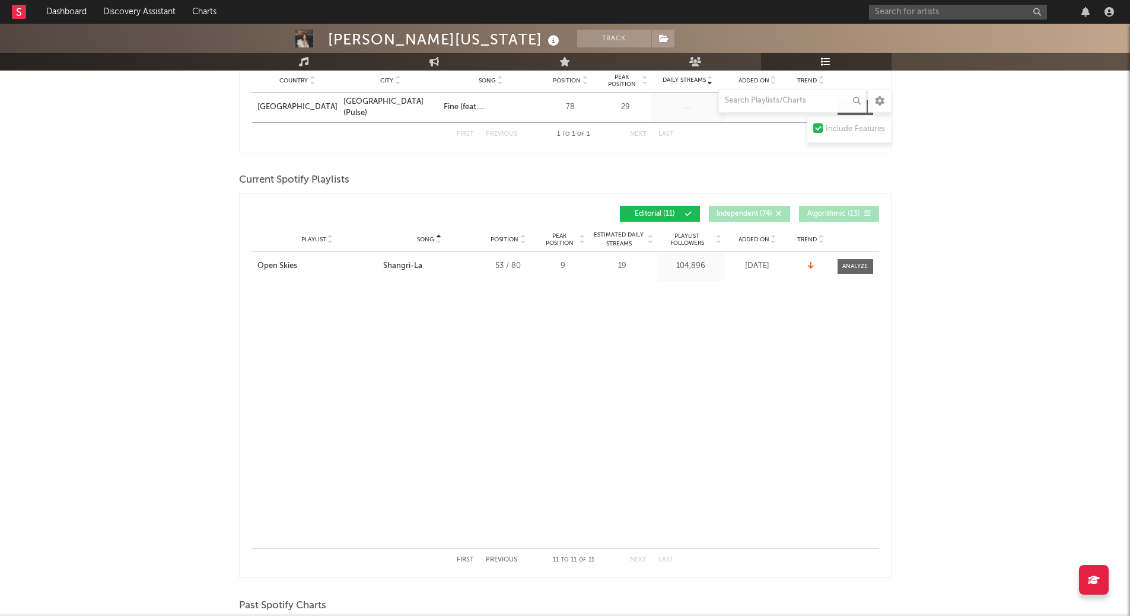
click at [517, 563] on div "First Previous 11 to 11 of 11 Next Last" at bounding box center [565, 560] width 217 height 23
click at [507, 562] on button "Previous" at bounding box center [501, 560] width 31 height 7
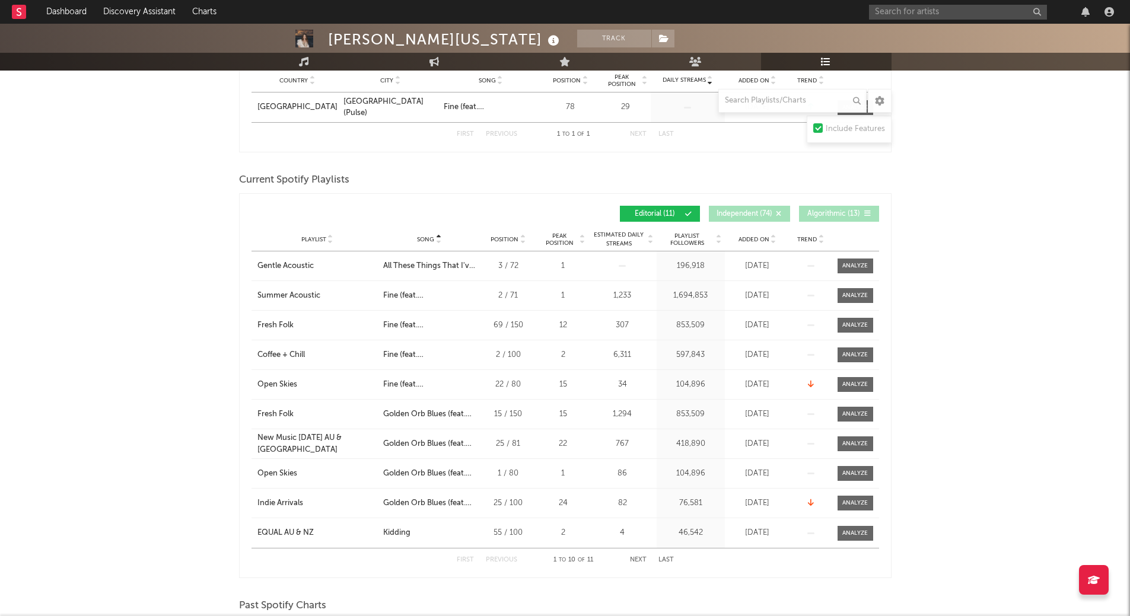
click at [627, 558] on div "First Previous 1 to 10 of 11 Next Last" at bounding box center [565, 560] width 217 height 23
click at [634, 557] on button "Next" at bounding box center [638, 560] width 17 height 7
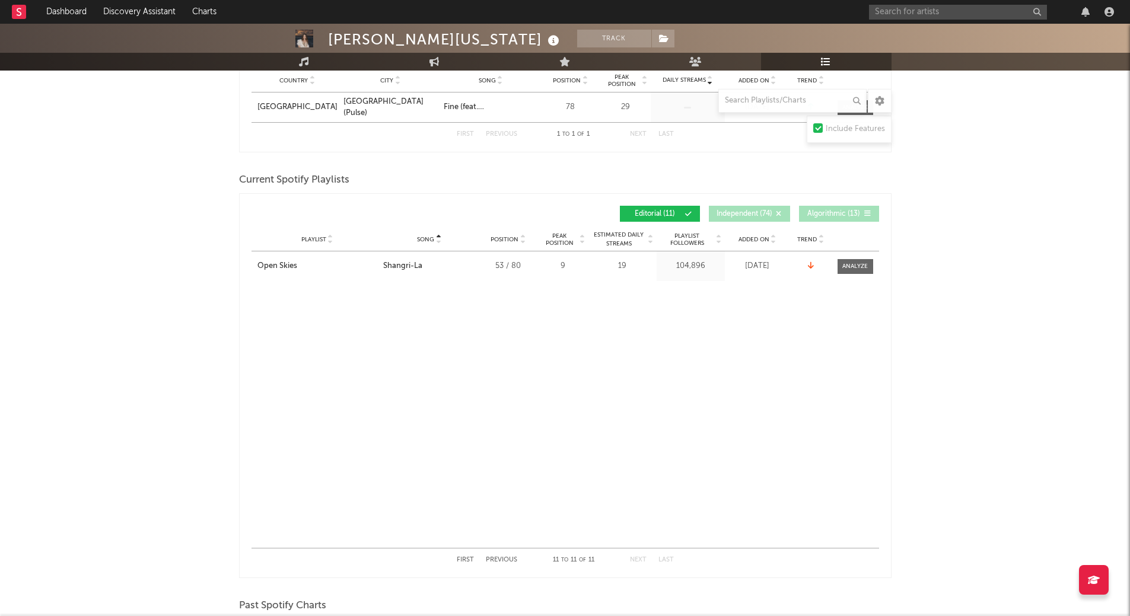
click at [497, 561] on button "Previous" at bounding box center [501, 560] width 31 height 7
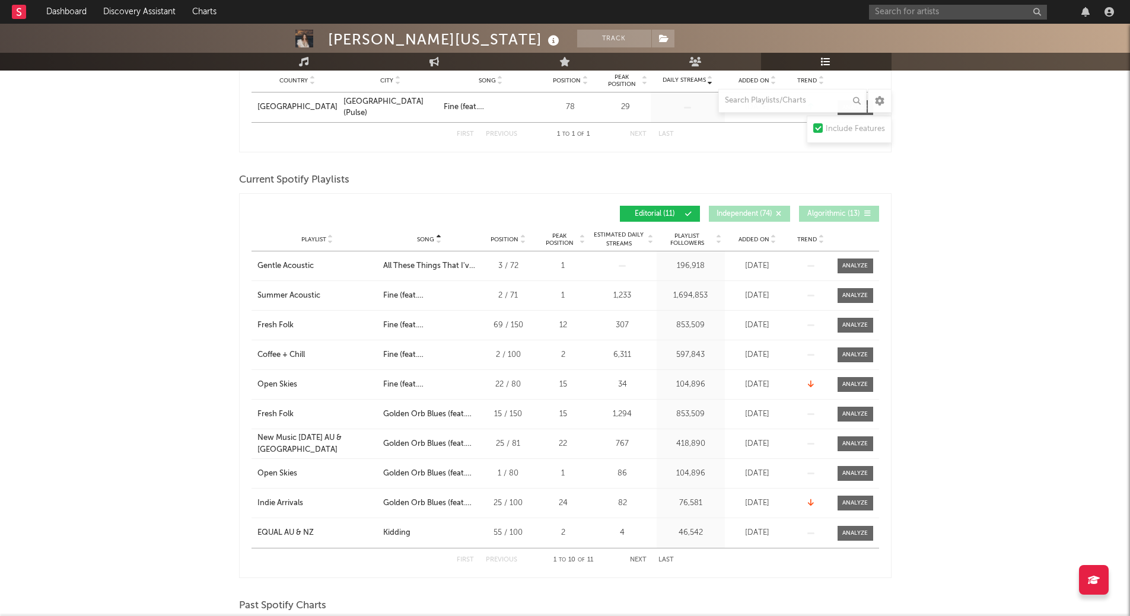
click at [635, 560] on button "Next" at bounding box center [638, 560] width 17 height 7
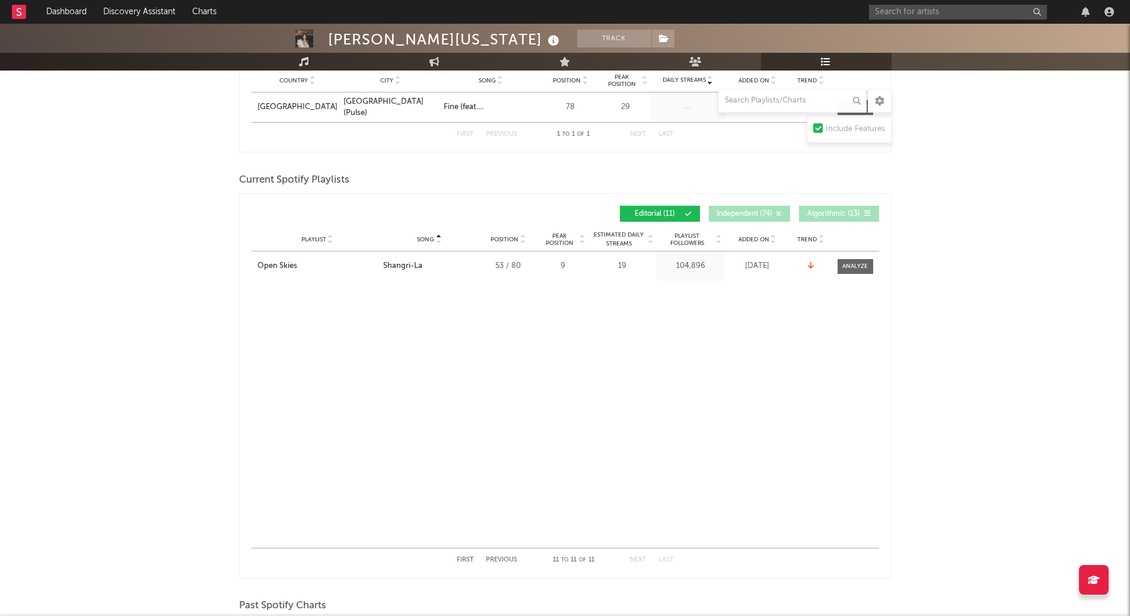
click at [504, 559] on button "Previous" at bounding box center [501, 560] width 31 height 7
